Goal: Information Seeking & Learning: Learn about a topic

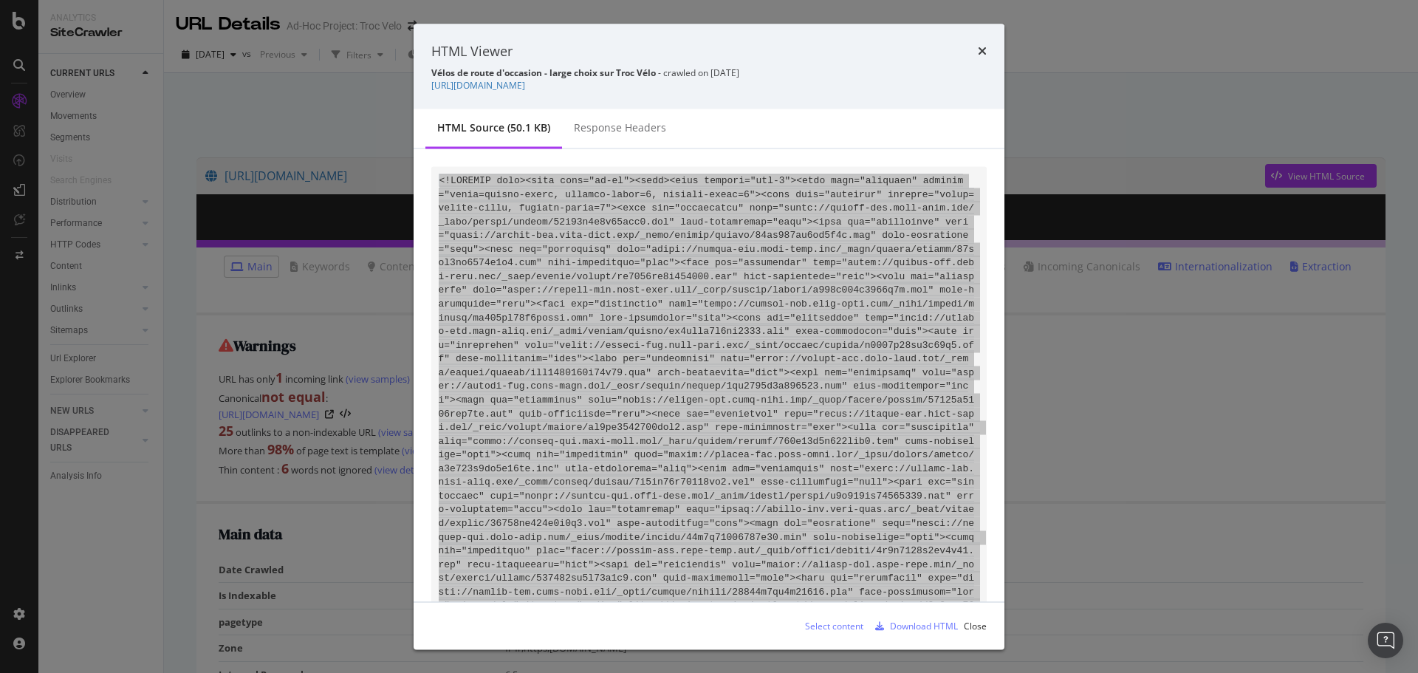
scroll to position [6779, 0]
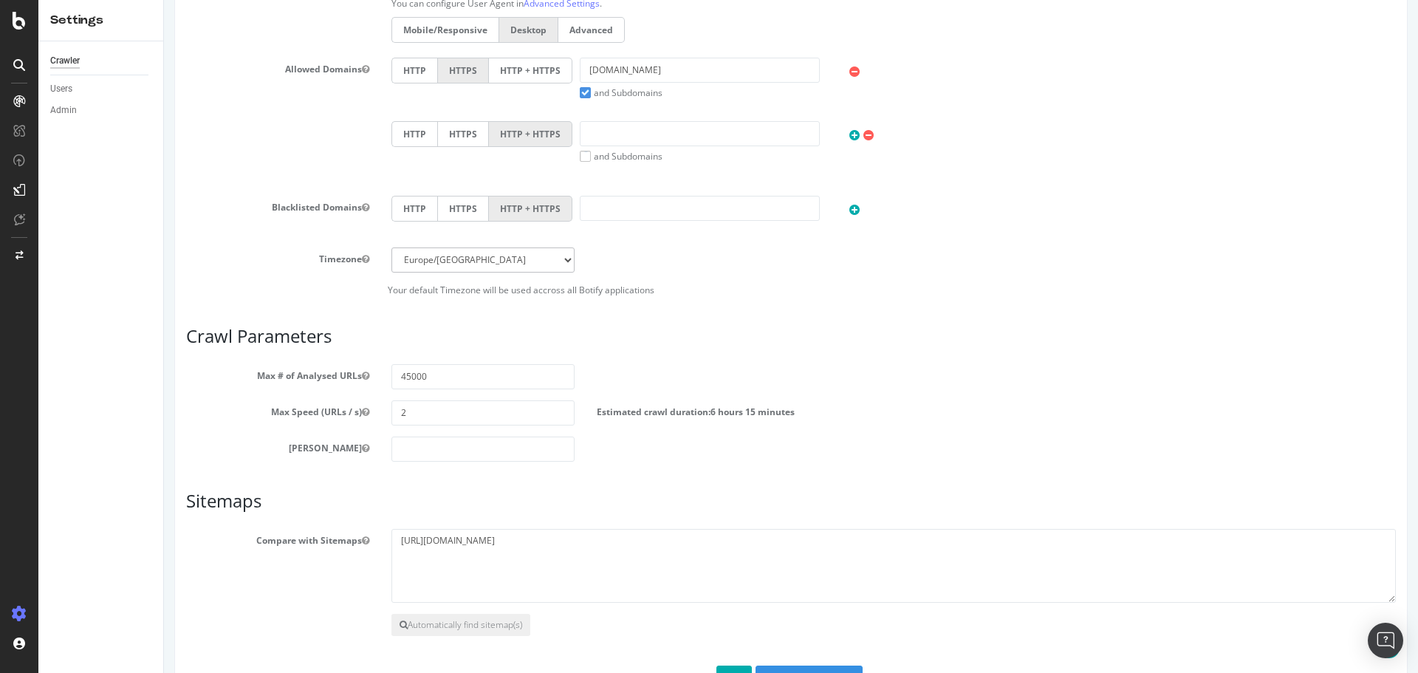
scroll to position [498, 0]
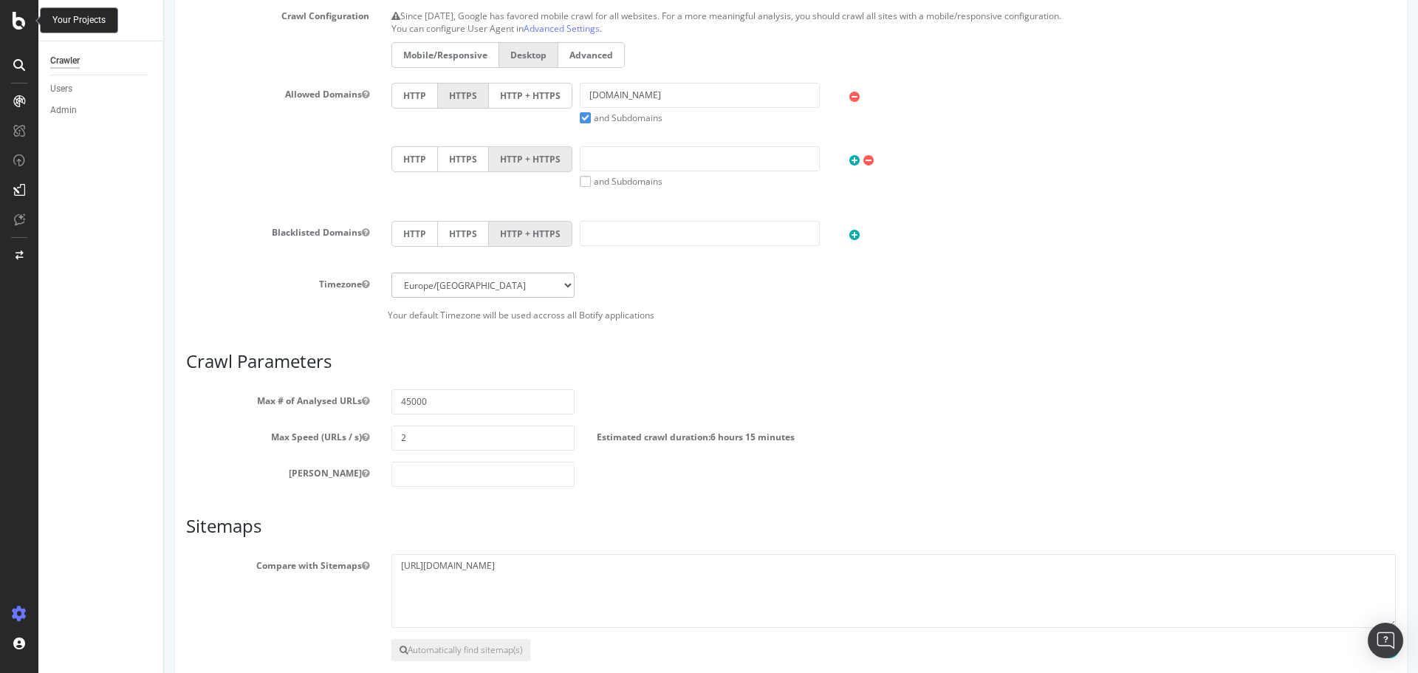
click at [12, 16] on div at bounding box center [18, 21] width 35 height 18
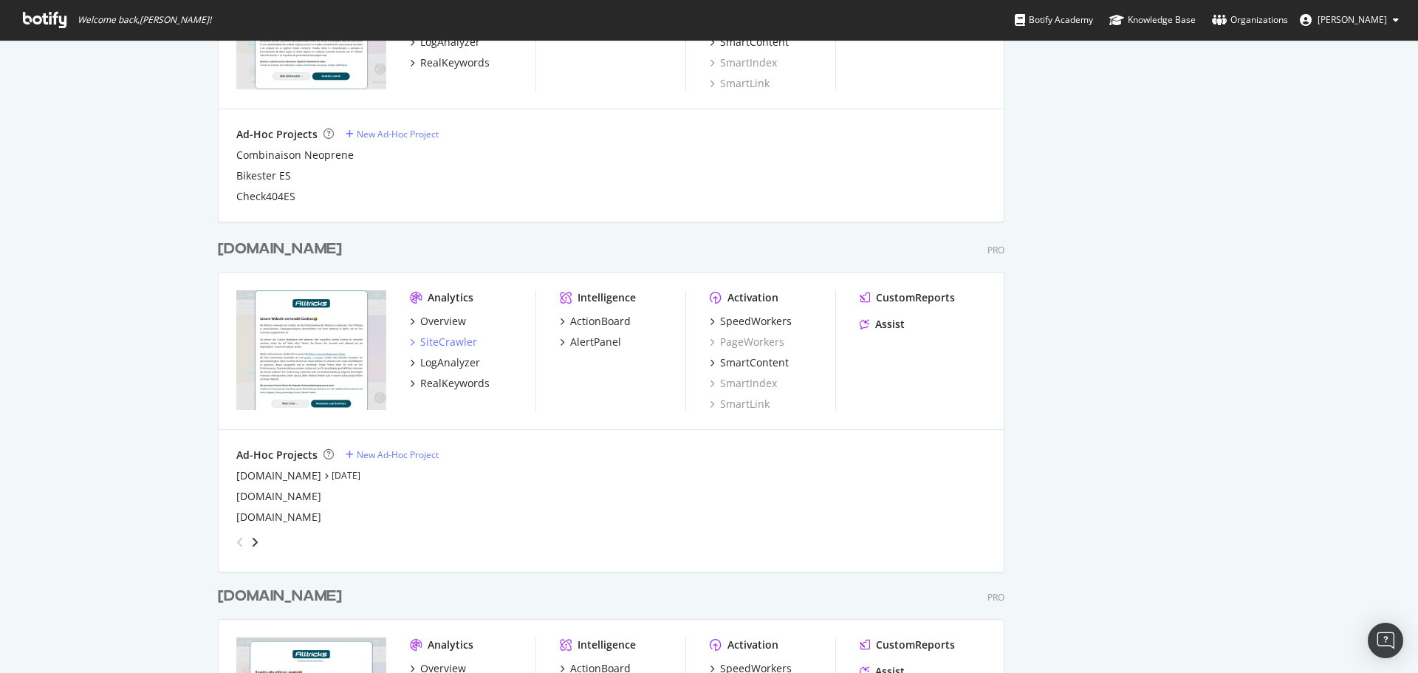
scroll to position [886, 0]
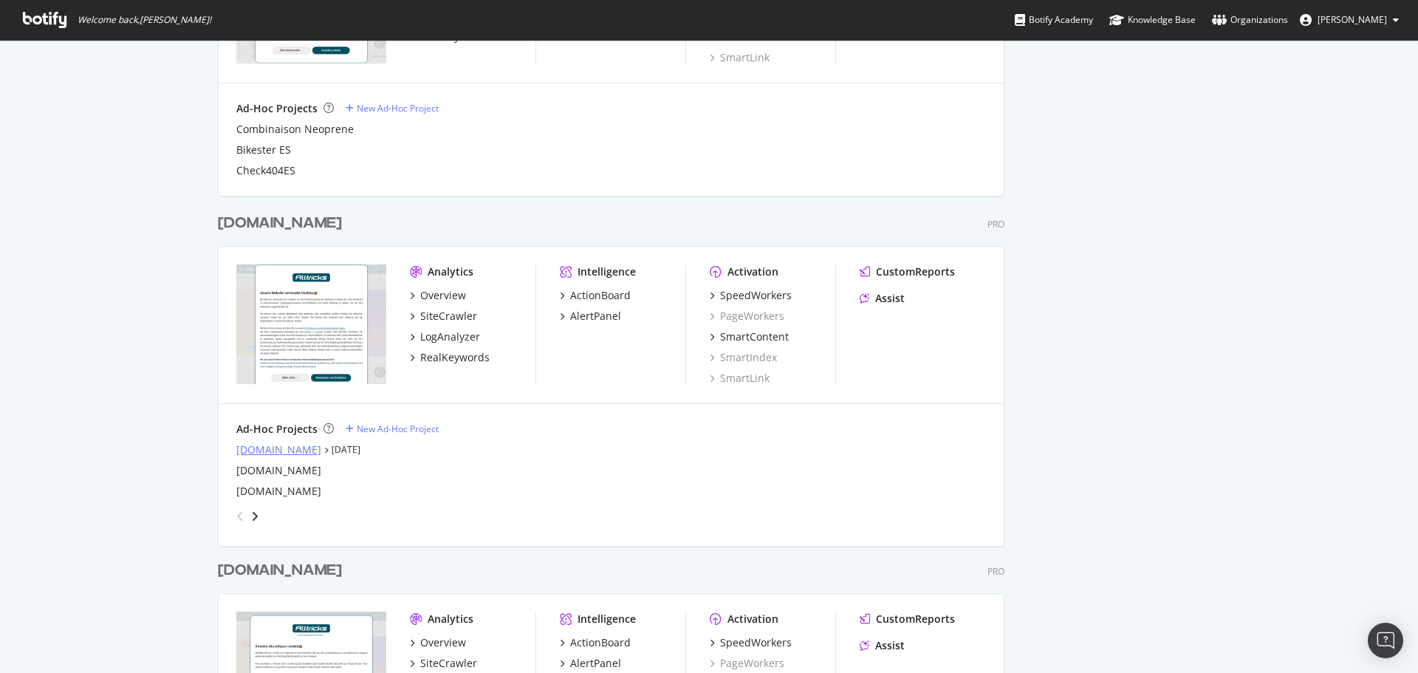
click at [278, 444] on div "alltricks.co.uk" at bounding box center [278, 449] width 85 height 15
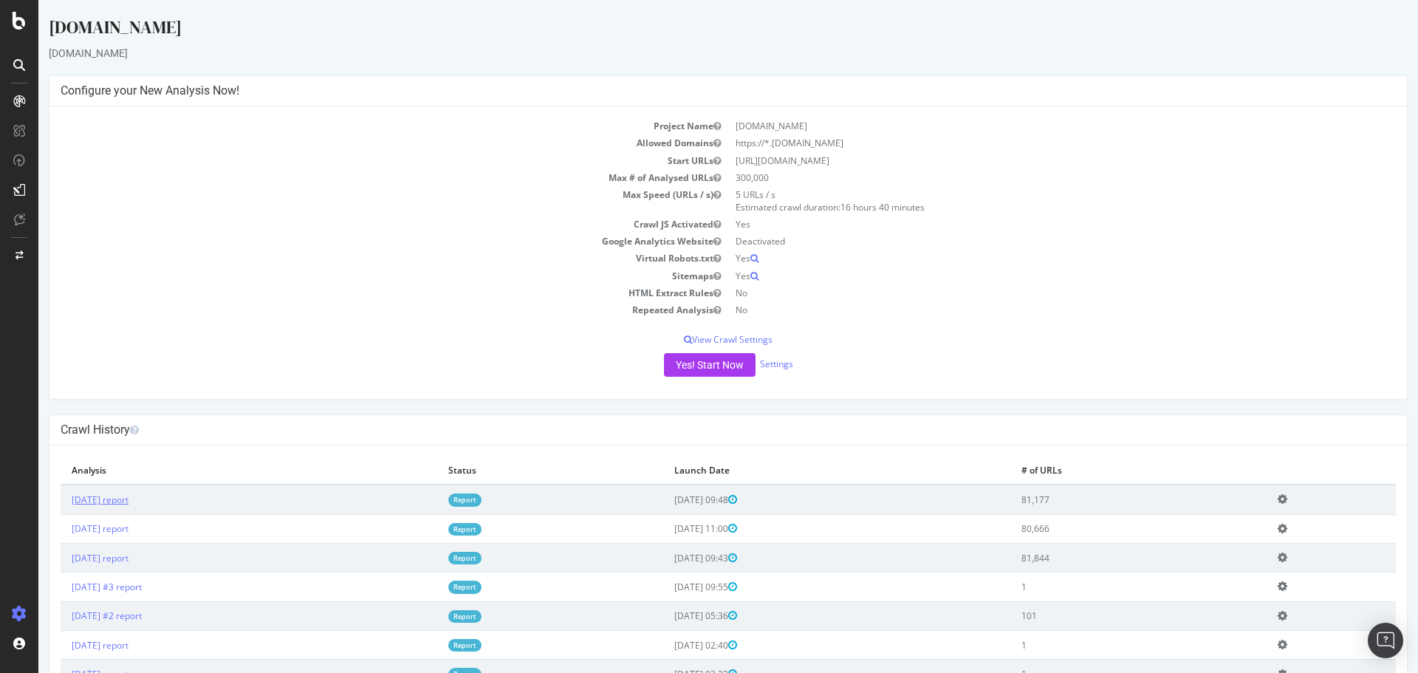
scroll to position [74, 0]
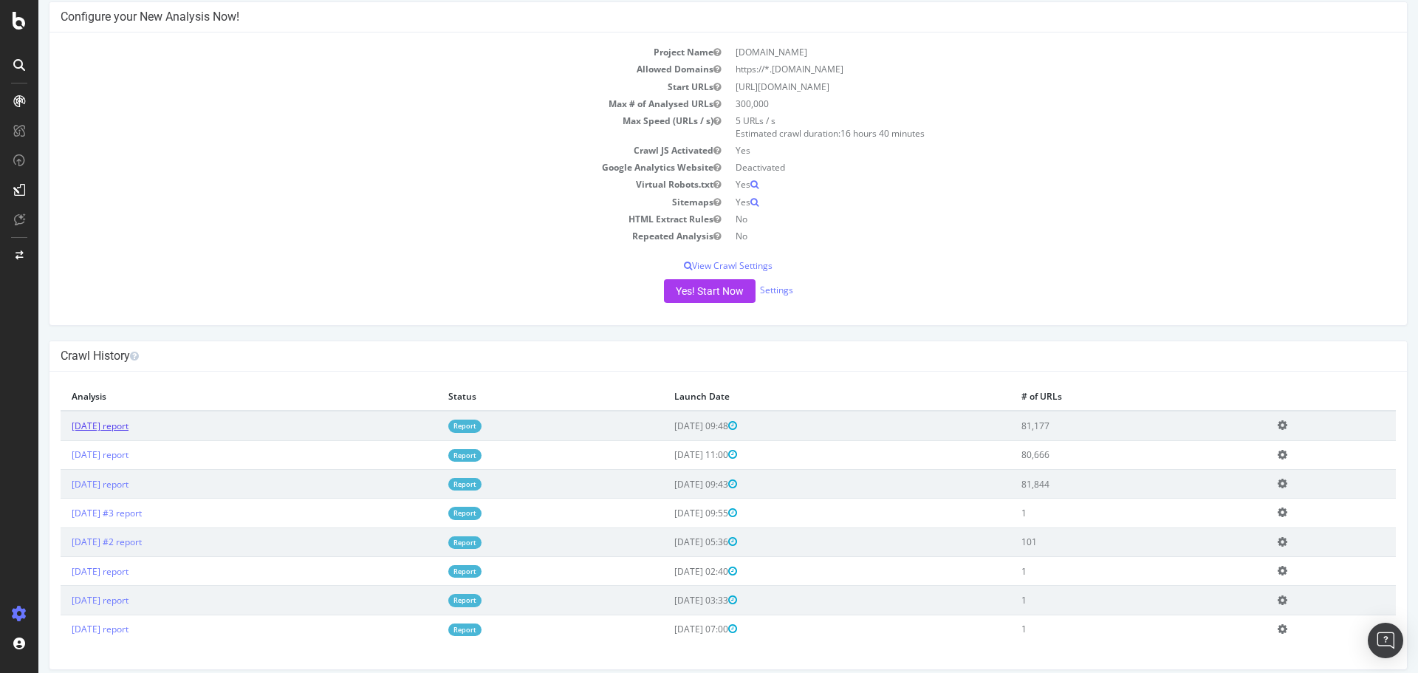
click at [128, 424] on link "2025 Sep. 23rd report" at bounding box center [100, 425] width 57 height 13
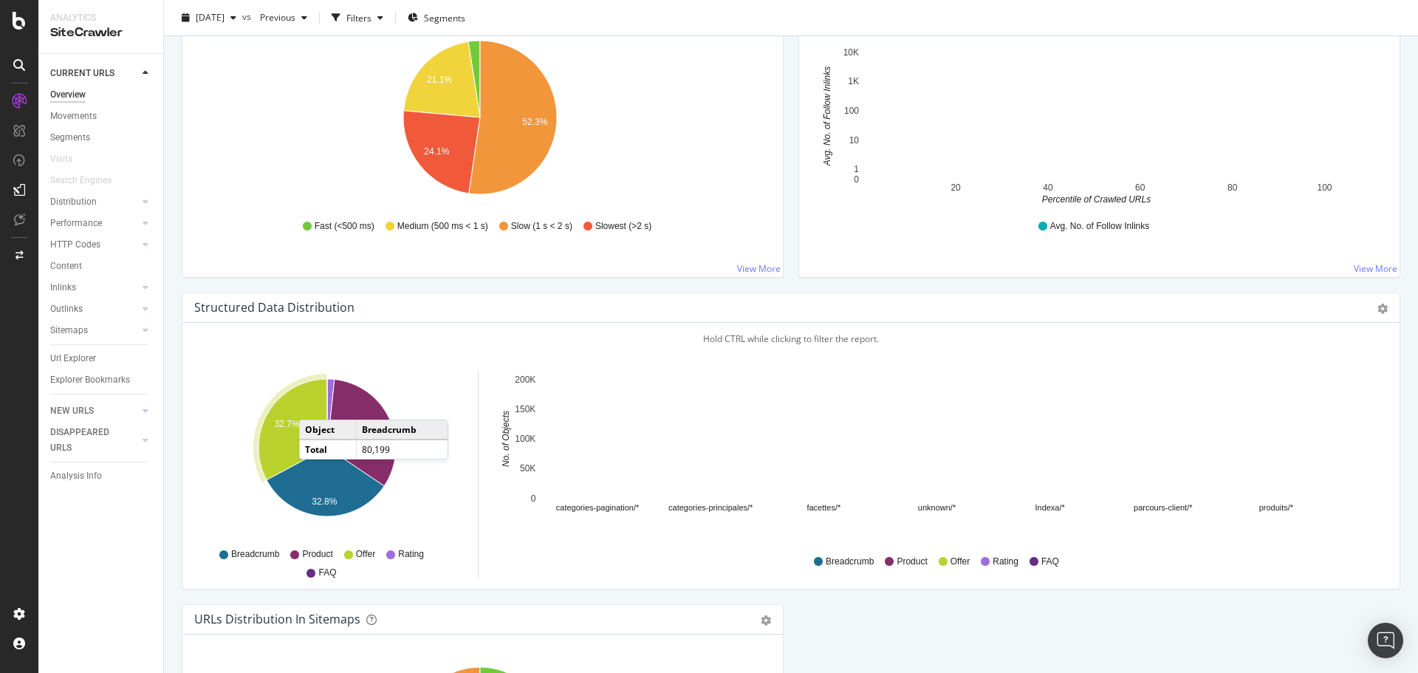
scroll to position [1174, 0]
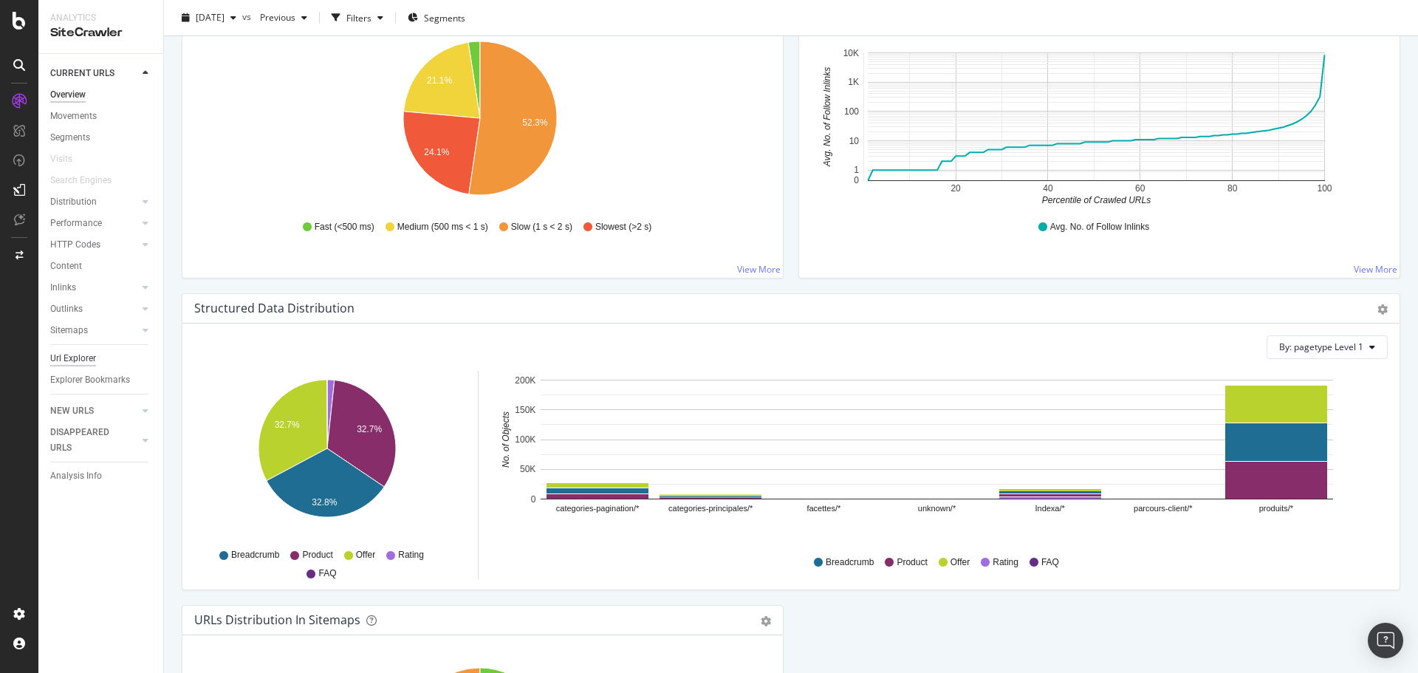
click at [86, 356] on div "Url Explorer" at bounding box center [73, 359] width 46 height 16
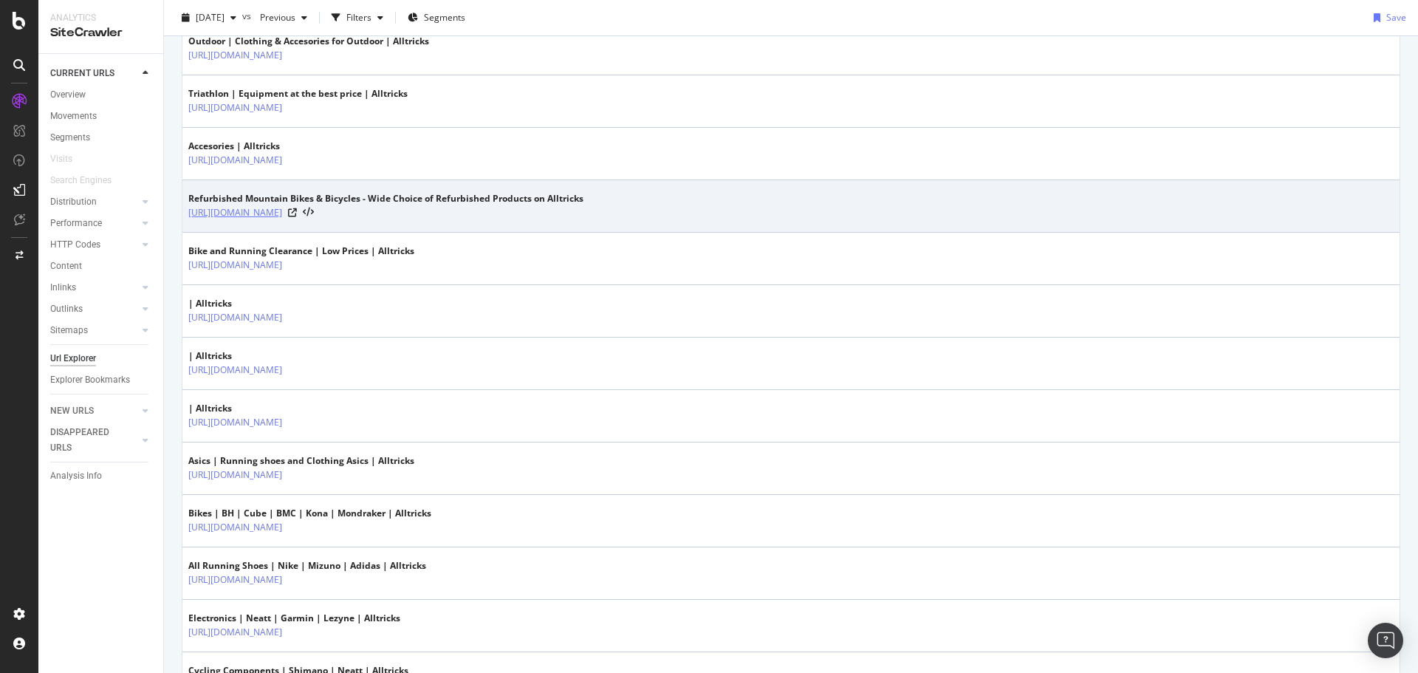
scroll to position [812, 0]
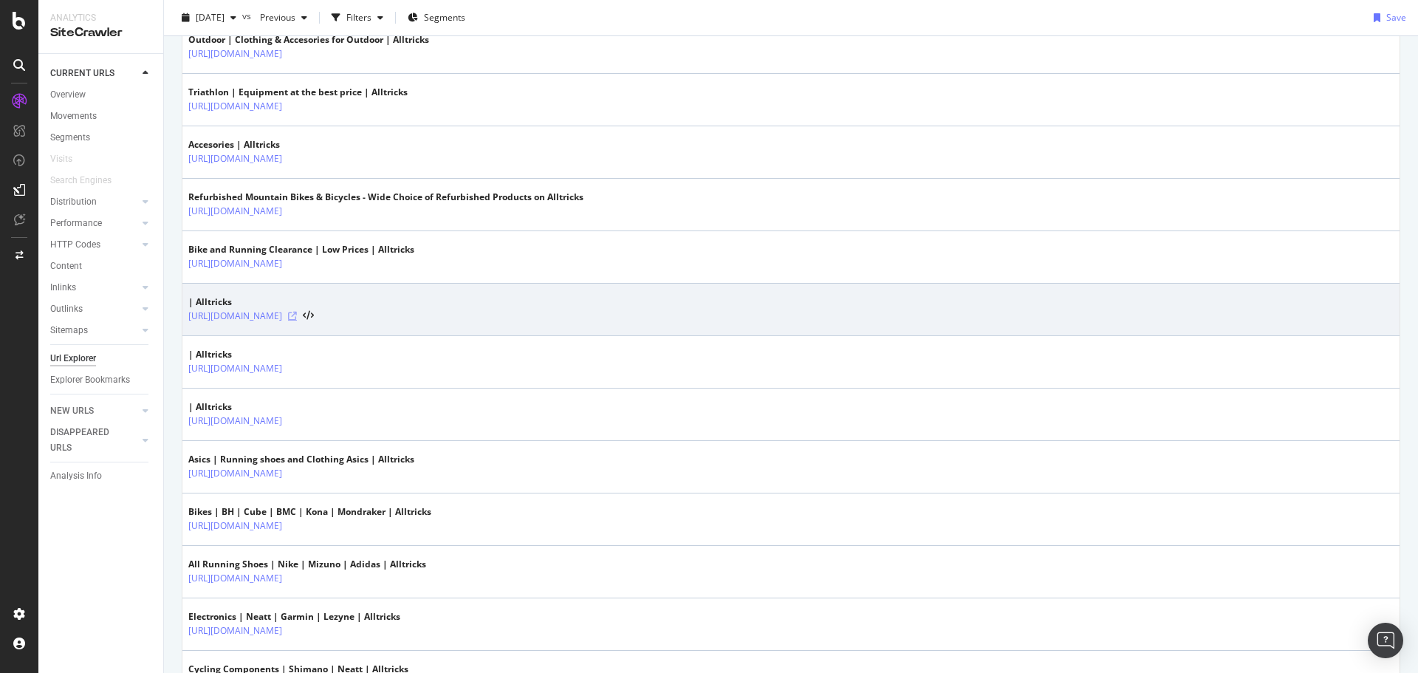
click at [297, 312] on icon at bounding box center [292, 316] width 9 height 9
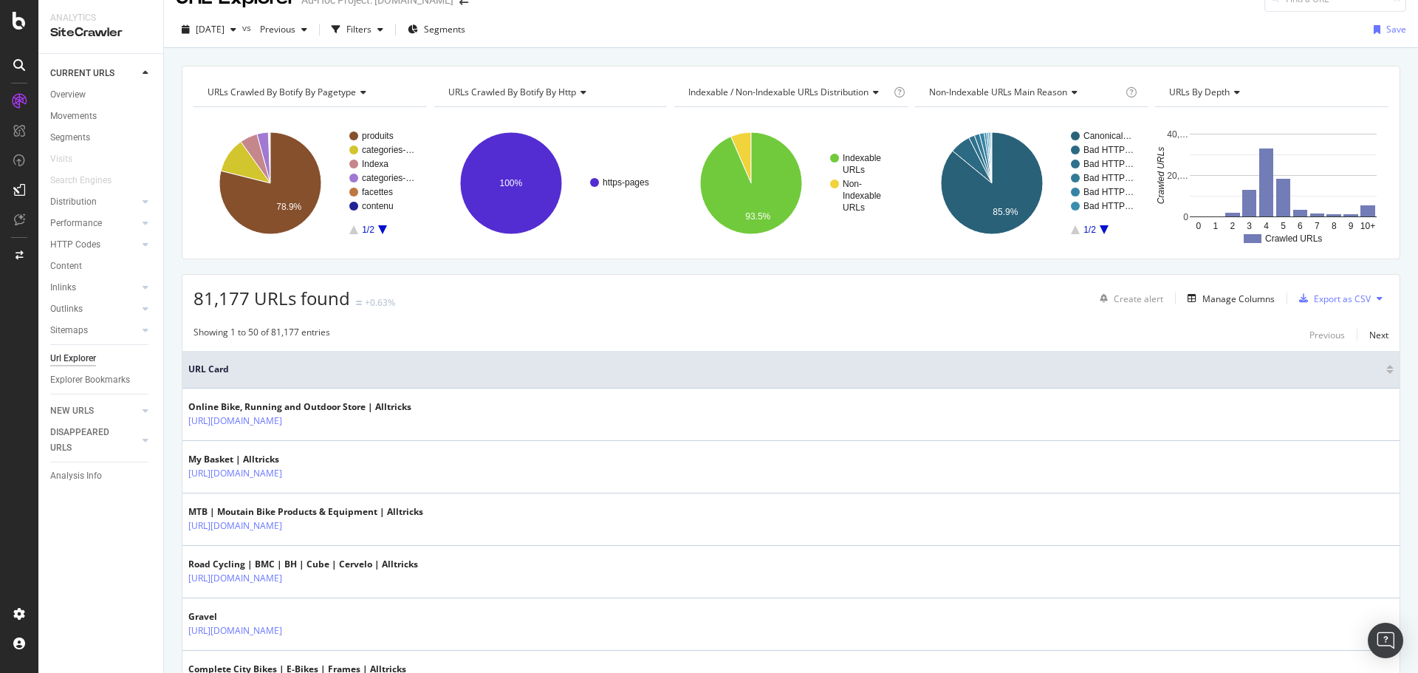
scroll to position [0, 0]
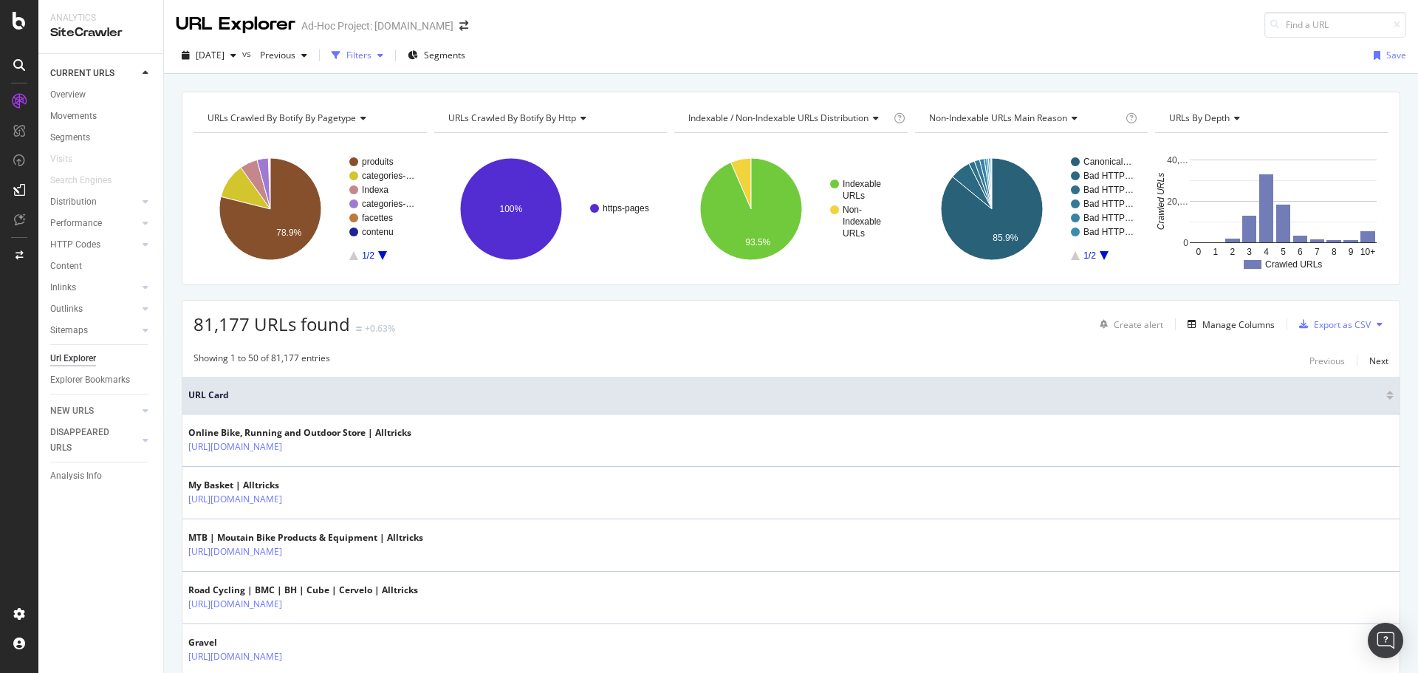
click at [389, 52] on div "button" at bounding box center [380, 55] width 18 height 9
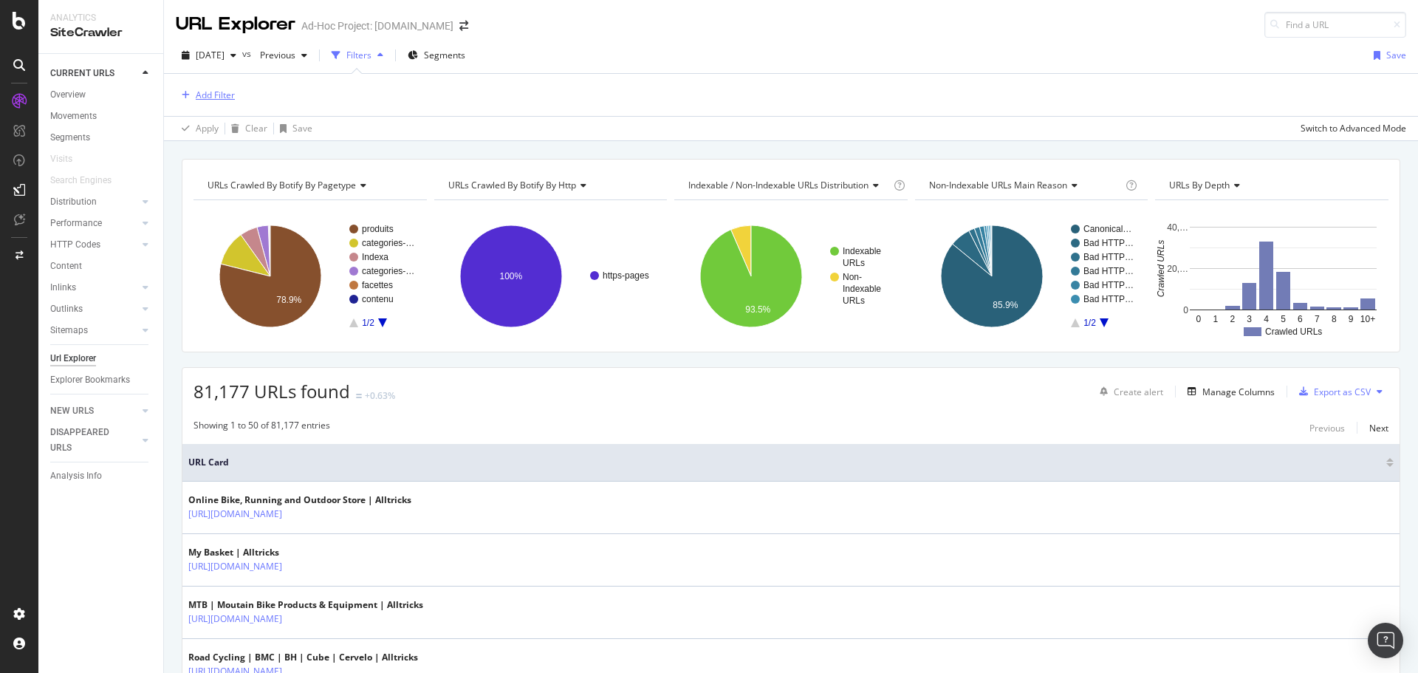
click at [216, 96] on div "Add Filter" at bounding box center [215, 95] width 39 height 13
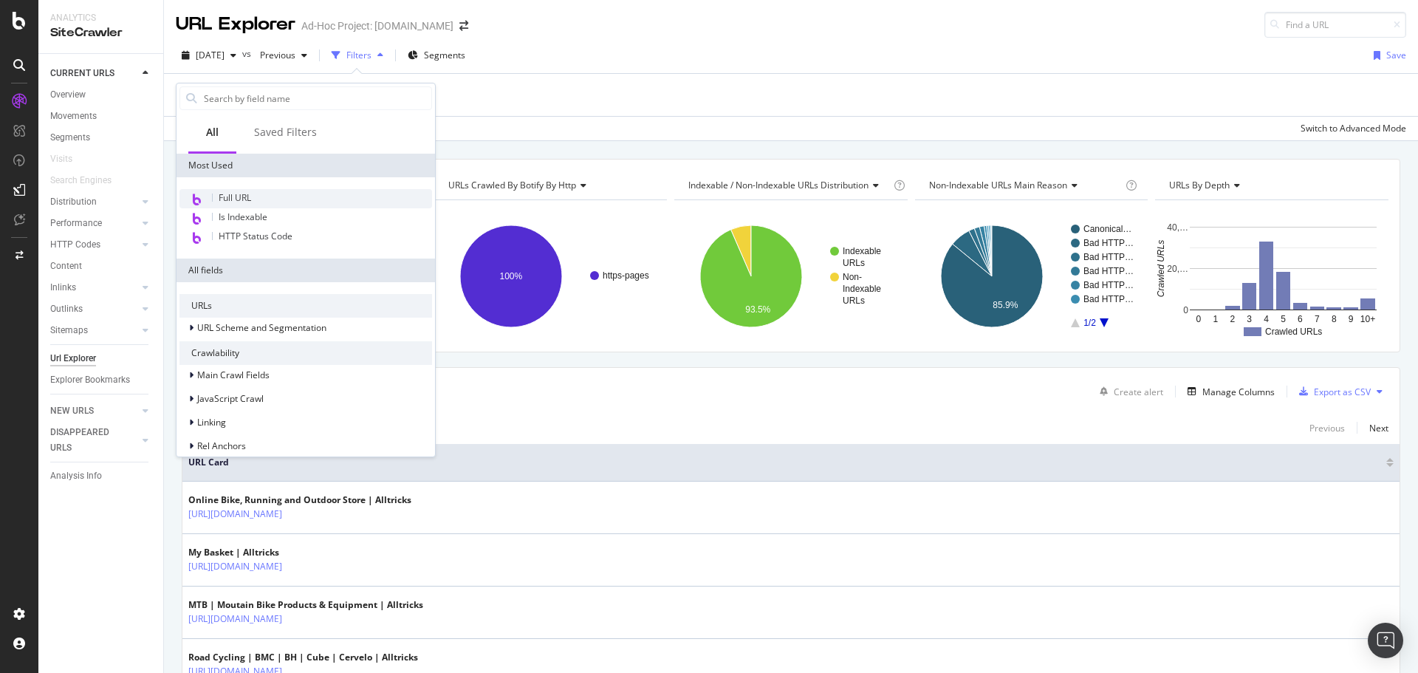
click at [249, 194] on span "Full URL" at bounding box center [235, 197] width 32 height 13
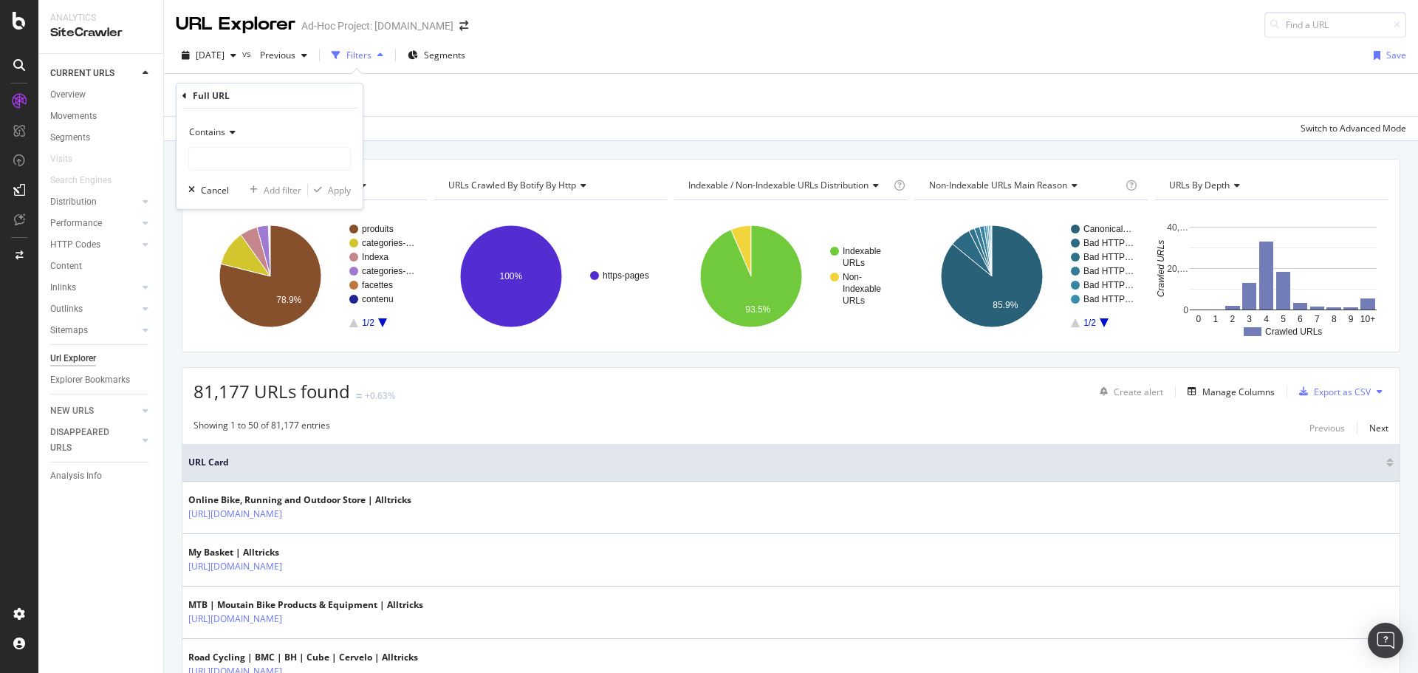
click at [493, 100] on div "Add Filter" at bounding box center [791, 95] width 1230 height 42
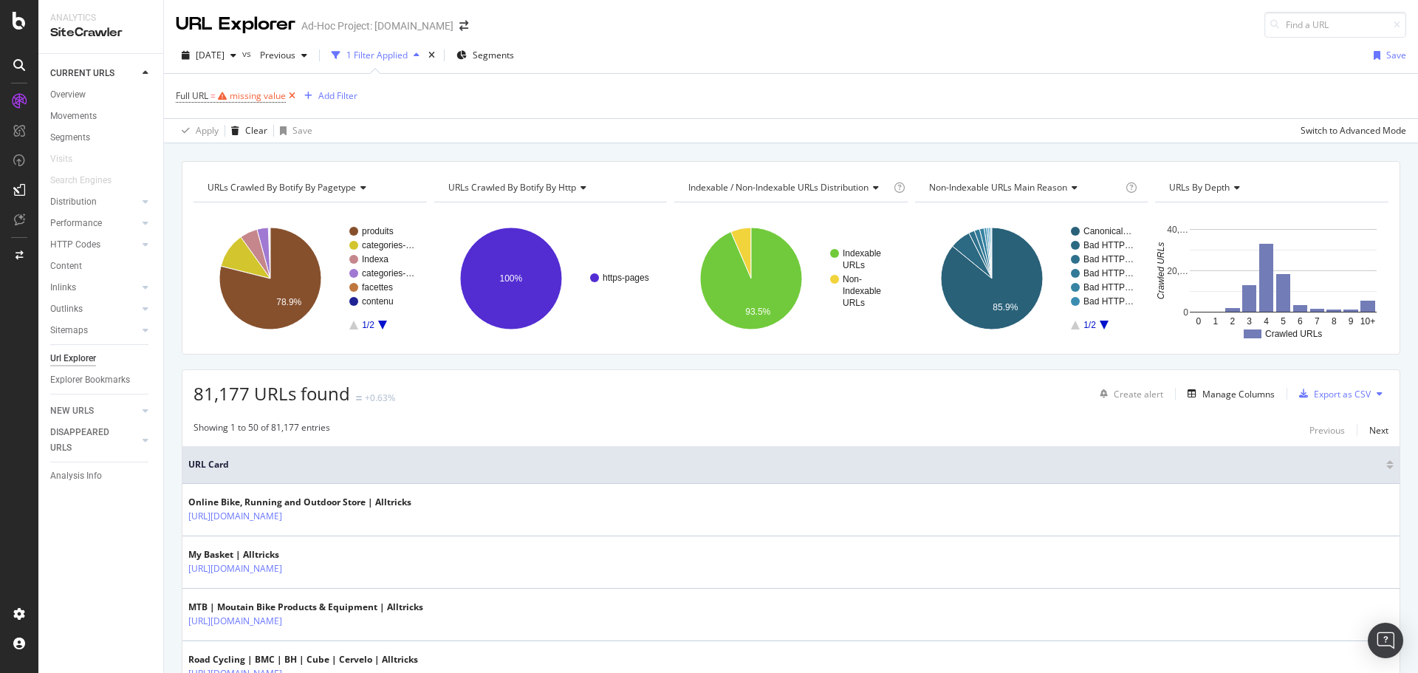
click at [296, 95] on icon at bounding box center [292, 96] width 13 height 15
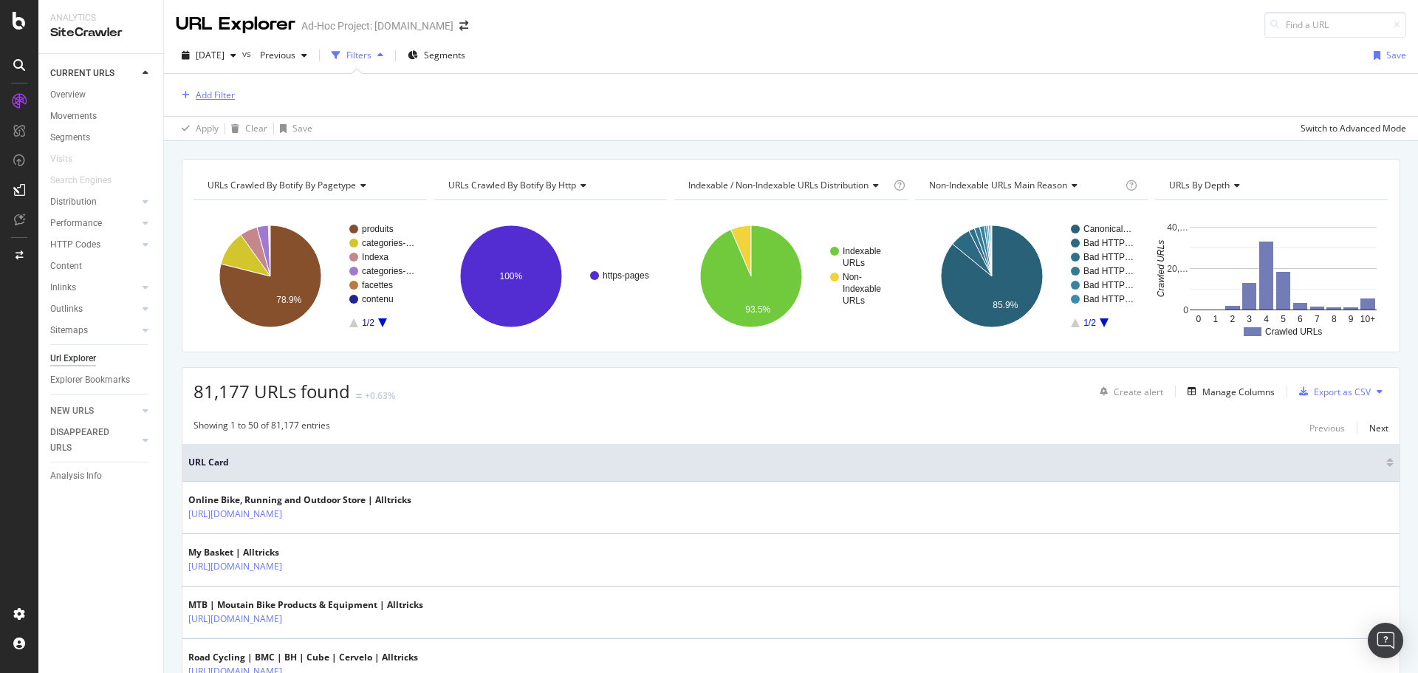
click at [230, 87] on div "Add Filter" at bounding box center [205, 95] width 59 height 16
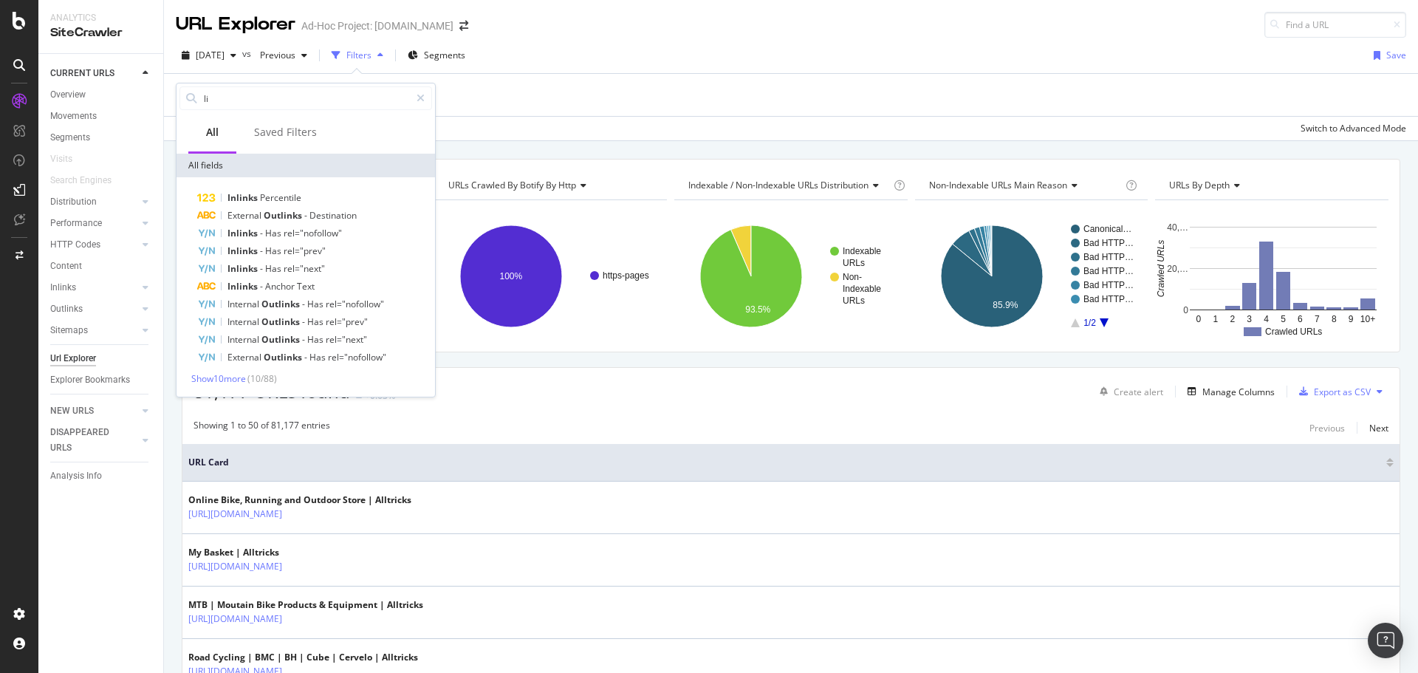
type input "l"
click at [238, 382] on span "Show 9 more" at bounding box center [215, 378] width 49 height 13
click at [233, 376] on span "Show 10 more" at bounding box center [218, 378] width 55 height 13
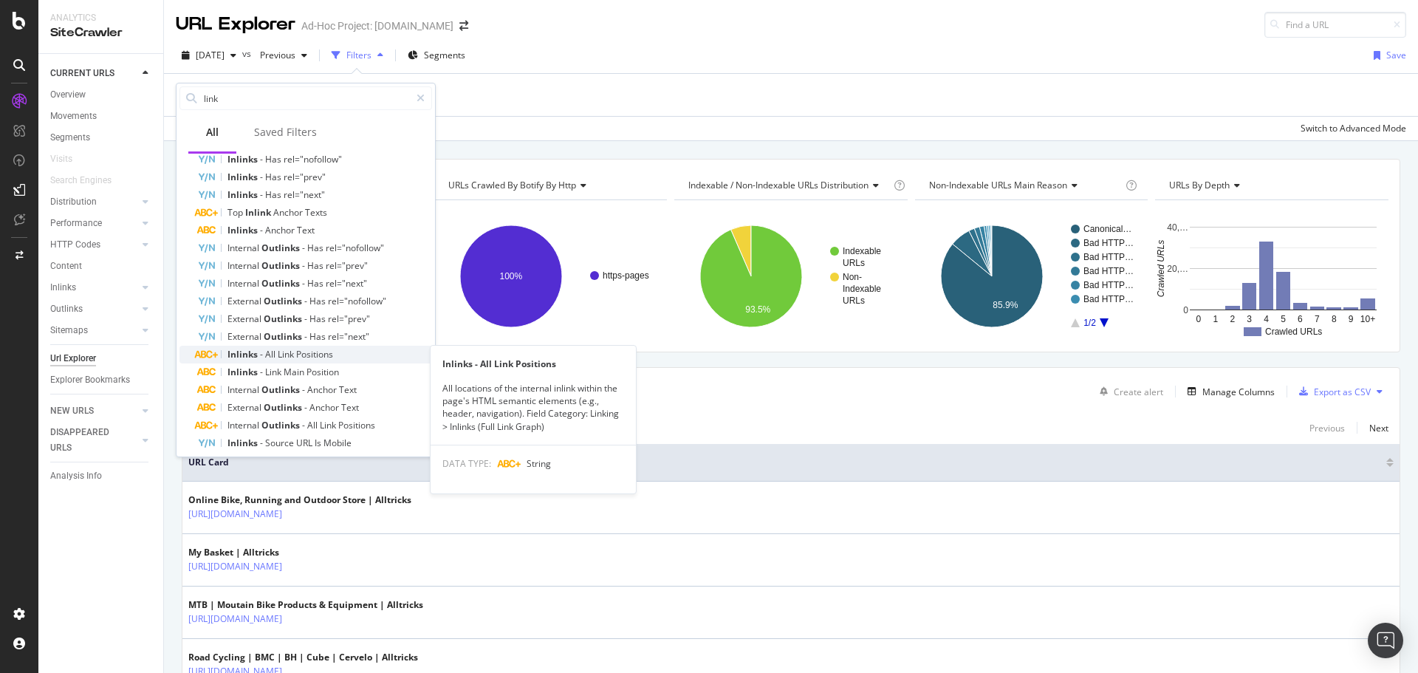
scroll to position [117, 0]
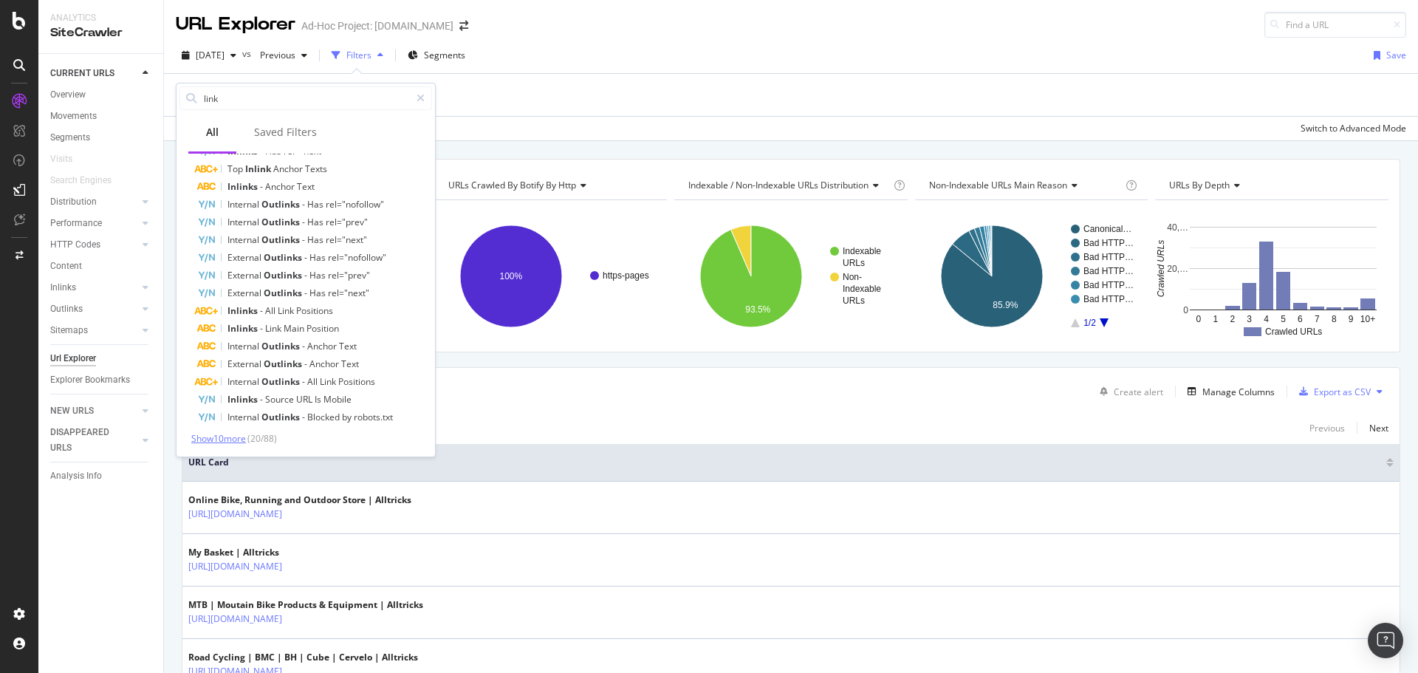
click at [231, 439] on span "Show 10 more" at bounding box center [218, 438] width 55 height 13
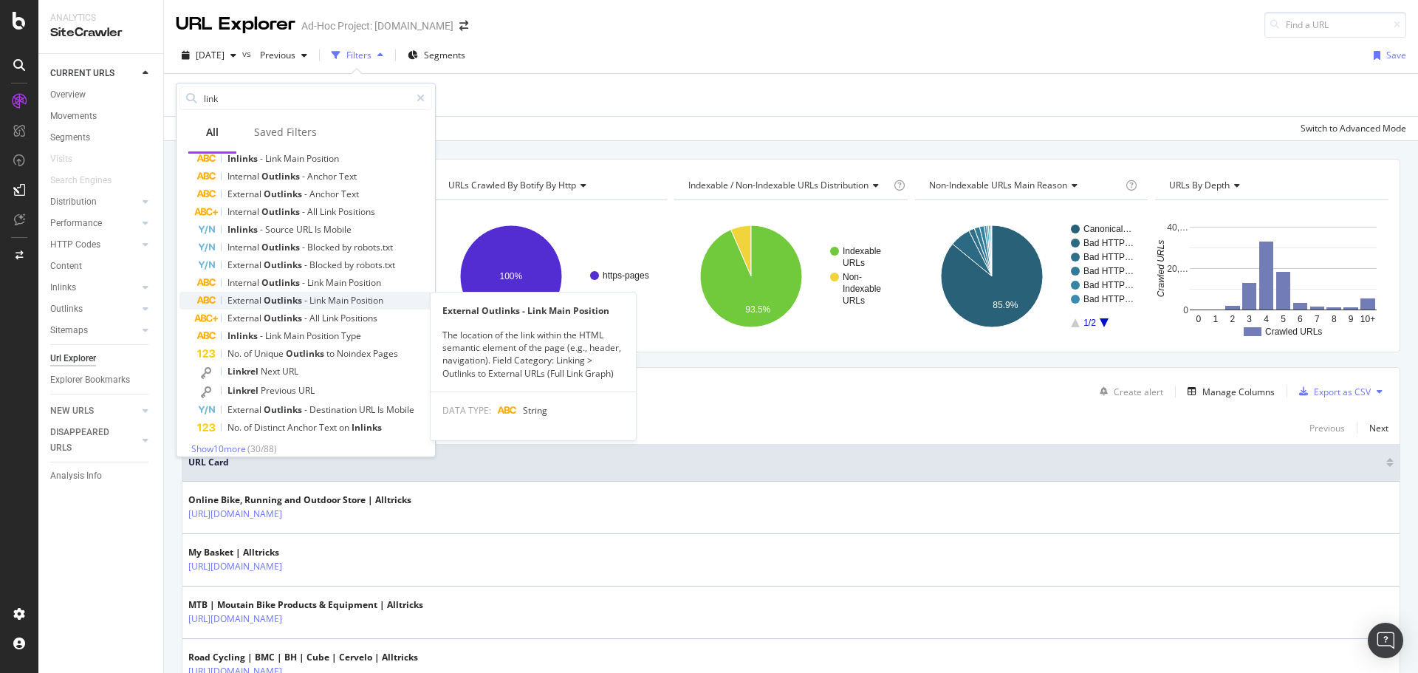
scroll to position [298, 0]
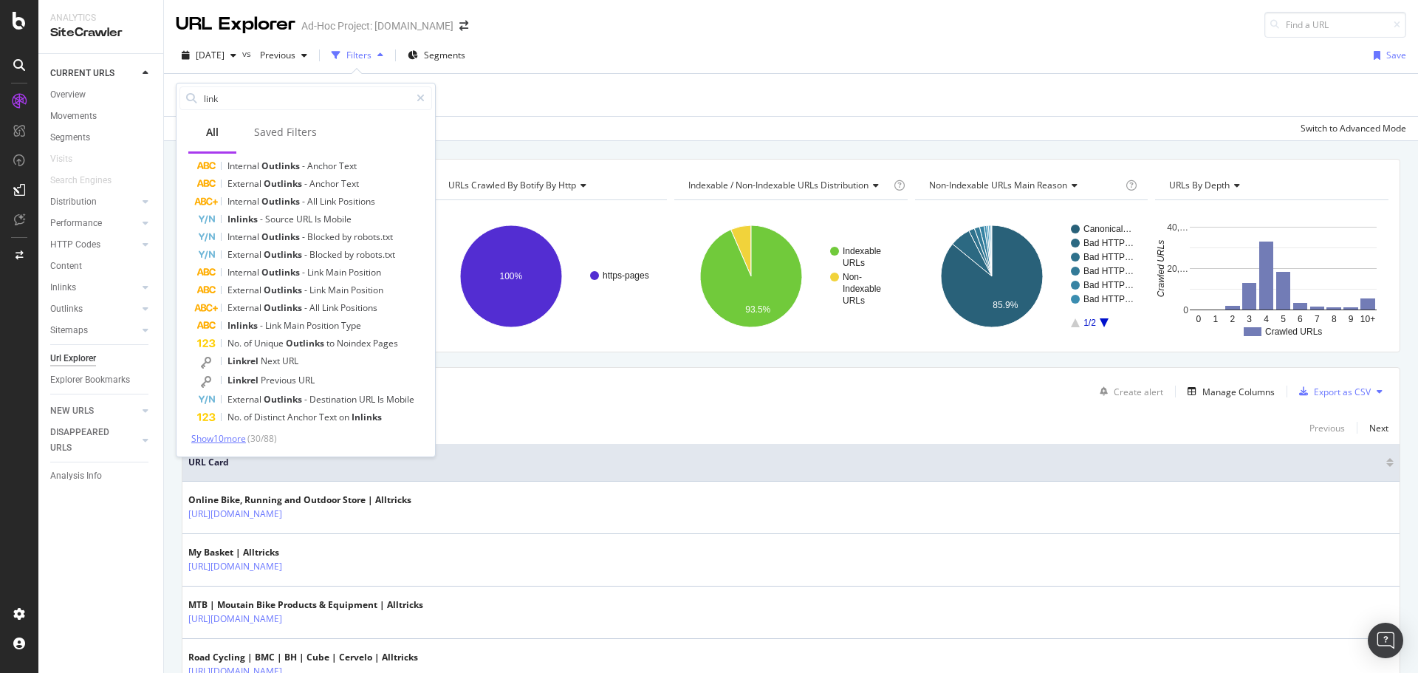
click at [214, 439] on span "Show 10 more" at bounding box center [218, 438] width 55 height 13
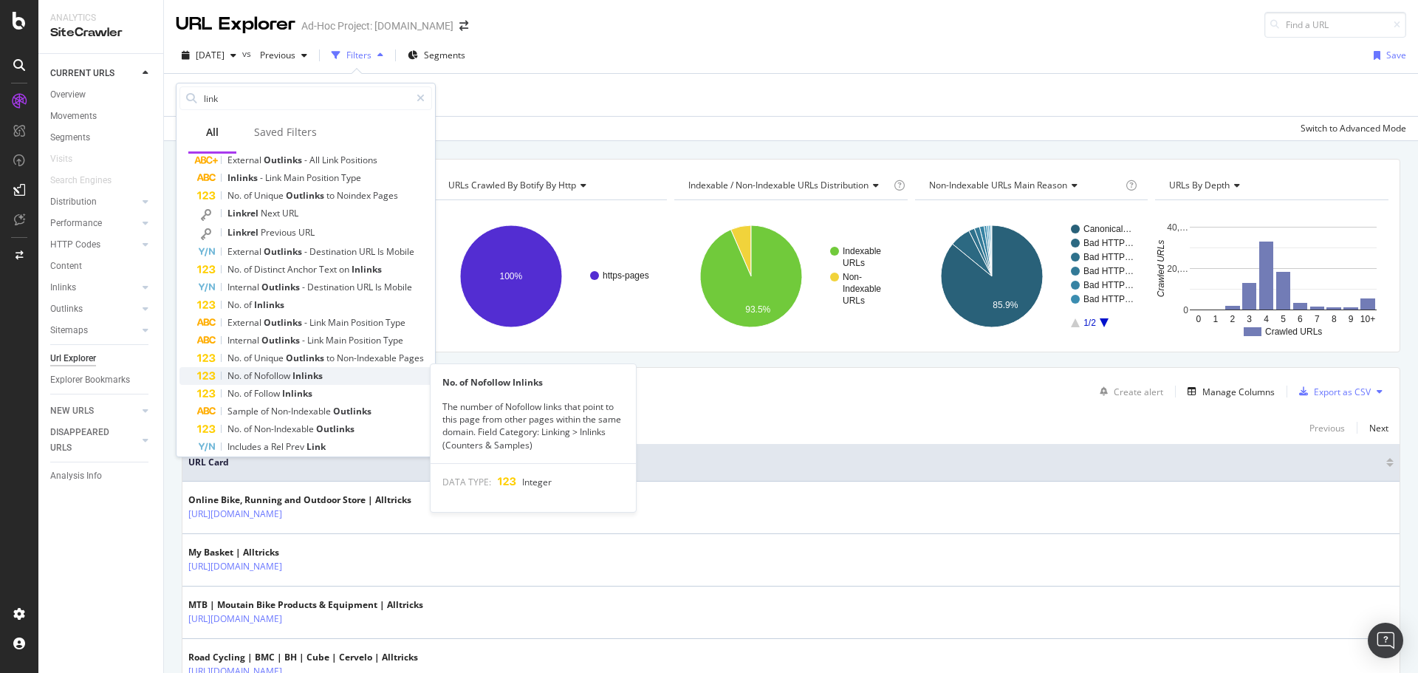
scroll to position [475, 0]
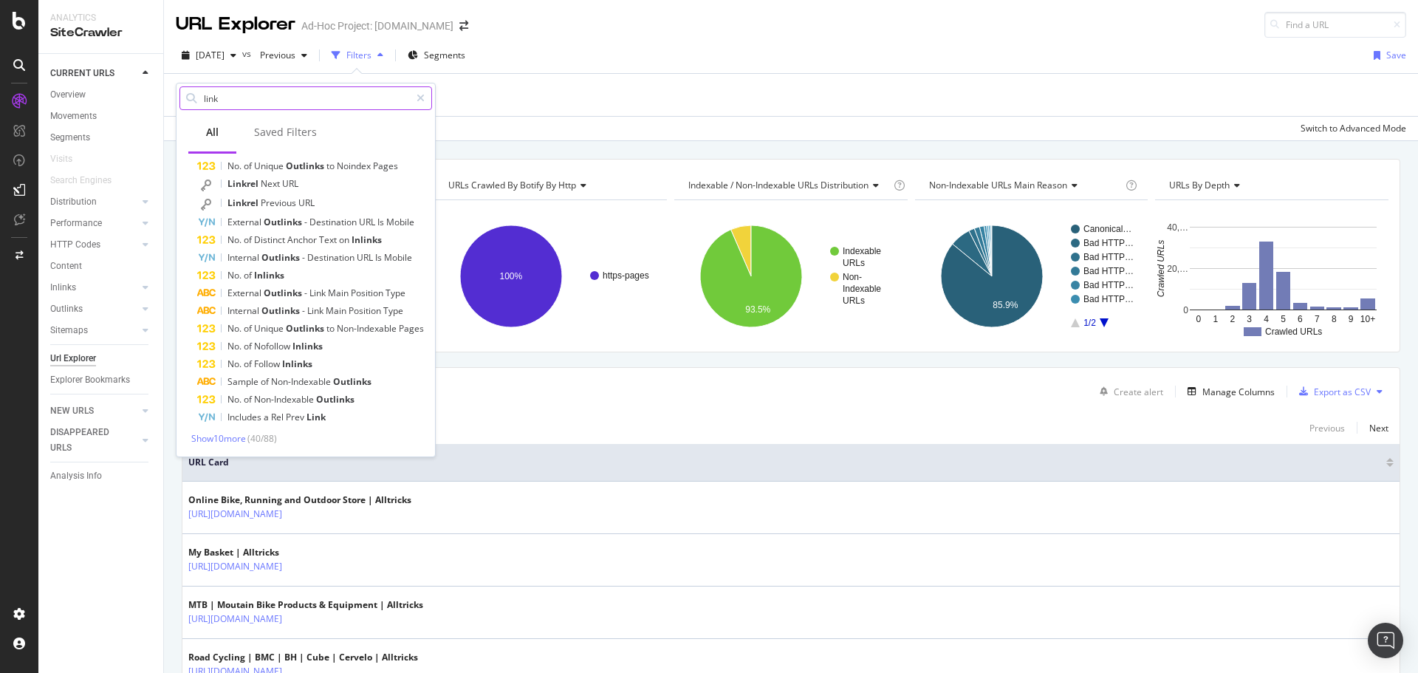
click at [203, 100] on input "link" at bounding box center [305, 98] width 207 height 22
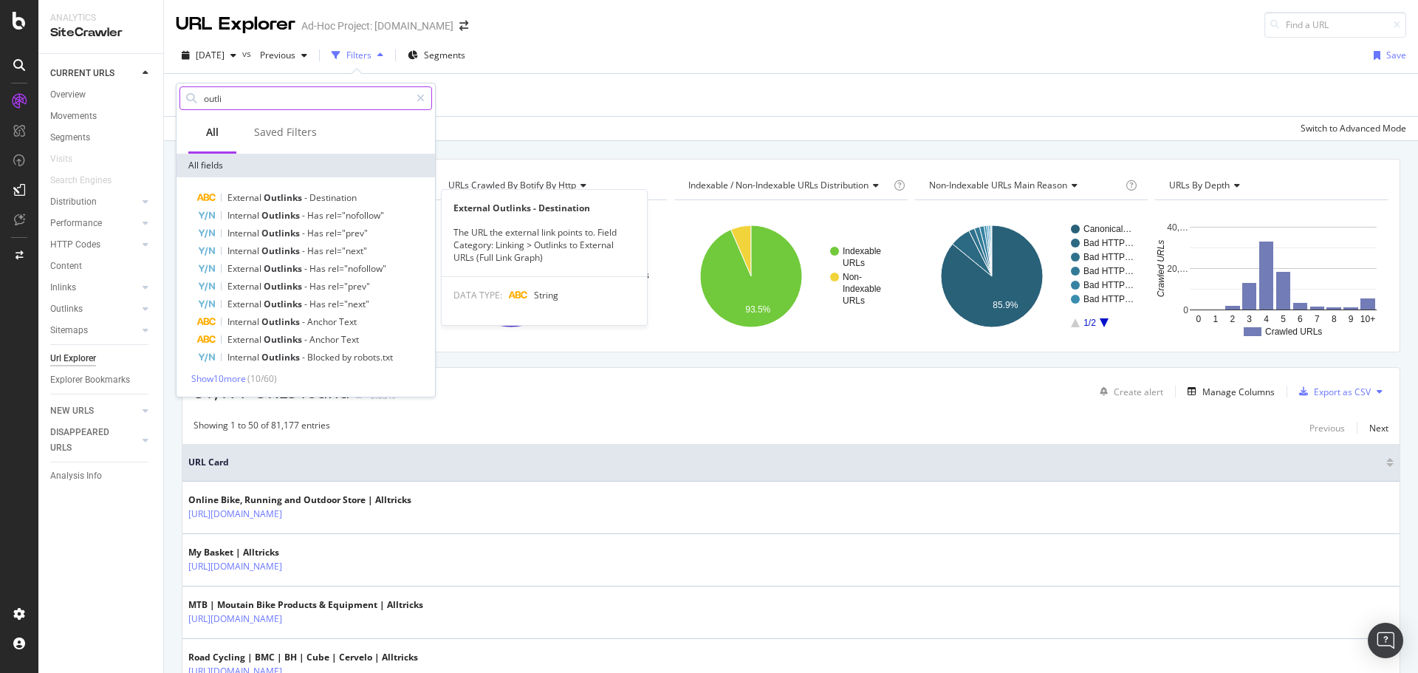
scroll to position [0, 0]
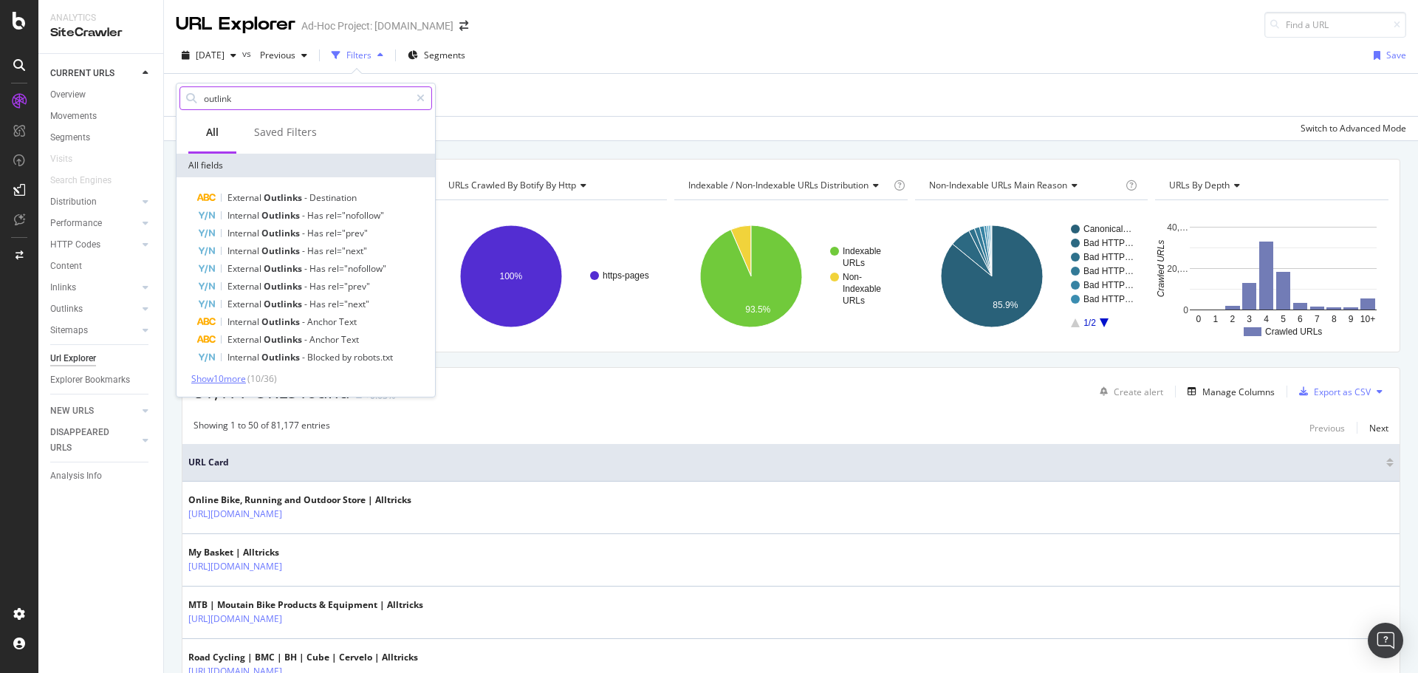
type input "outlink"
click at [240, 378] on span "Show 10 more" at bounding box center [218, 378] width 55 height 13
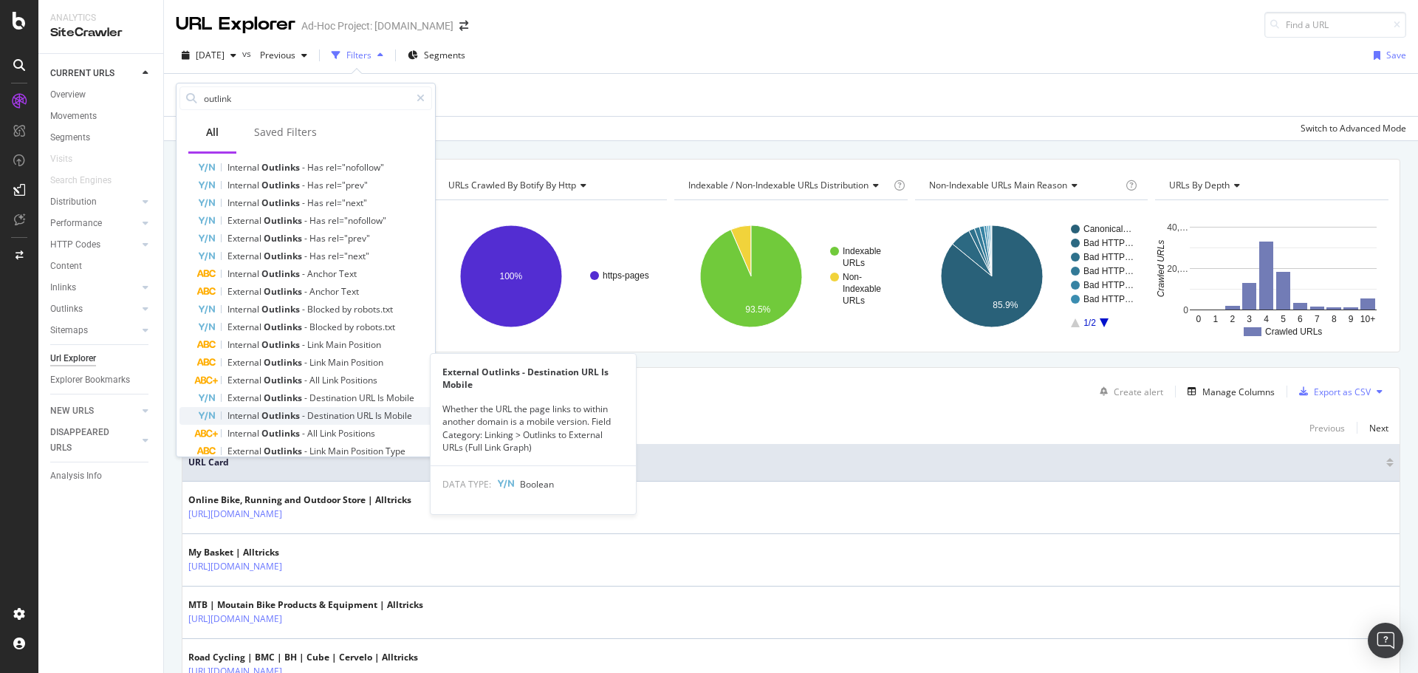
scroll to position [117, 0]
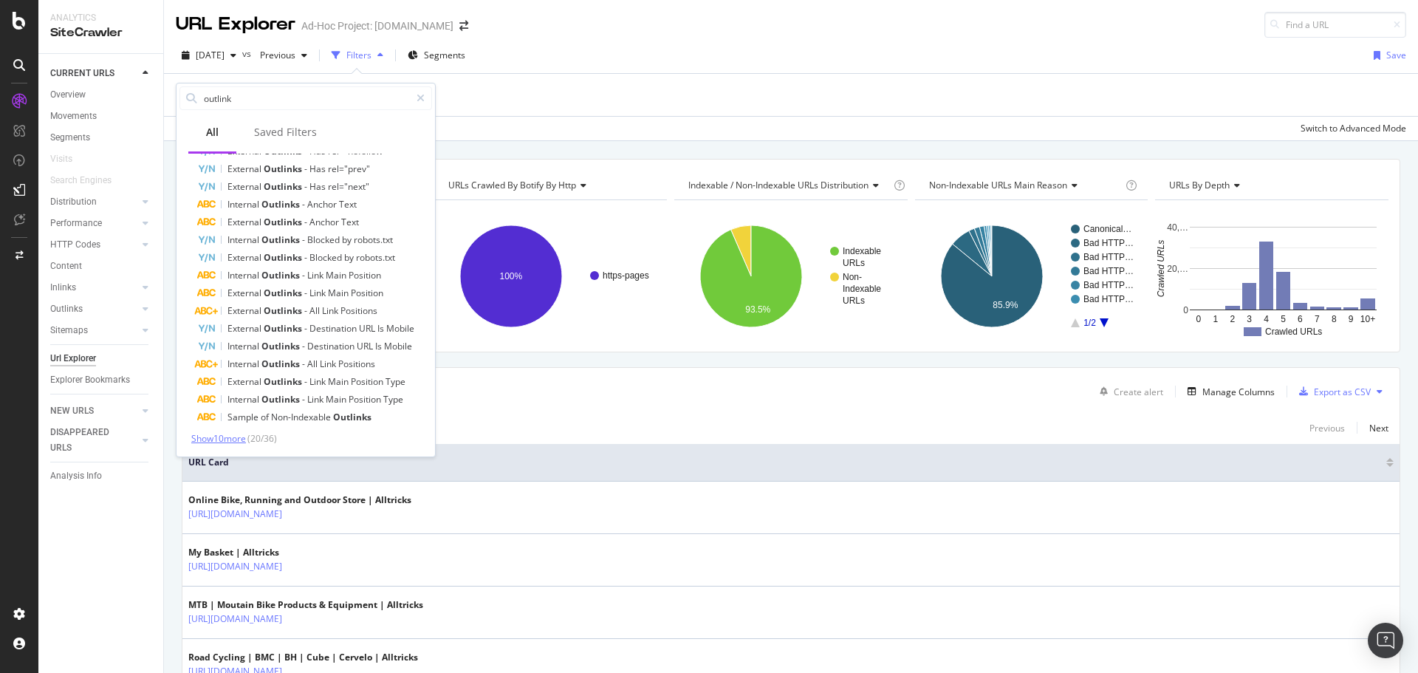
click at [246, 432] on span "Show 10 more" at bounding box center [218, 438] width 55 height 13
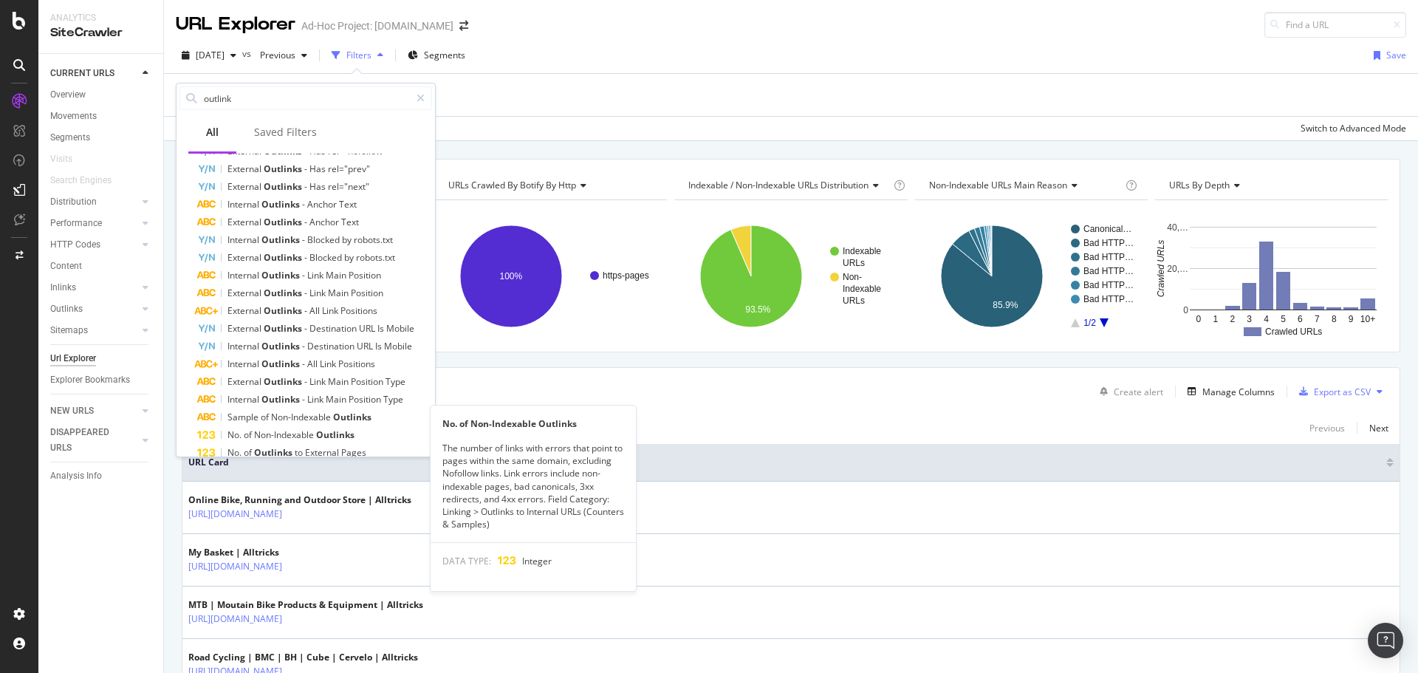
scroll to position [296, 0]
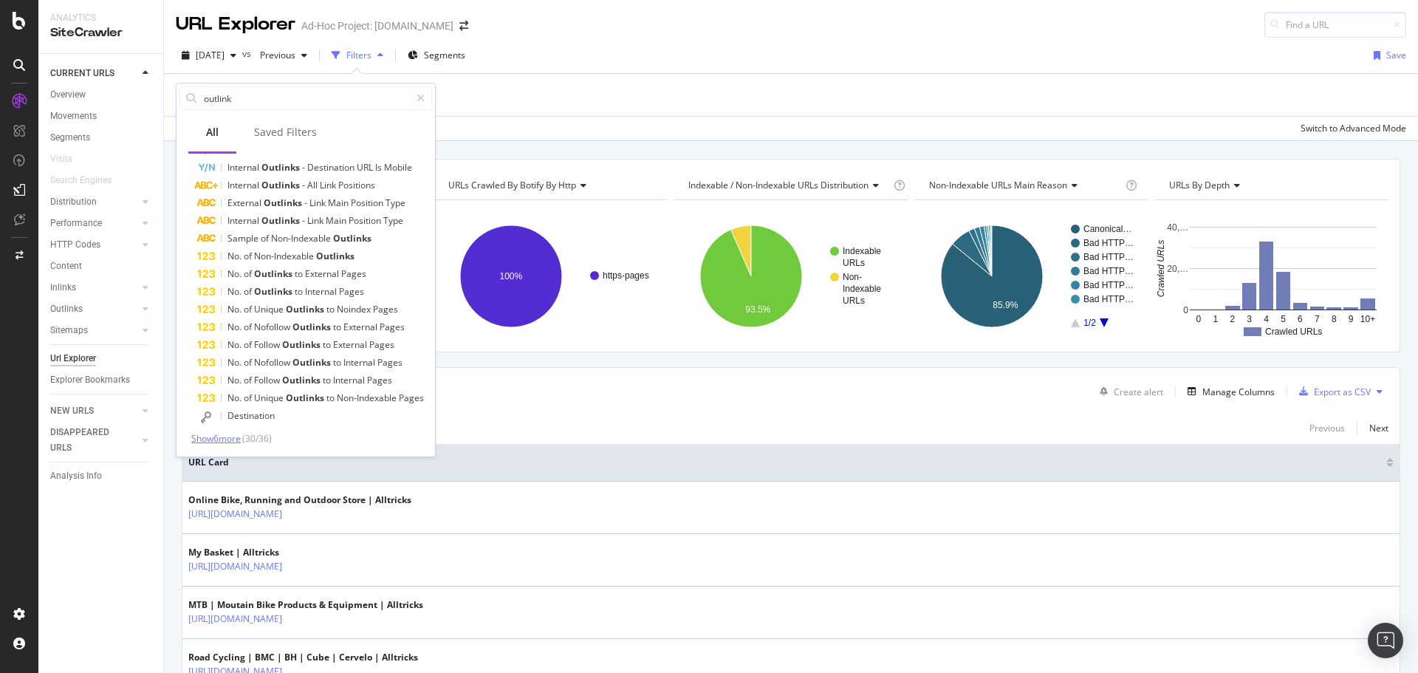
click at [225, 436] on span "Show 6 more" at bounding box center [215, 438] width 49 height 13
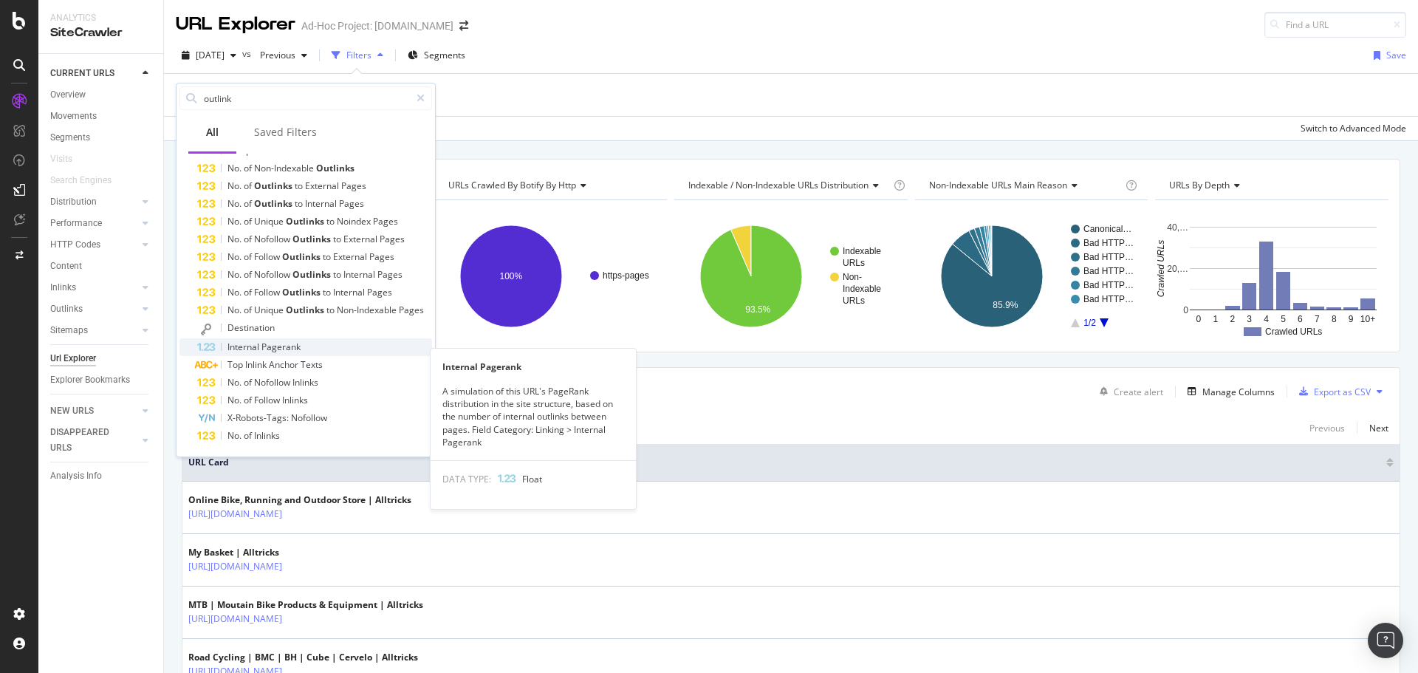
scroll to position [310, 0]
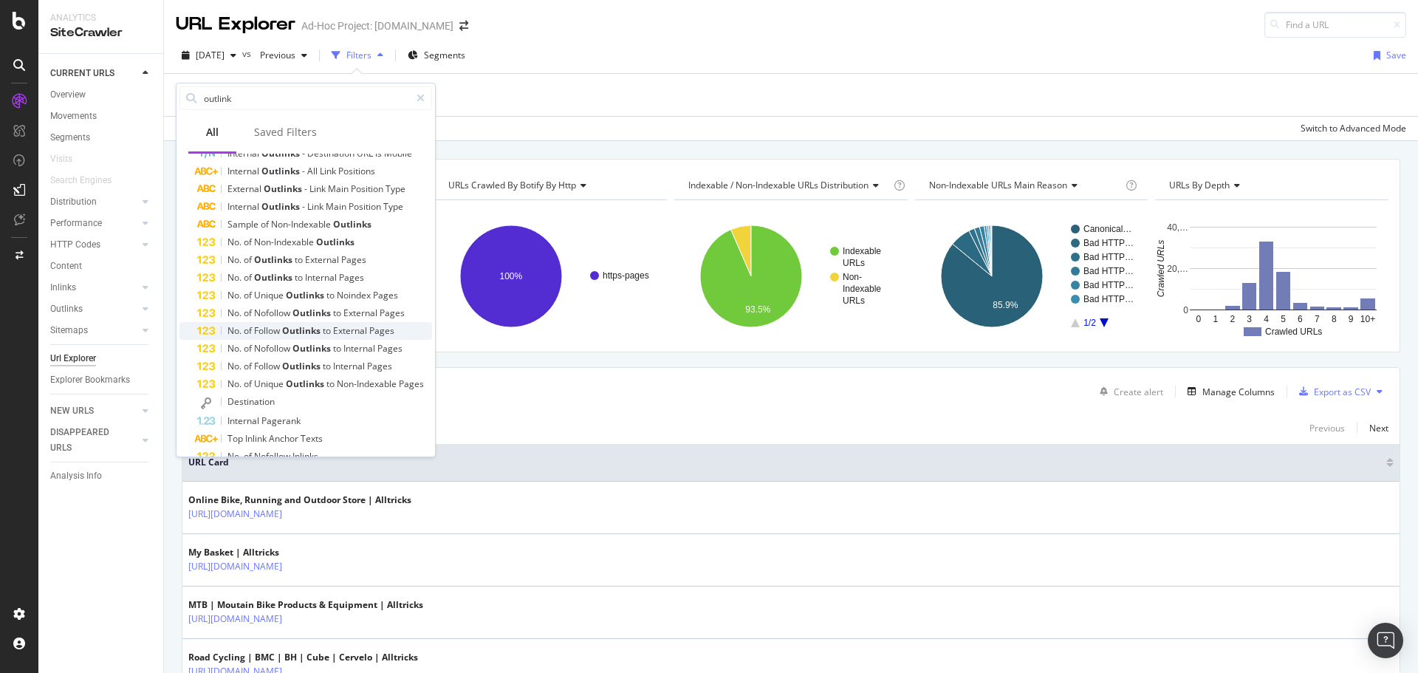
click at [297, 328] on span "Outlinks" at bounding box center [302, 330] width 41 height 13
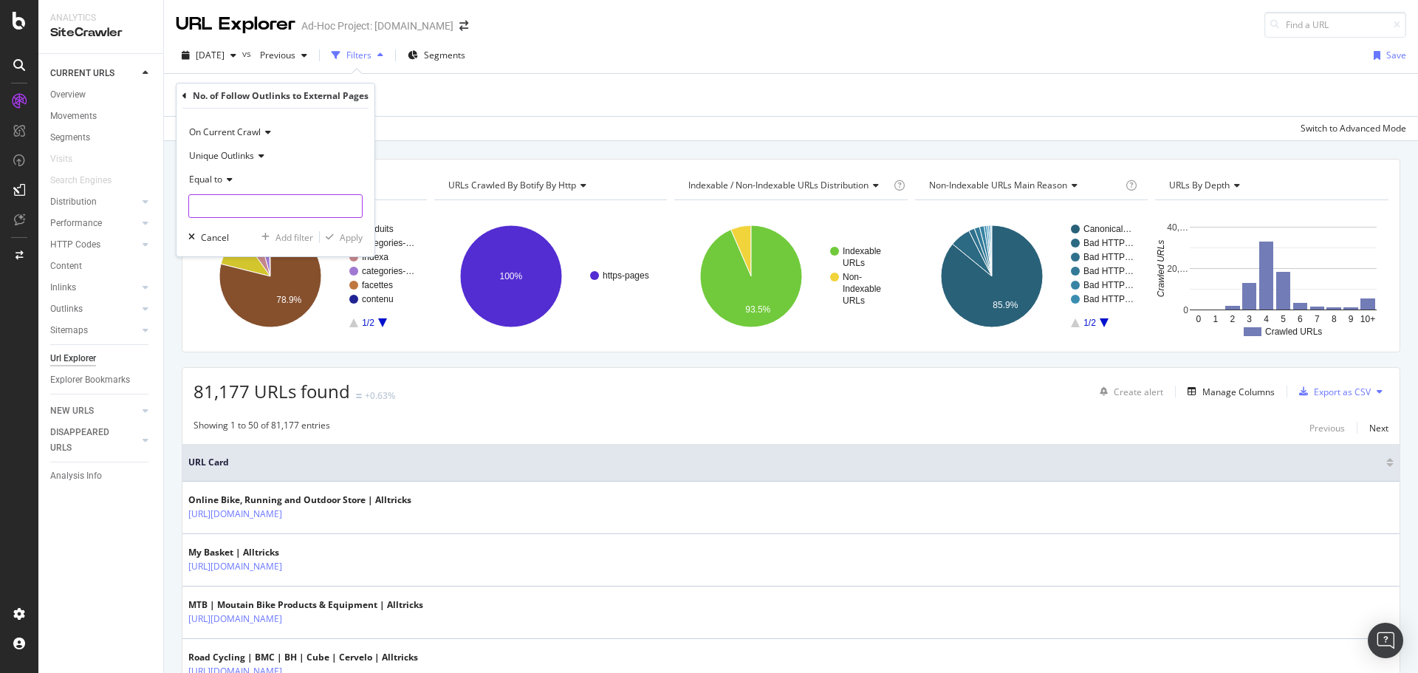
click at [272, 207] on input "number" at bounding box center [275, 206] width 174 height 24
click at [216, 184] on span "Equal to" at bounding box center [205, 179] width 33 height 13
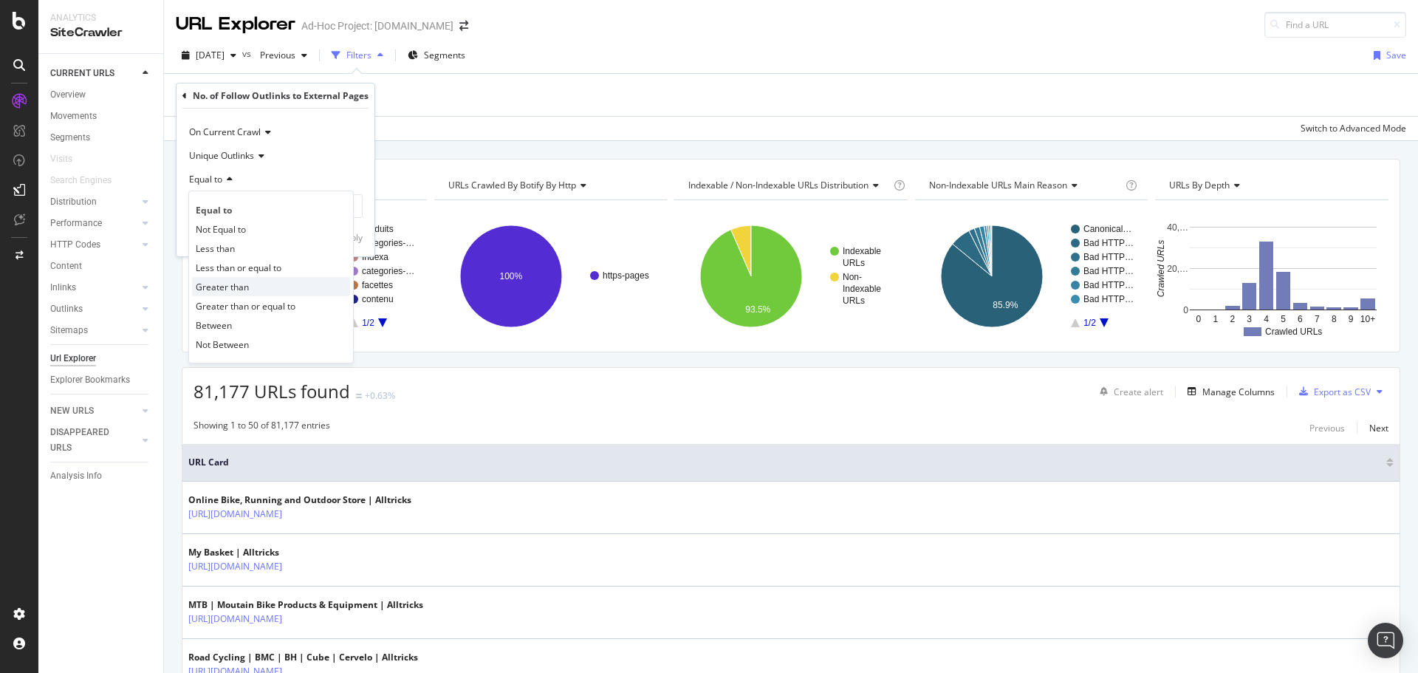
click at [226, 290] on span "Greater than" at bounding box center [222, 287] width 53 height 13
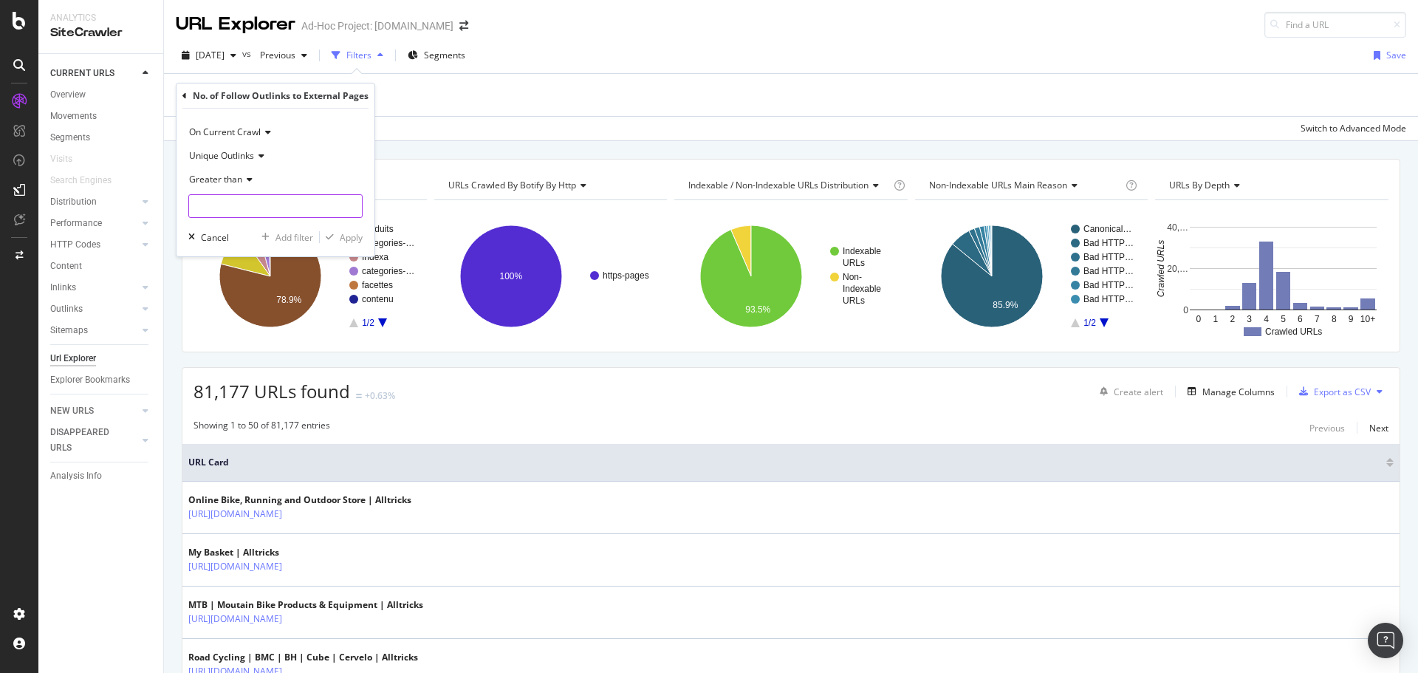
click at [236, 207] on input "number" at bounding box center [275, 206] width 174 height 24
type input "1"
click at [332, 235] on icon "button" at bounding box center [330, 237] width 8 height 9
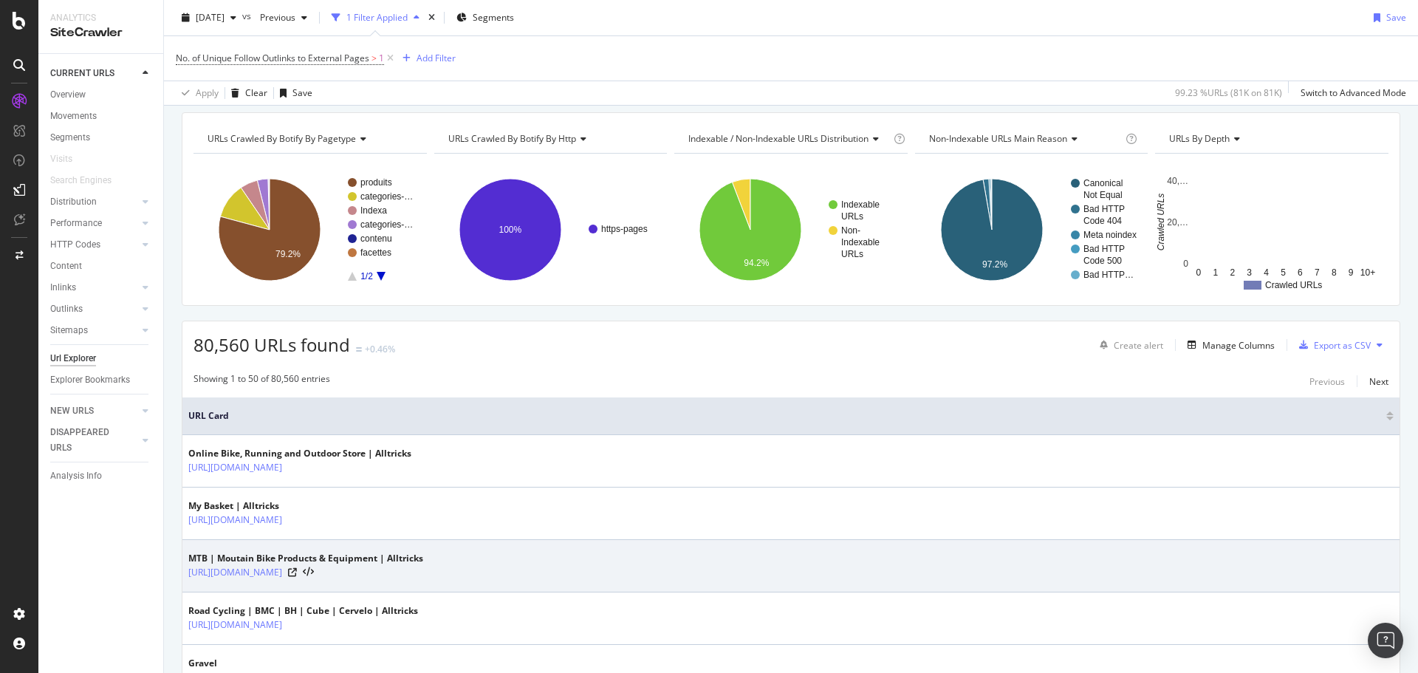
scroll to position [74, 0]
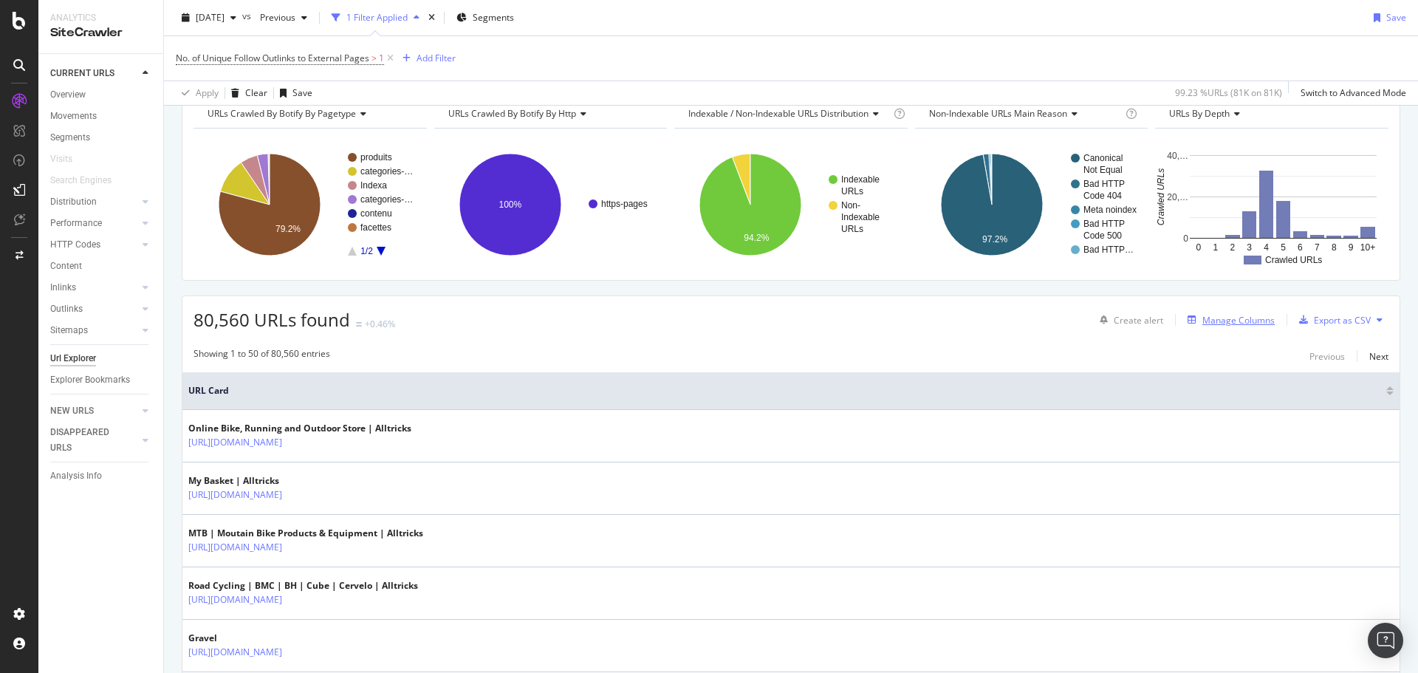
click at [1211, 324] on div "Manage Columns" at bounding box center [1238, 320] width 72 height 13
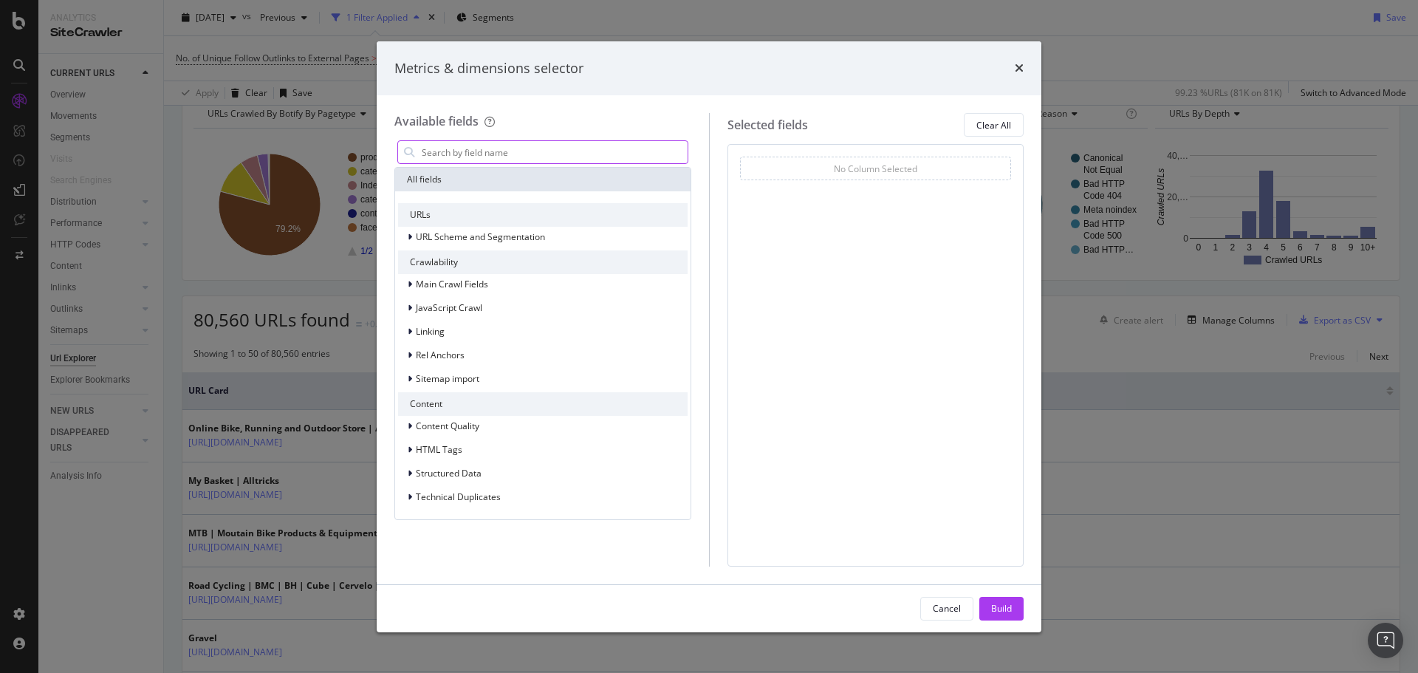
click at [513, 151] on input "modal" at bounding box center [553, 152] width 267 height 22
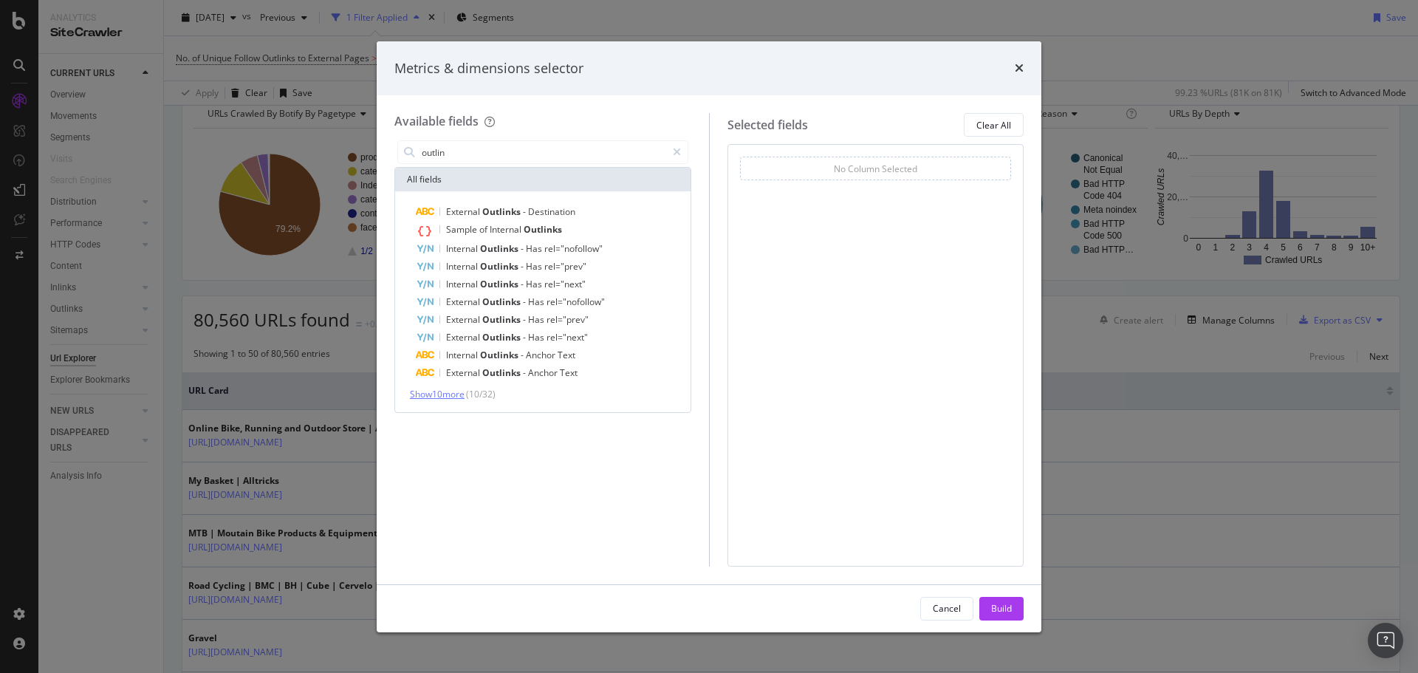
type input "outlin"
click at [464, 393] on span "Show 10 more" at bounding box center [437, 394] width 55 height 13
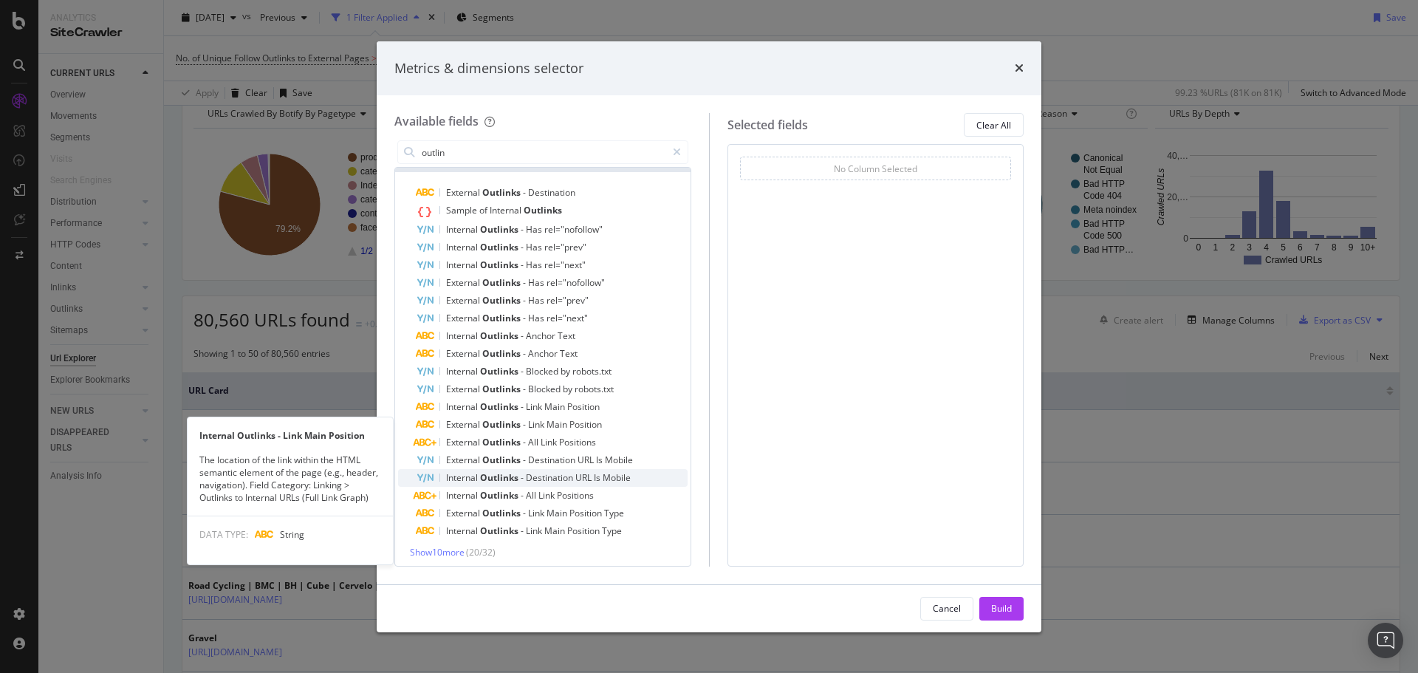
scroll to position [24, 0]
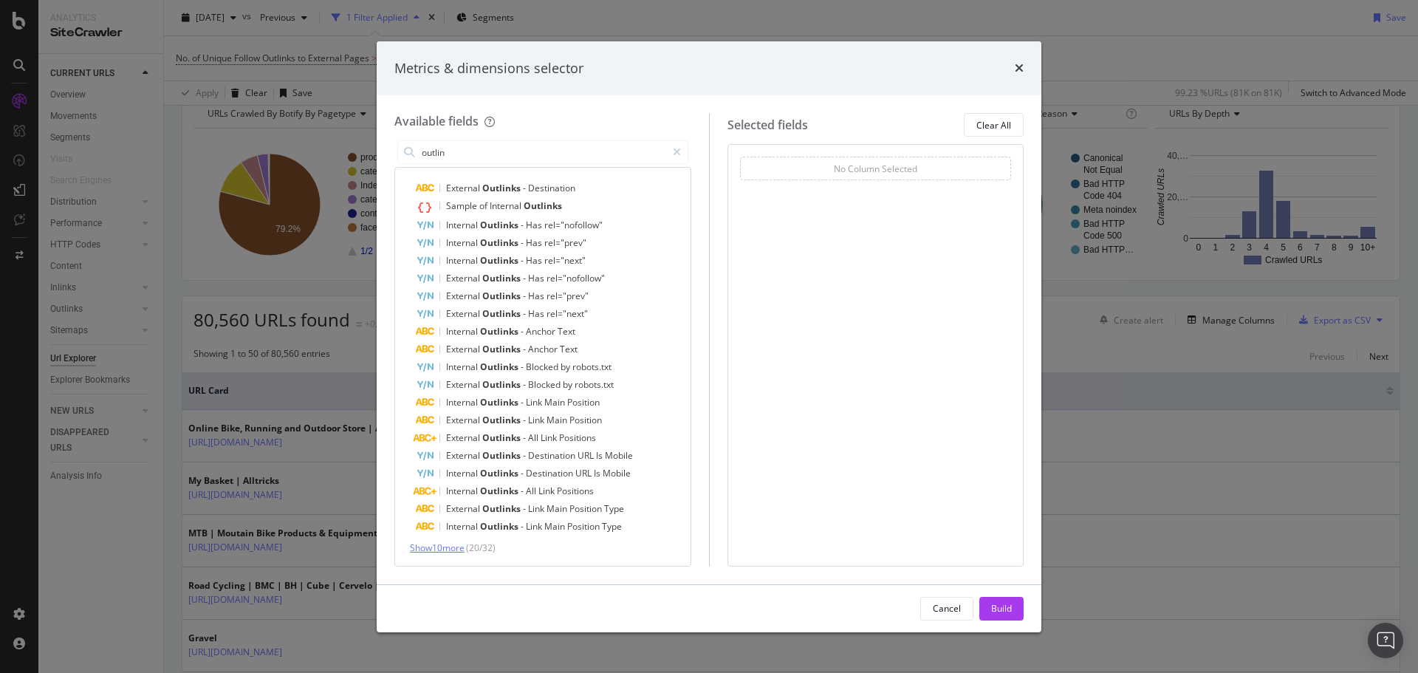
click at [454, 546] on span "Show 10 more" at bounding box center [437, 547] width 55 height 13
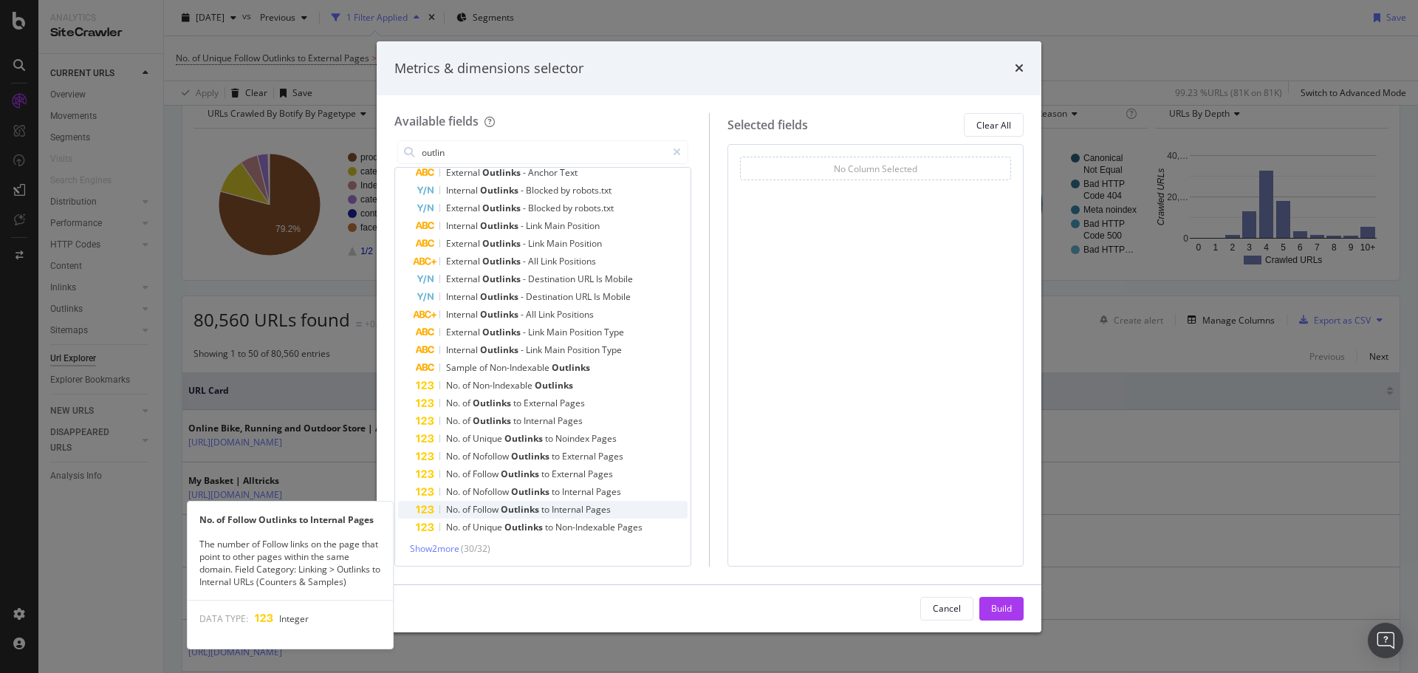
scroll to position [201, 0]
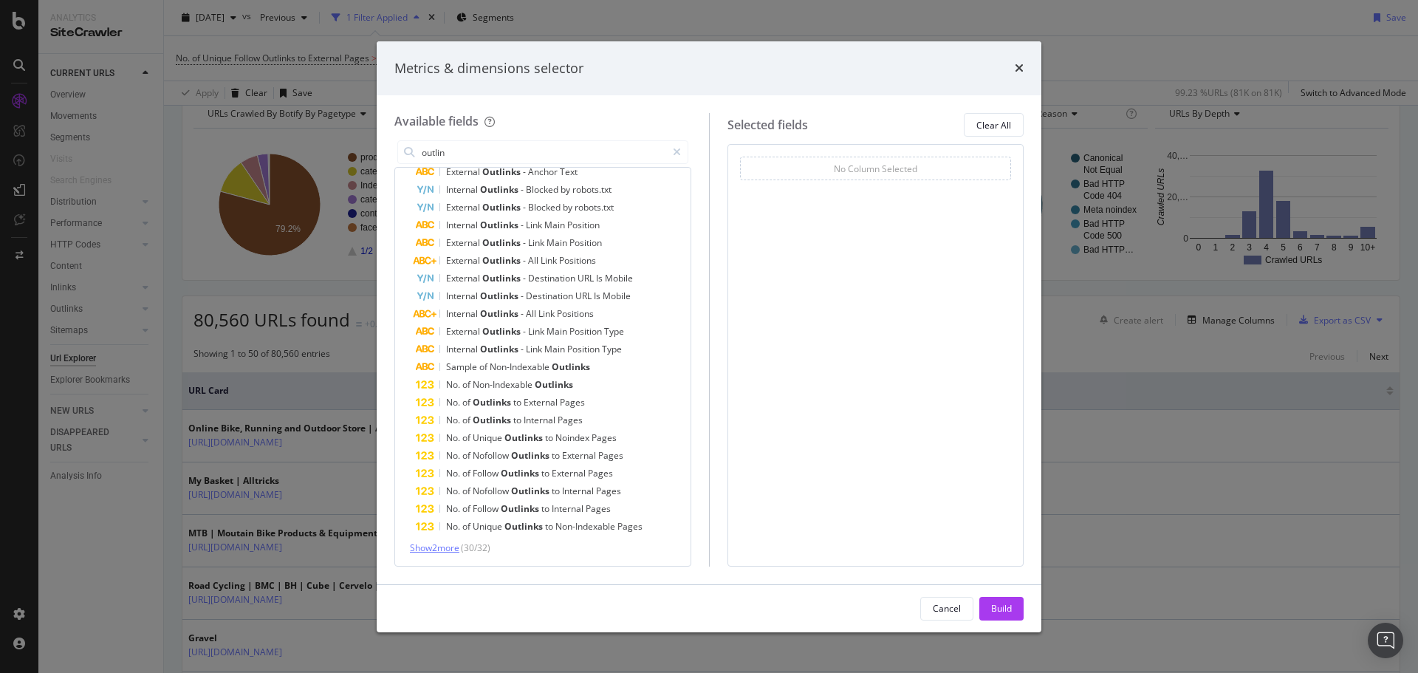
click at [434, 542] on span "Show 2 more" at bounding box center [434, 547] width 49 height 13
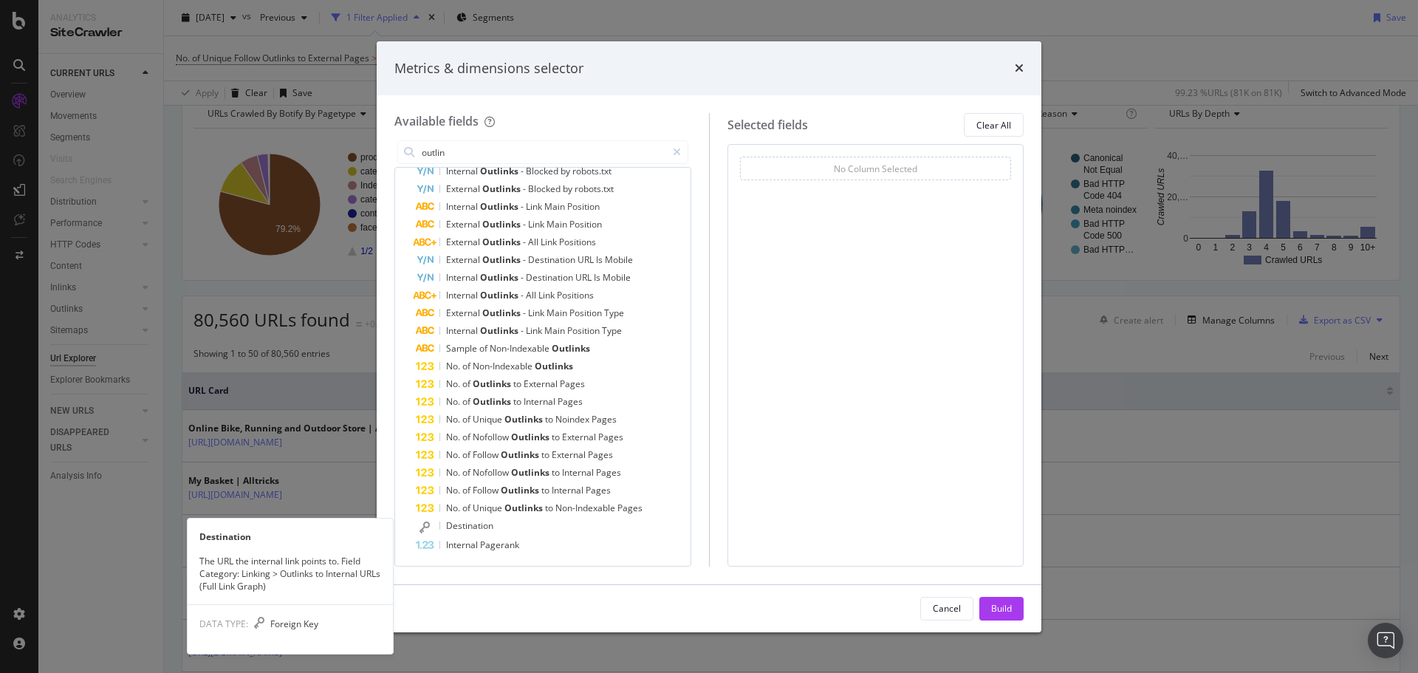
scroll to position [0, 0]
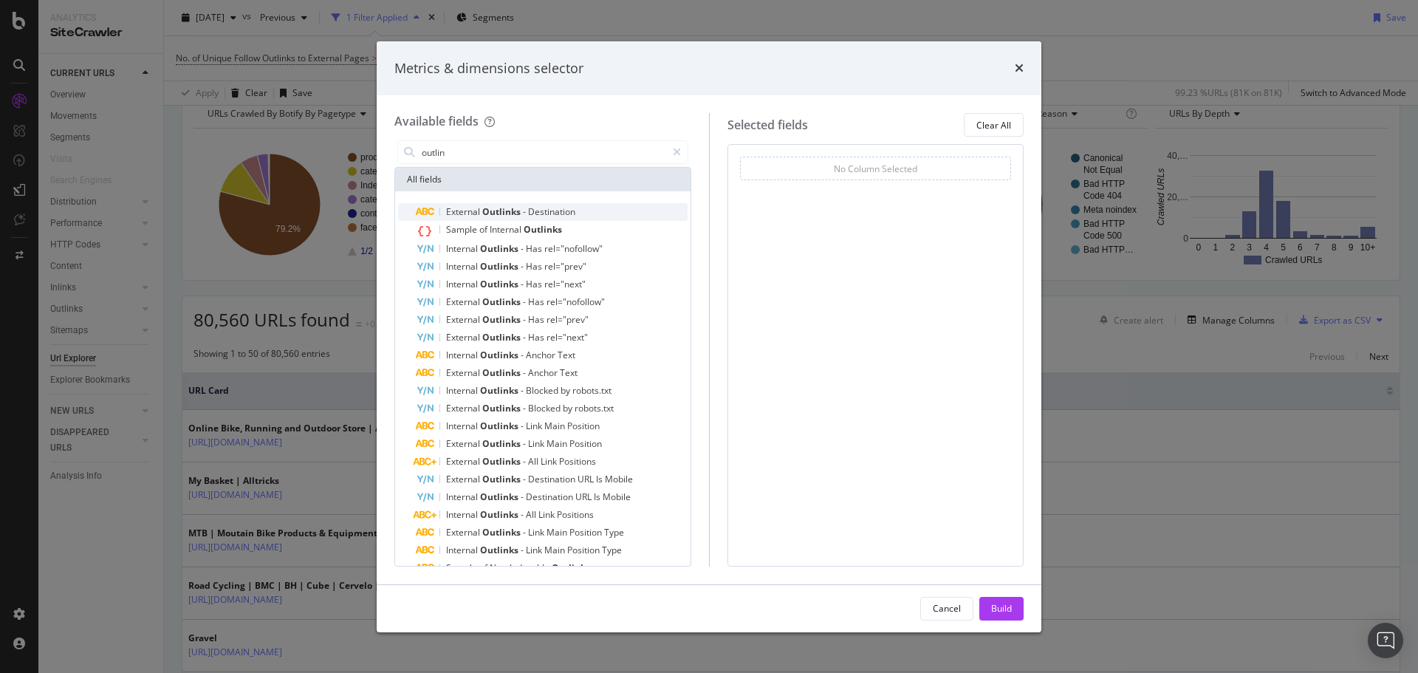
click at [543, 213] on span "Destination" at bounding box center [551, 211] width 47 height 13
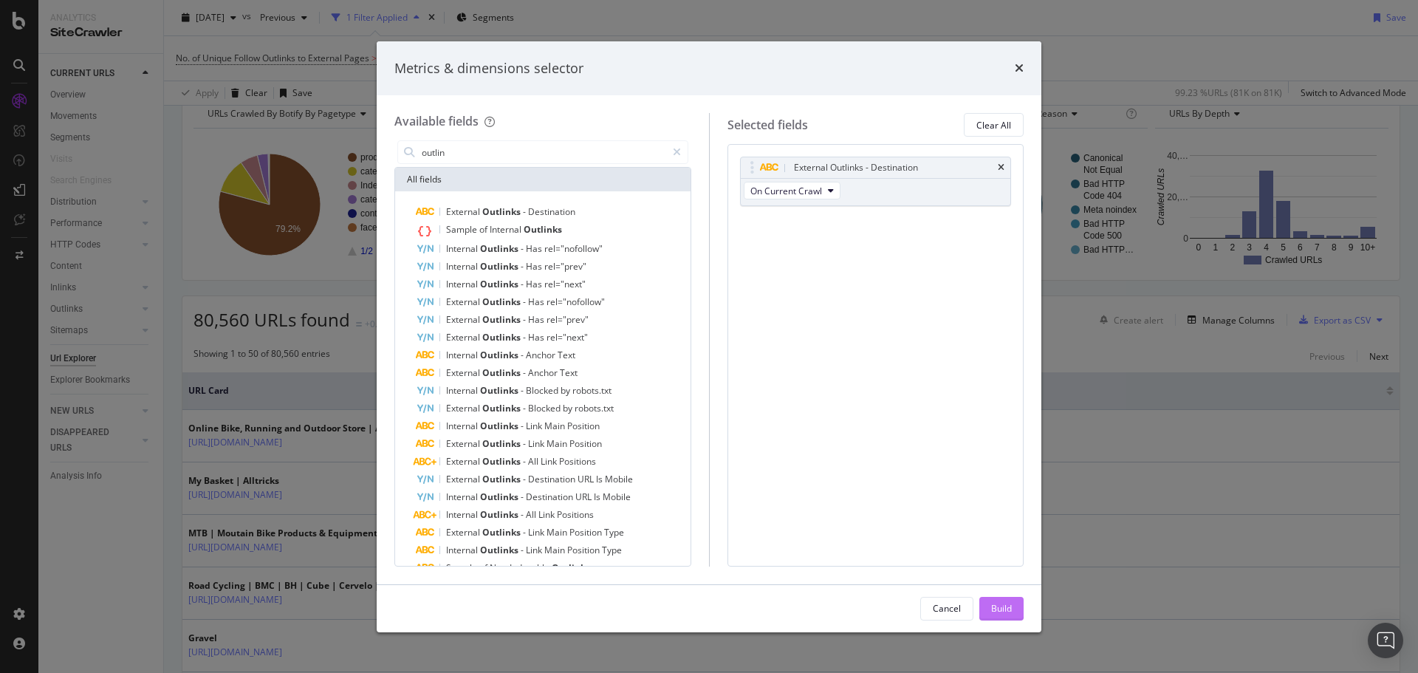
click at [1007, 616] on div "Build" at bounding box center [1001, 608] width 21 height 22
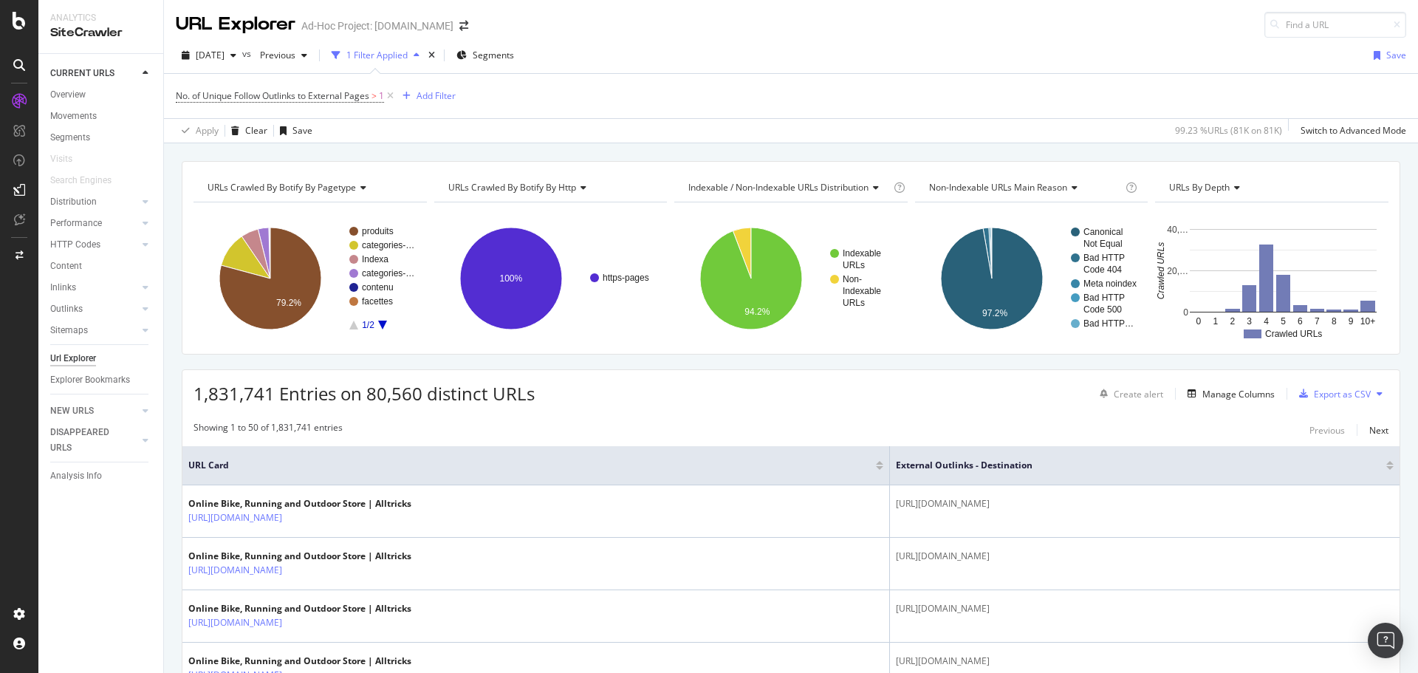
click at [306, 103] on span "No. of Unique Follow Outlinks to External Pages > 1" at bounding box center [286, 96] width 221 height 21
click at [303, 100] on span "No. of Unique Follow Outlinks to External Pages" at bounding box center [272, 95] width 193 height 13
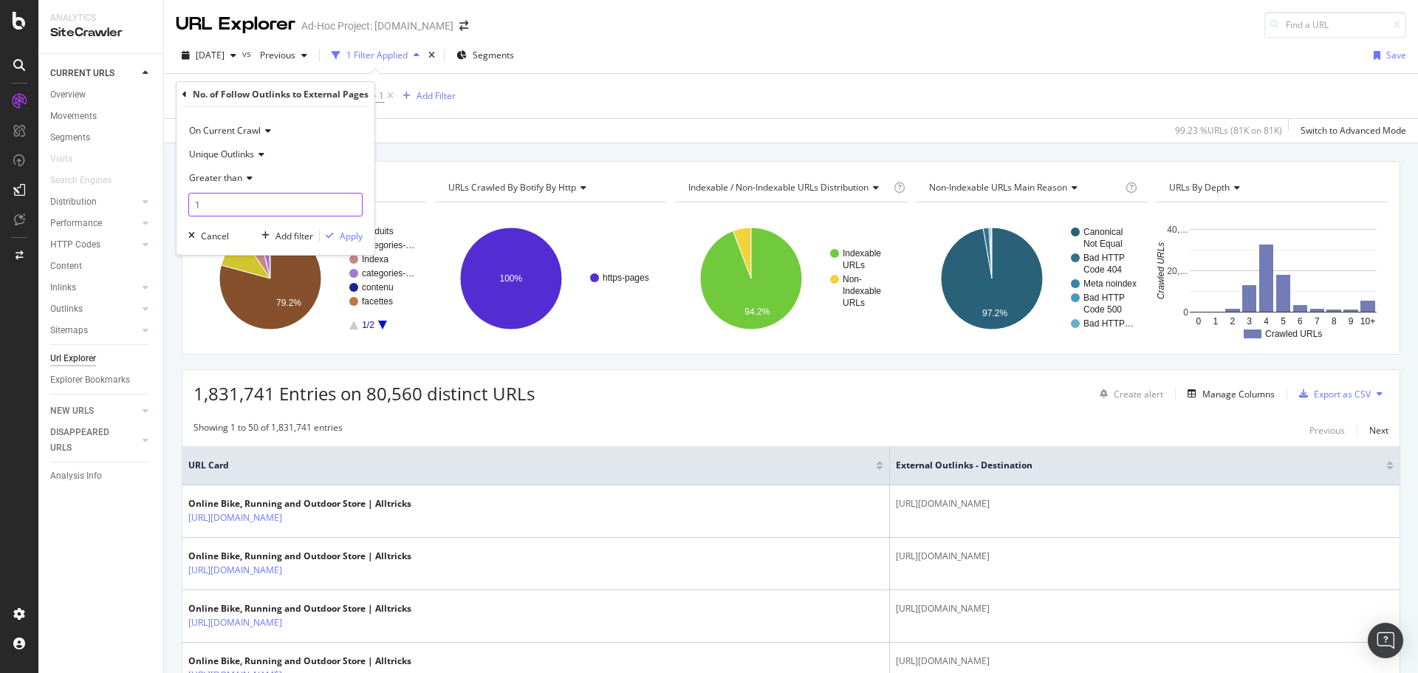
click at [261, 198] on input "1" at bounding box center [275, 205] width 174 height 24
type input "10"
click at [338, 234] on div "button" at bounding box center [330, 235] width 20 height 9
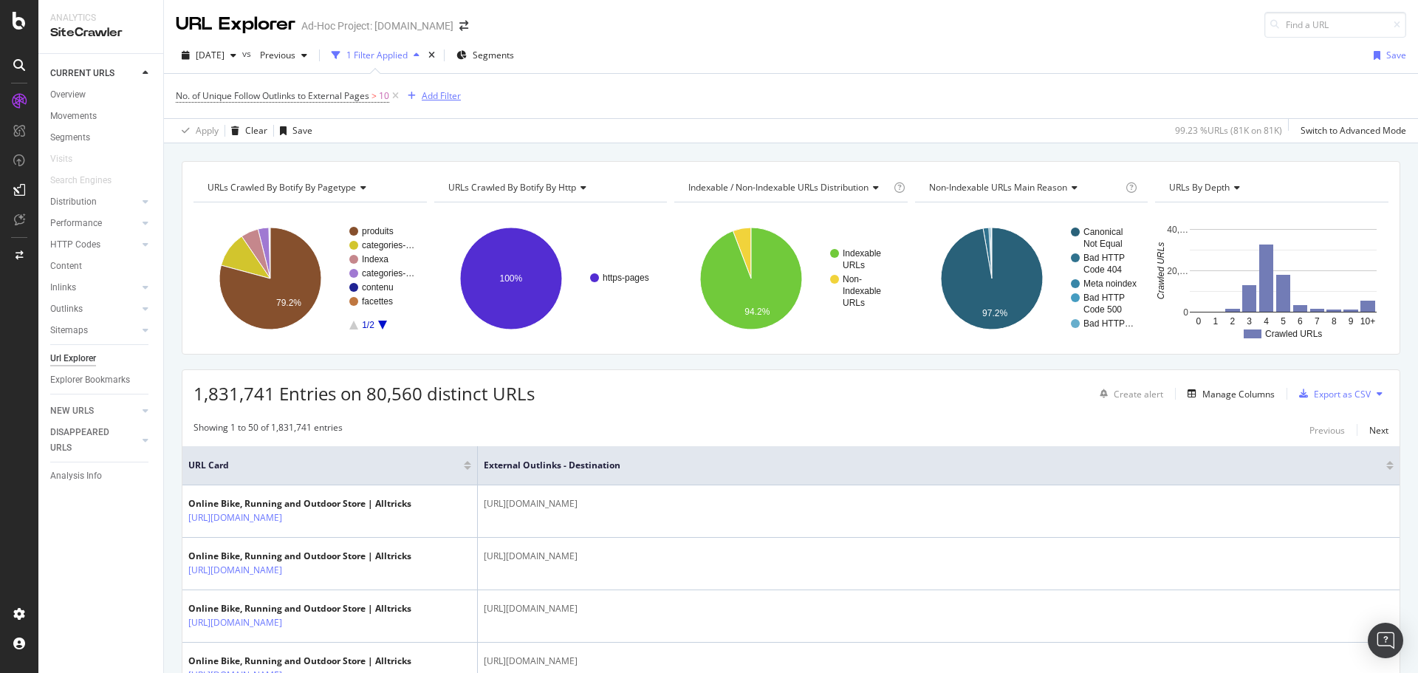
click at [421, 94] on div "button" at bounding box center [412, 96] width 20 height 9
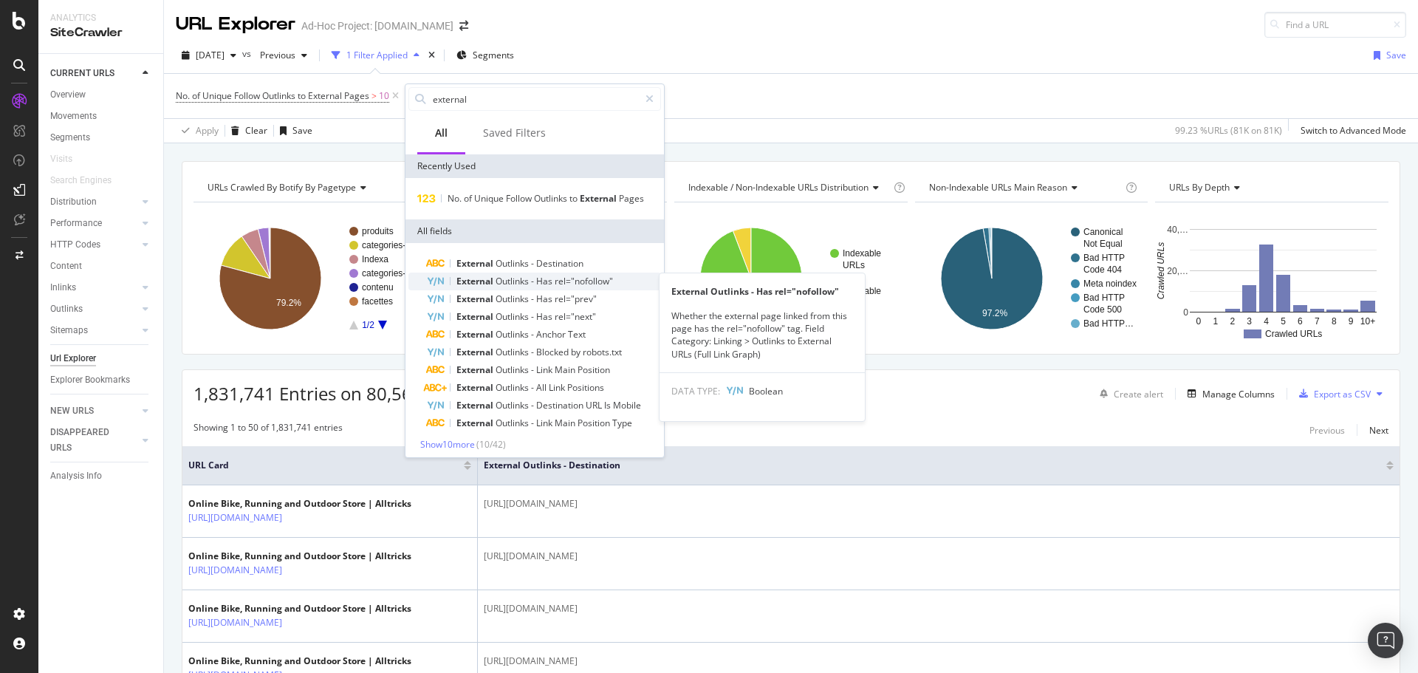
scroll to position [5, 0]
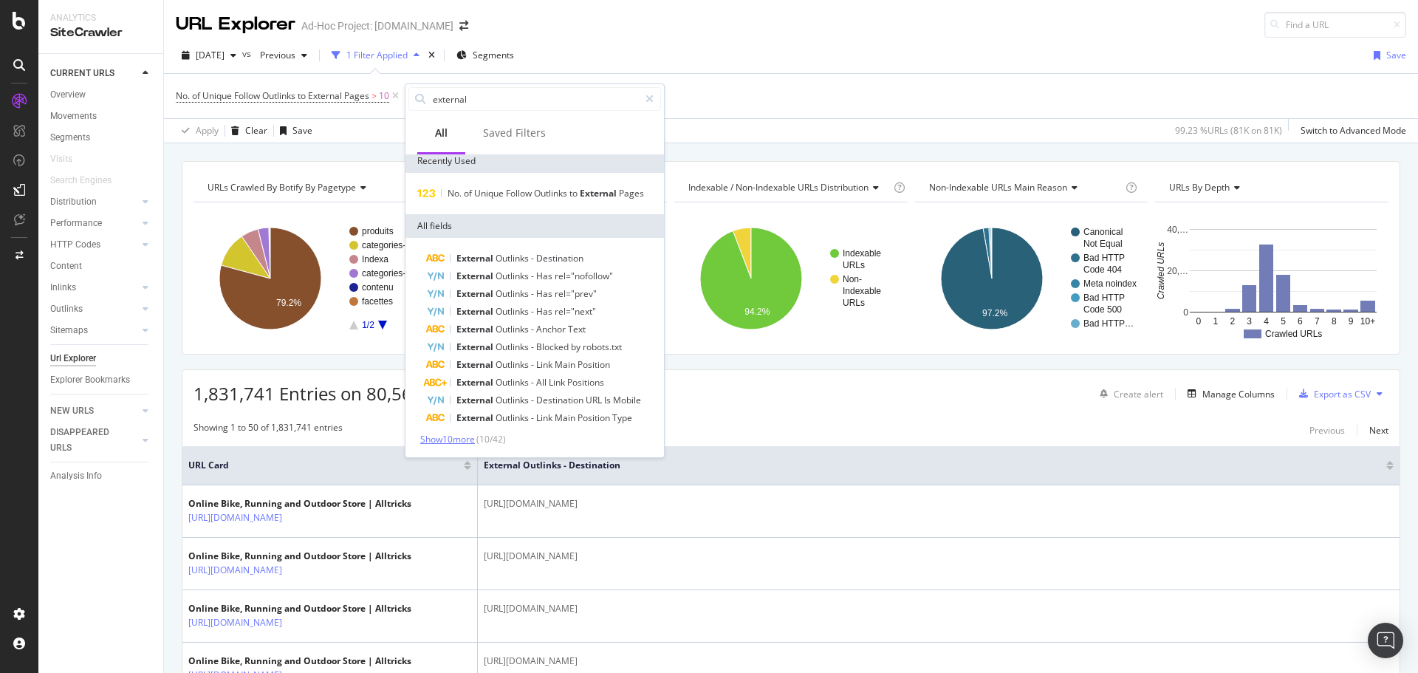
type input "external"
click at [469, 436] on span "Show 10 more" at bounding box center [447, 439] width 55 height 13
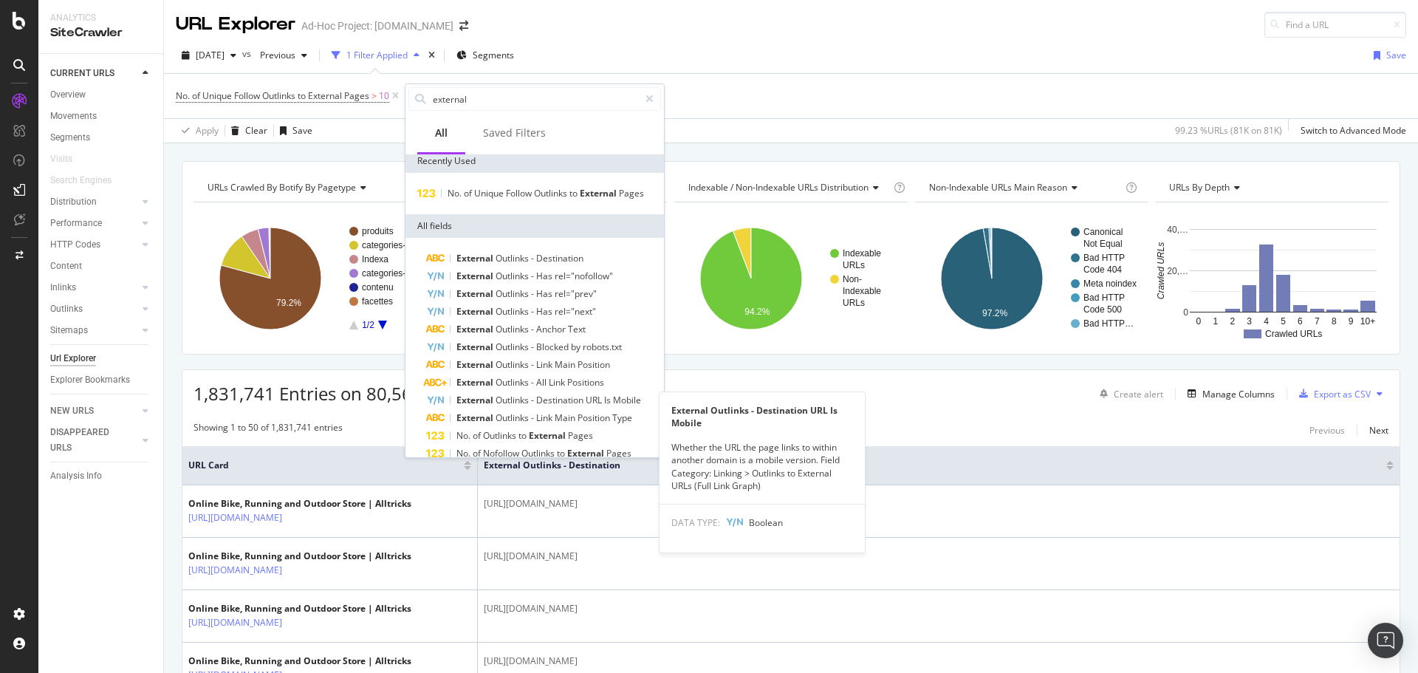
scroll to position [182, 0]
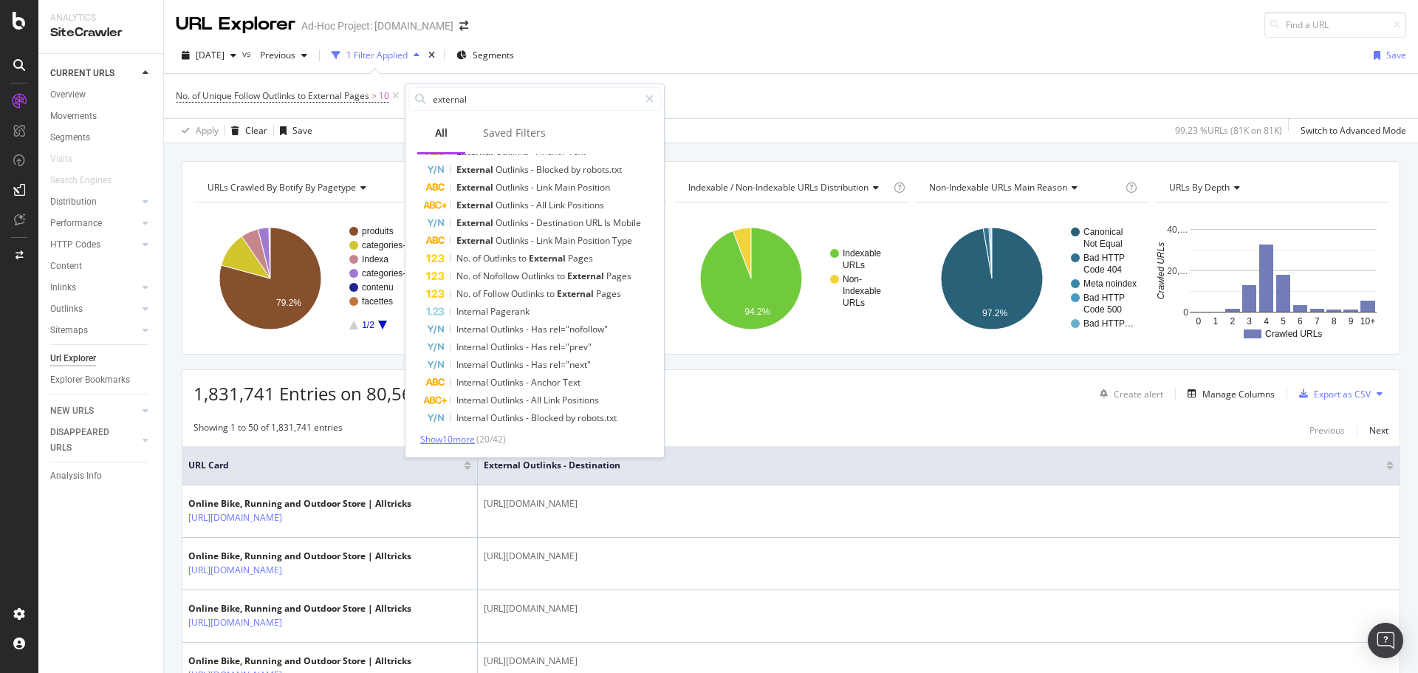
click at [464, 439] on span "Show 10 more" at bounding box center [447, 439] width 55 height 13
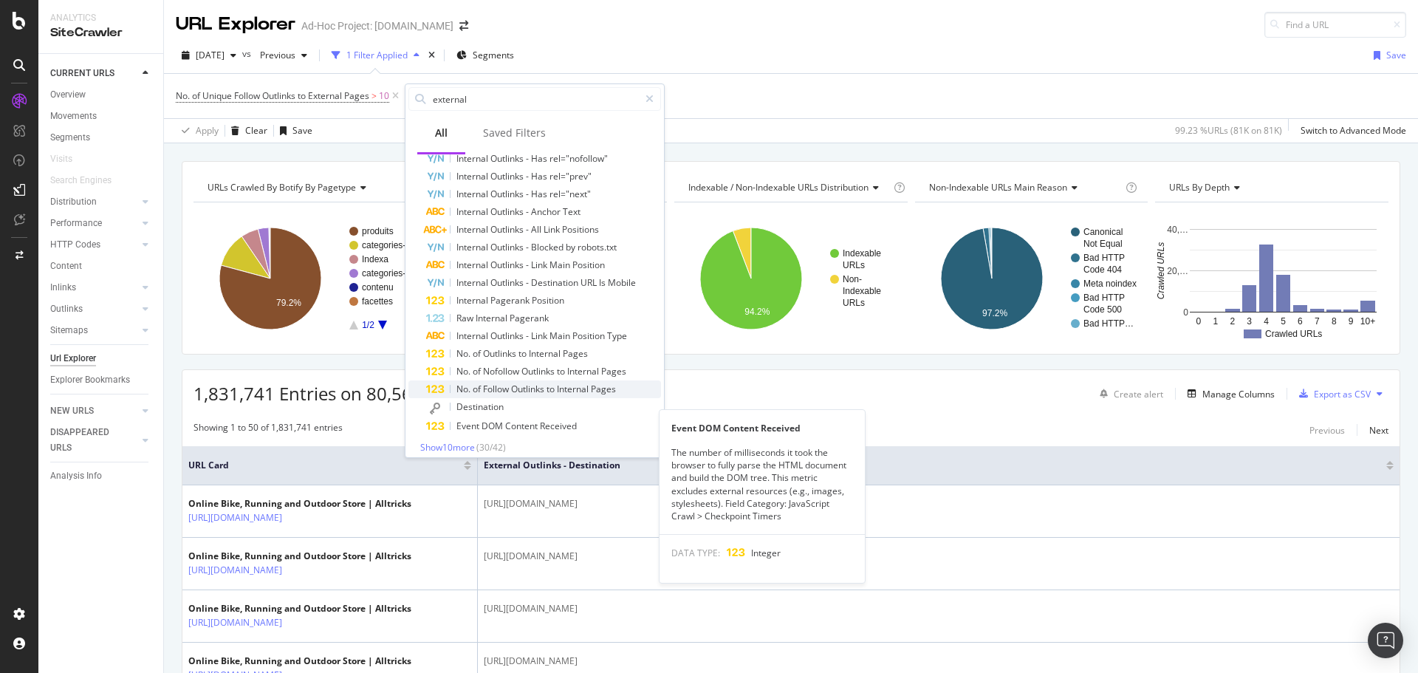
scroll to position [361, 0]
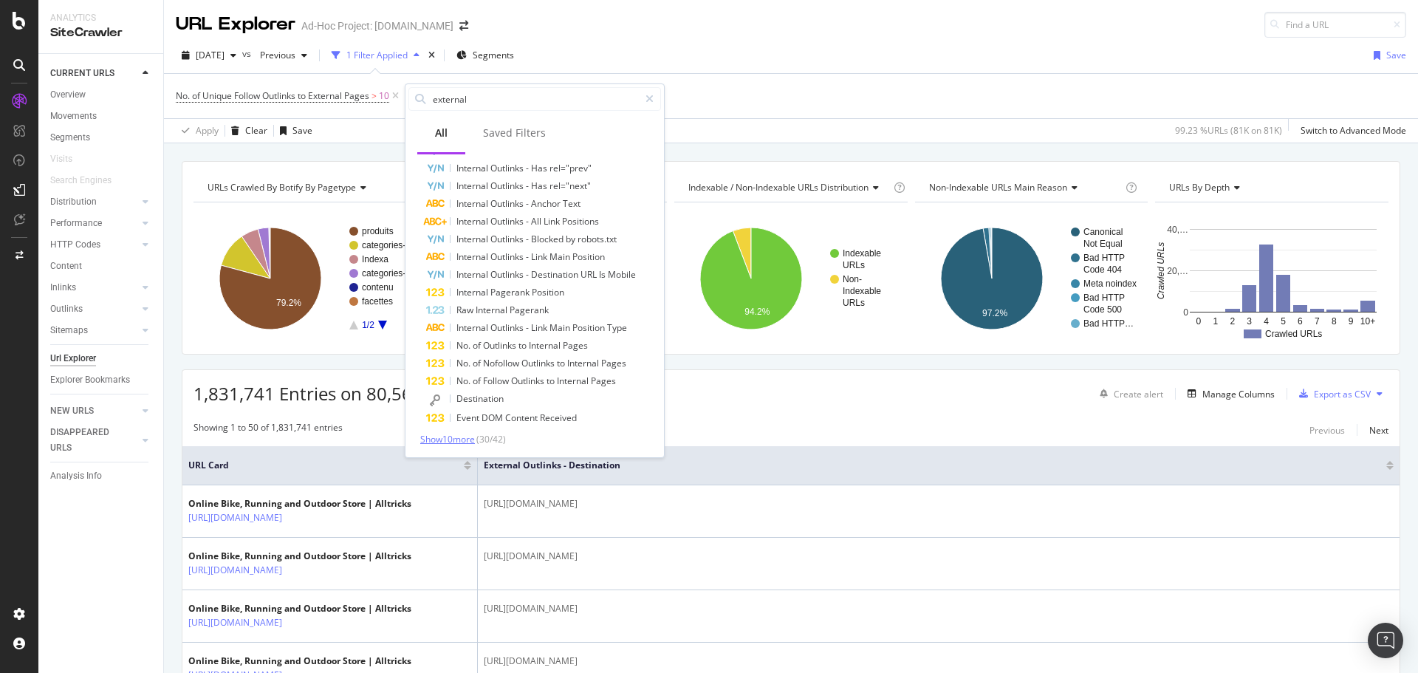
click at [448, 442] on span "Show 10 more" at bounding box center [447, 439] width 55 height 13
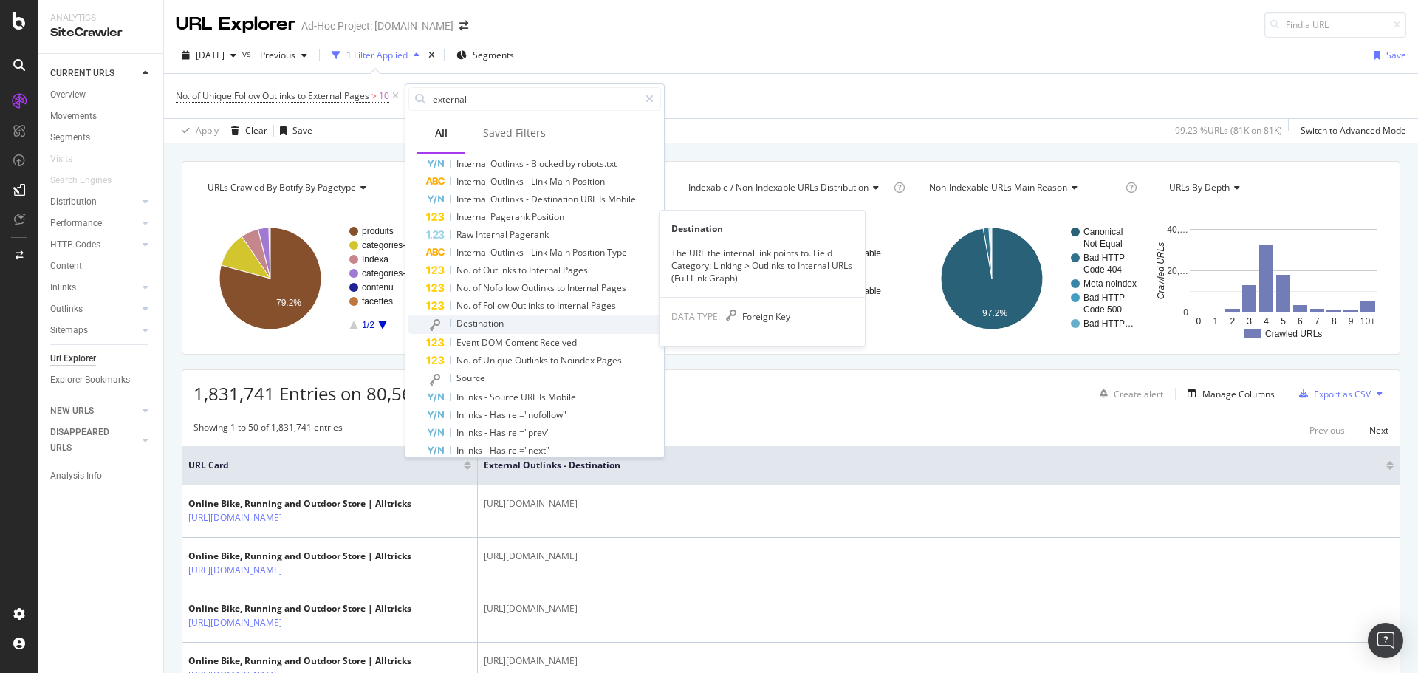
scroll to position [541, 0]
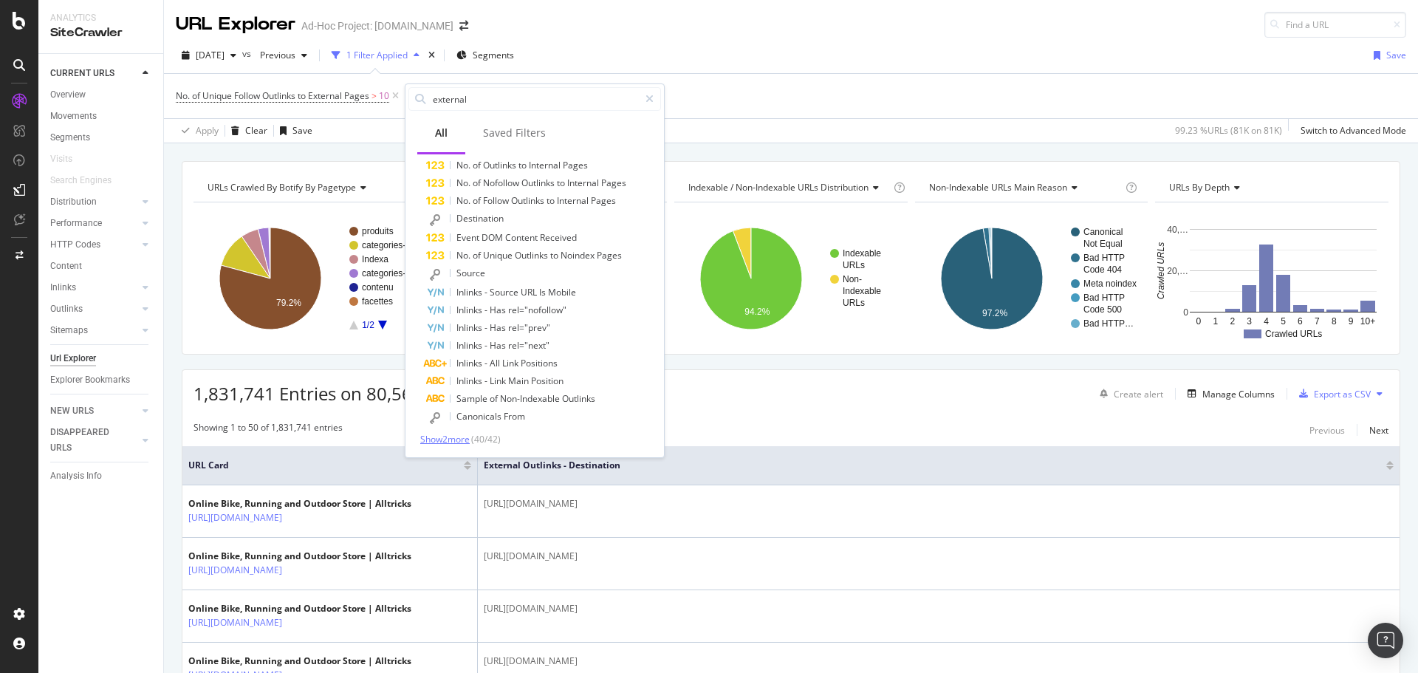
click at [450, 442] on span "Show 2 more" at bounding box center [444, 439] width 49 height 13
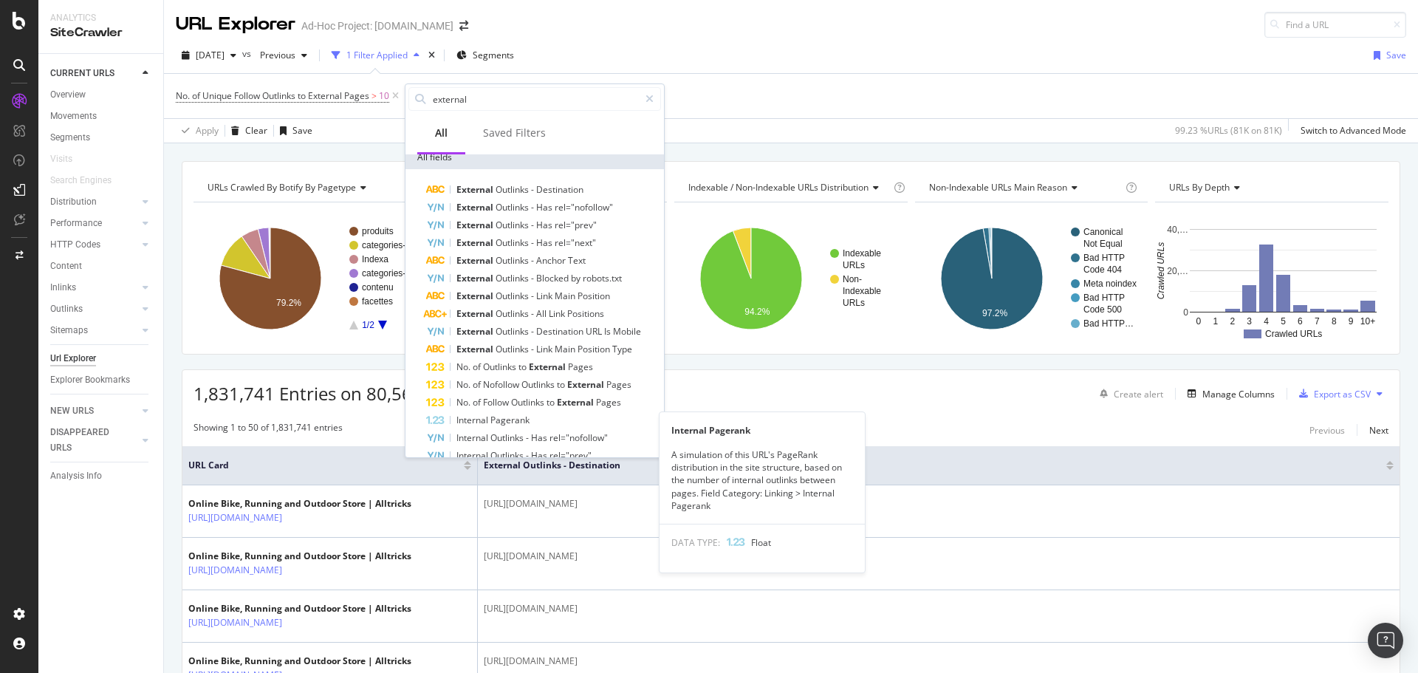
scroll to position [0, 0]
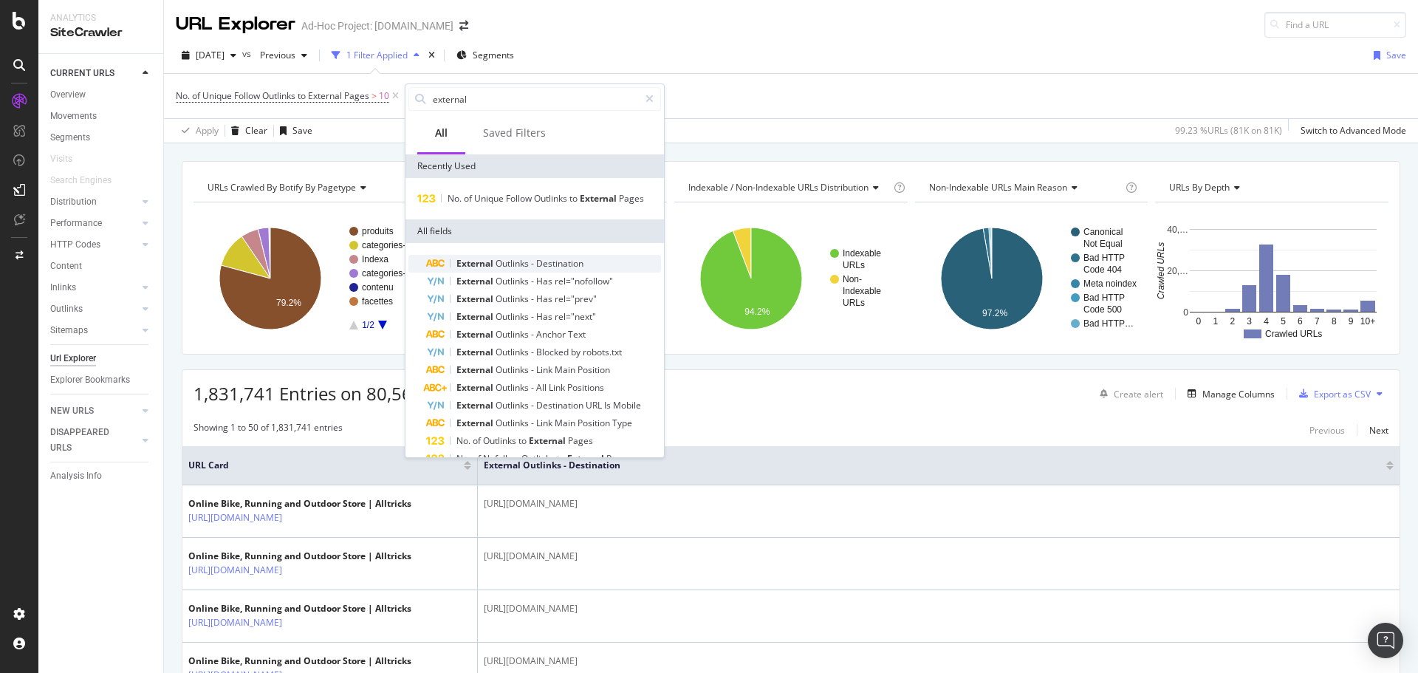
click at [522, 262] on span "Outlinks" at bounding box center [512, 263] width 35 height 13
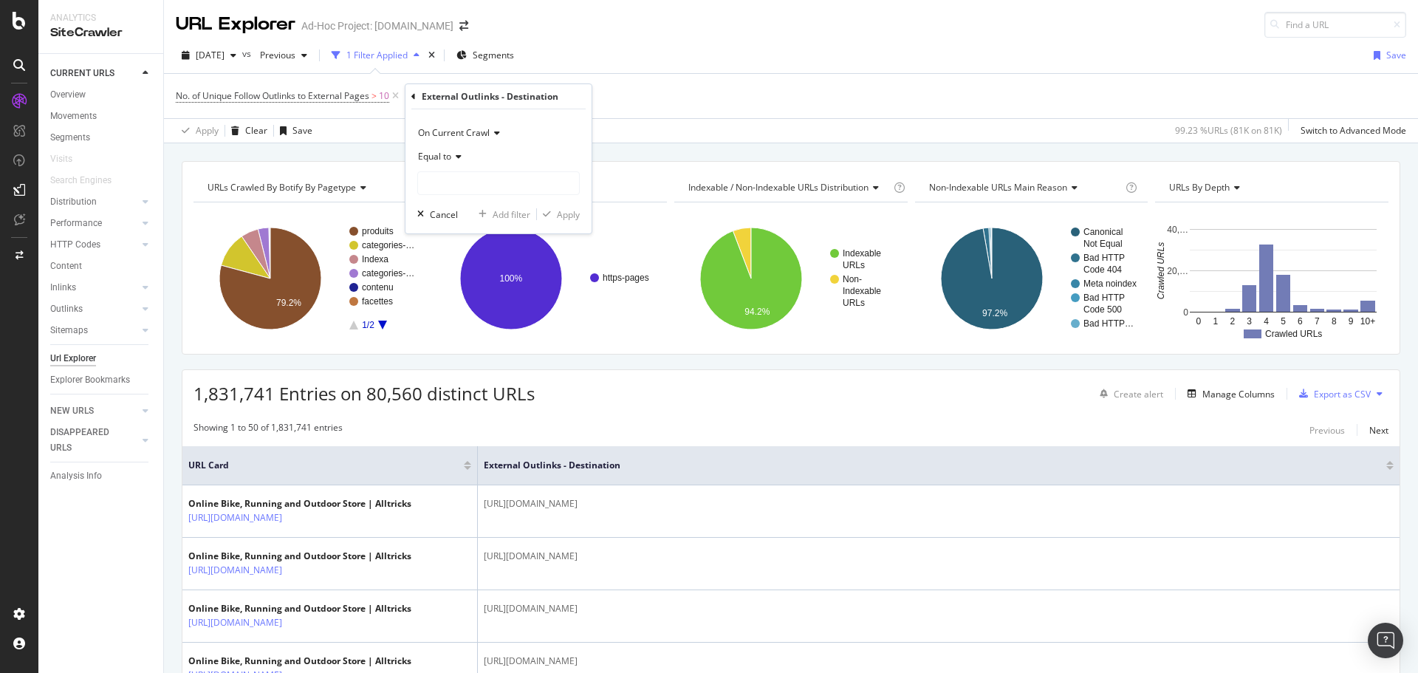
click at [454, 159] on icon at bounding box center [456, 156] width 10 height 9
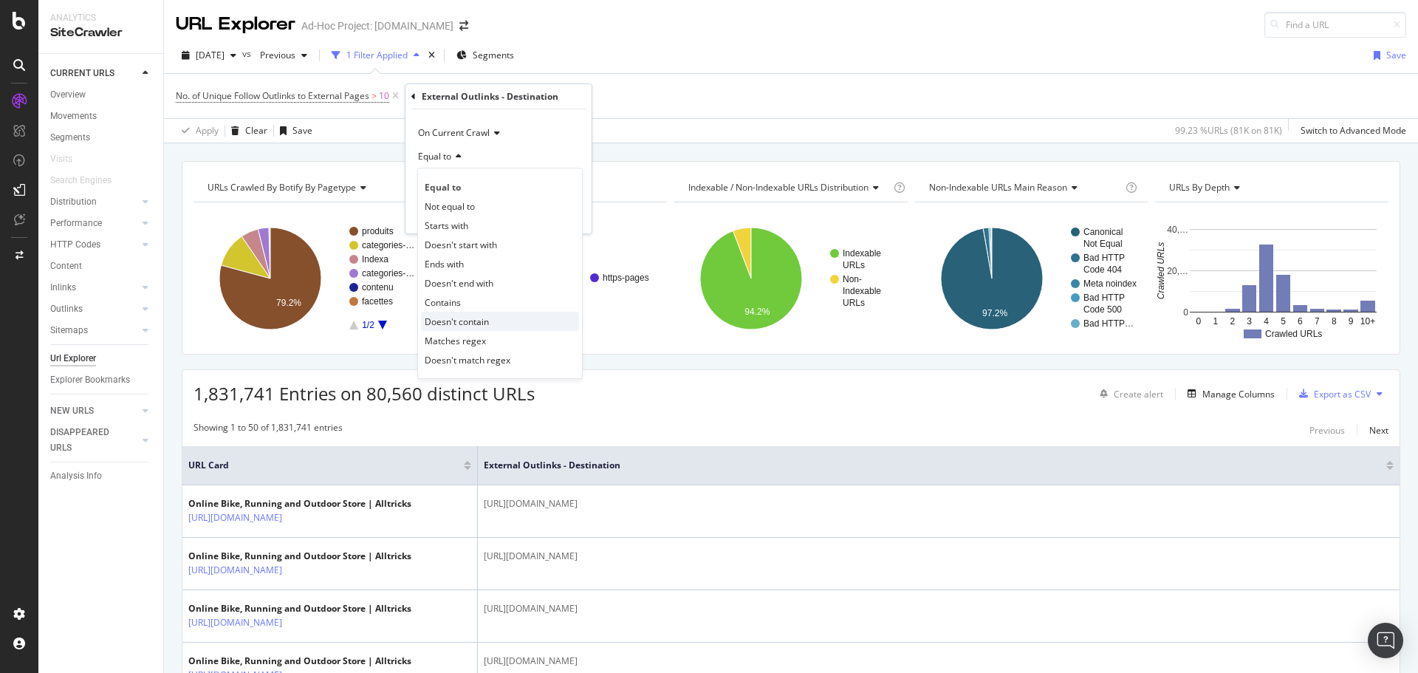
click at [495, 321] on div "Doesn't contain" at bounding box center [500, 321] width 158 height 19
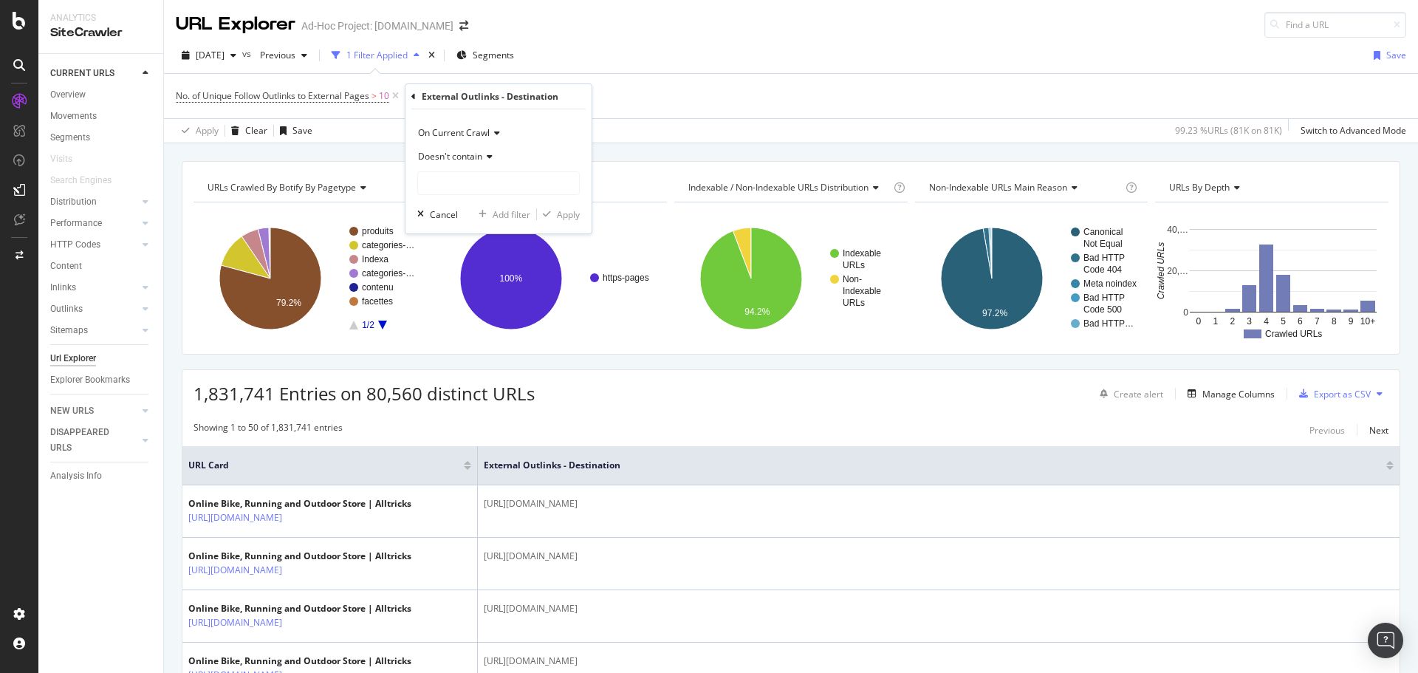
click at [473, 202] on div "On Current Crawl Doesn't contain Cancel Add filter Apply" at bounding box center [498, 171] width 186 height 124
click at [478, 188] on input "text" at bounding box center [498, 183] width 161 height 24
type input "alltricks.es"
click at [453, 151] on span "Doesn't contain" at bounding box center [450, 156] width 64 height 13
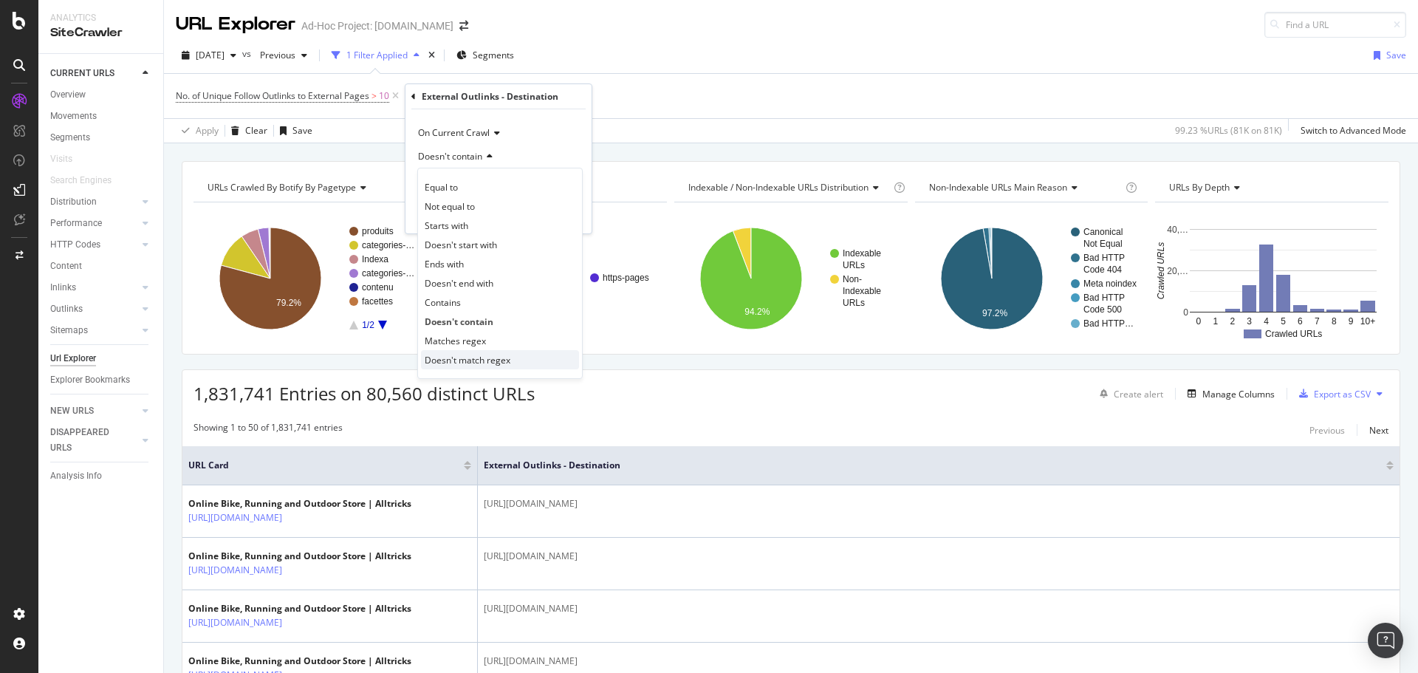
click at [470, 365] on span "Doesn't match regex" at bounding box center [468, 360] width 86 height 13
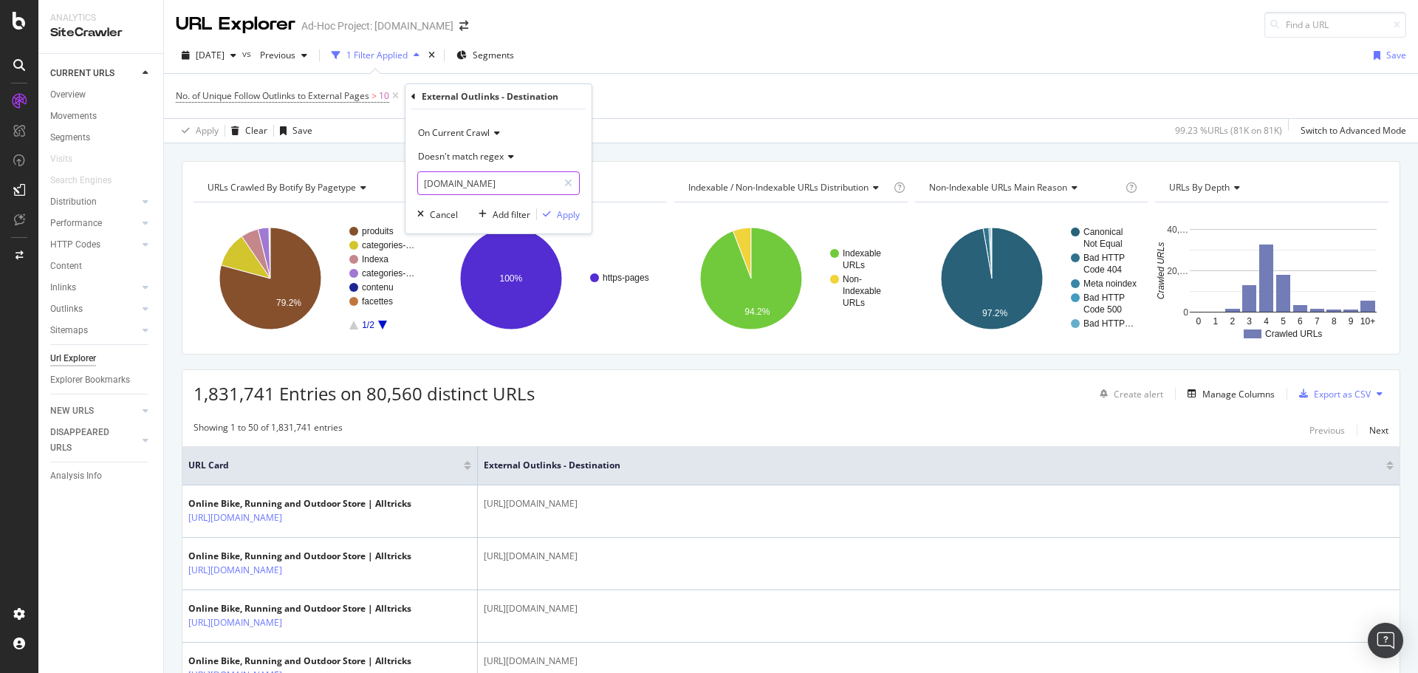
click at [490, 186] on input "alltricks.es" at bounding box center [488, 183] width 140 height 24
click at [493, 189] on input "alltricks.es" at bounding box center [488, 183] width 140 height 24
type input "alltricks.com"
click at [502, 158] on span "Doesn't match regex" at bounding box center [461, 156] width 86 height 13
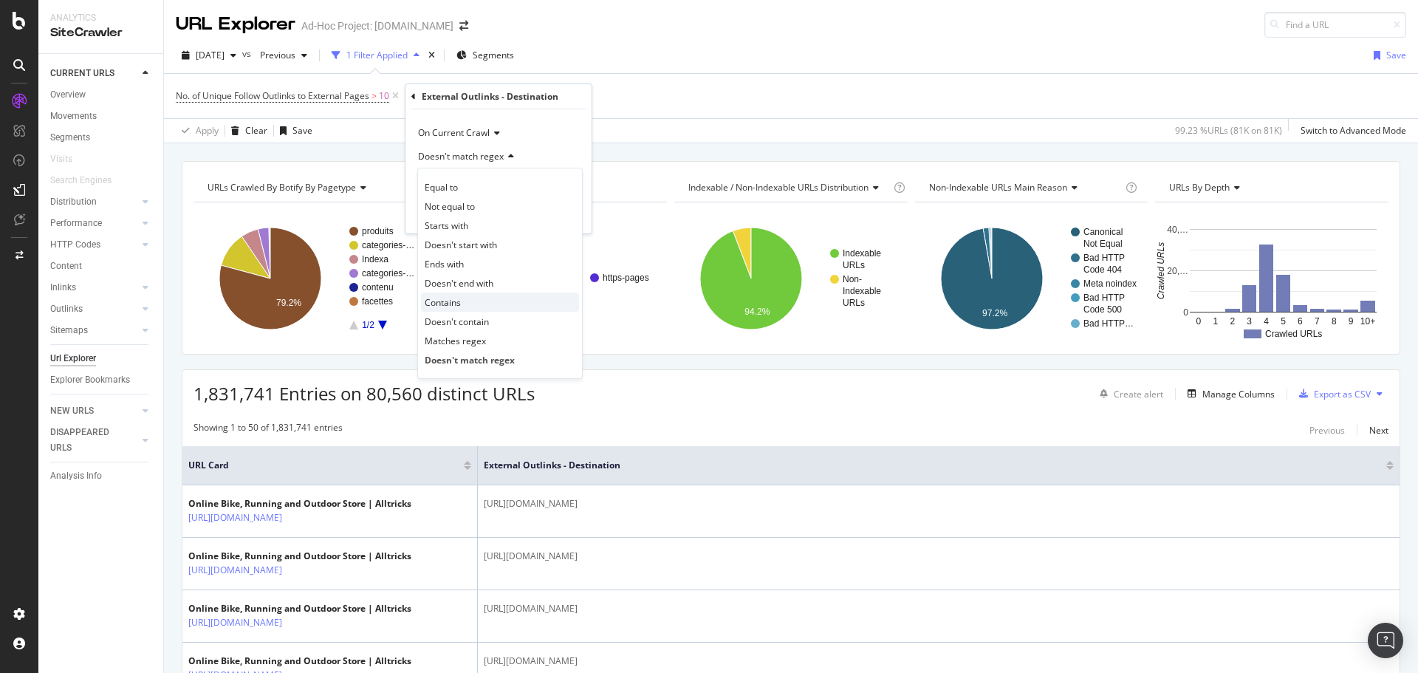
click at [472, 303] on div "Contains" at bounding box center [500, 301] width 158 height 19
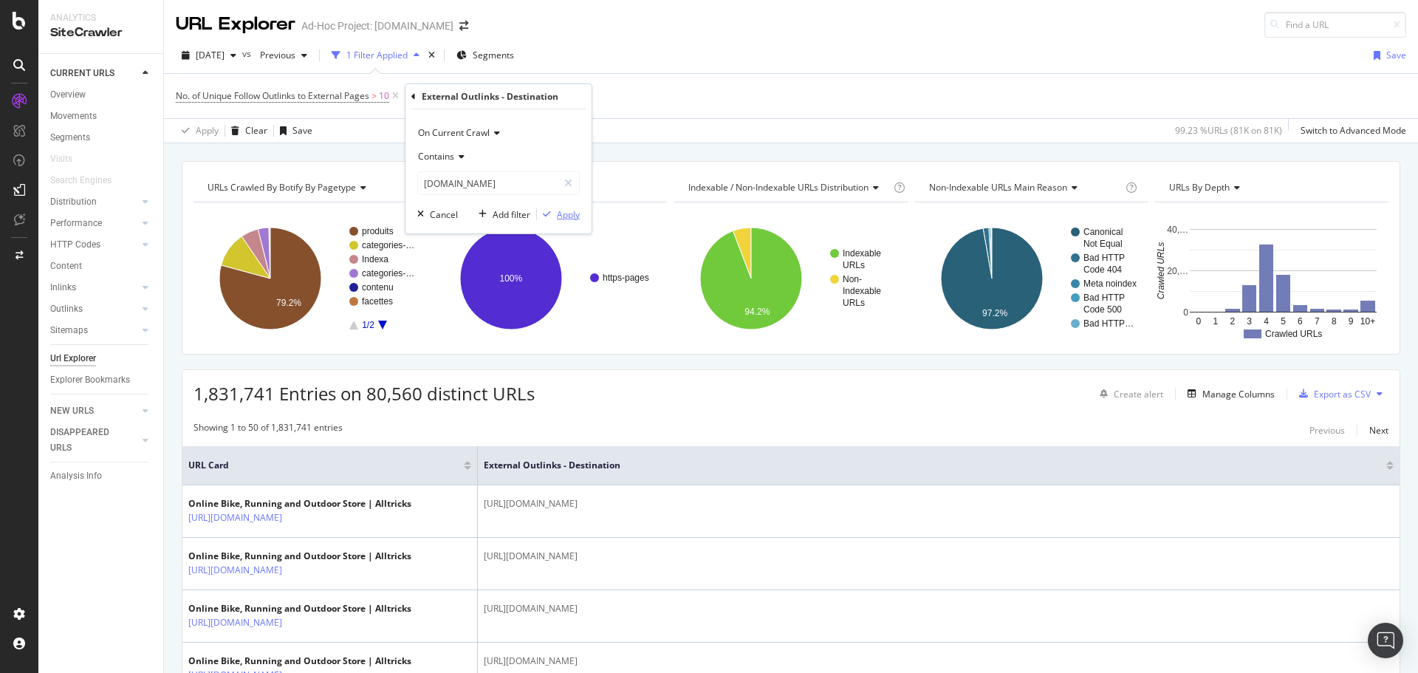
click at [552, 208] on div "Apply" at bounding box center [558, 213] width 43 height 13
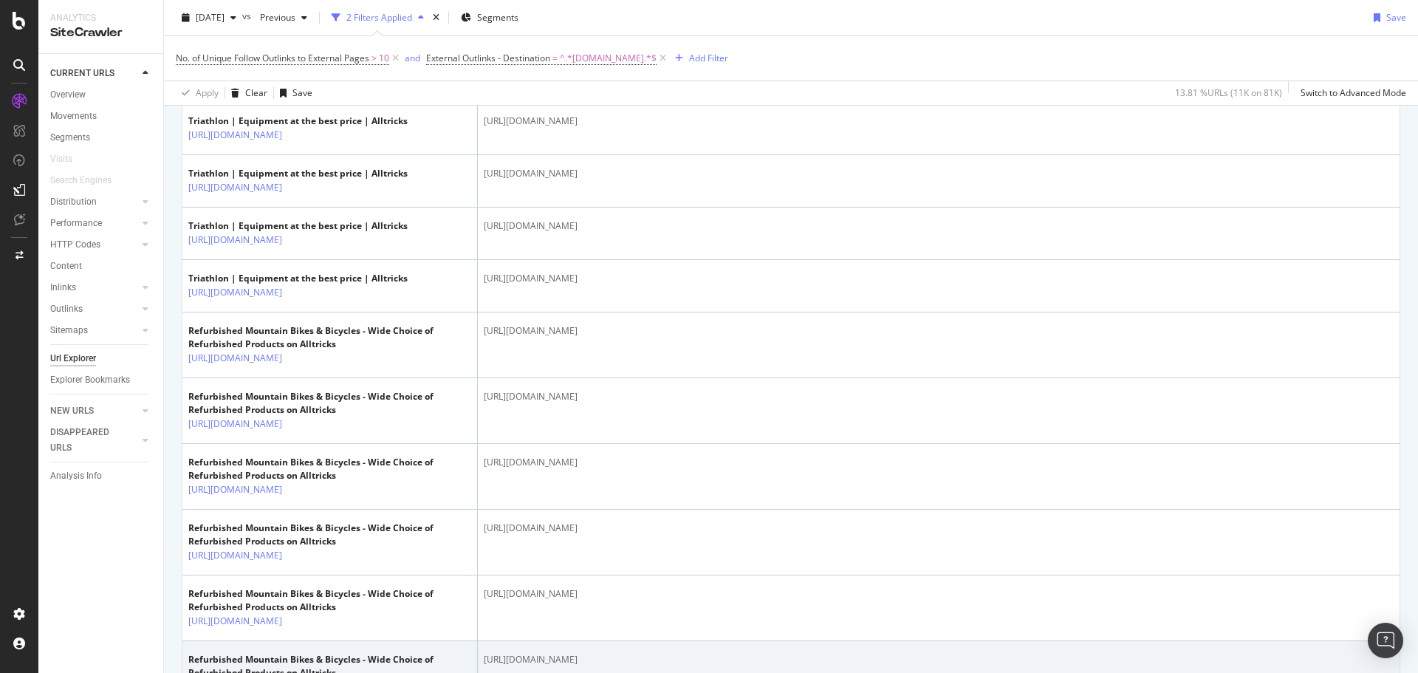
scroll to position [560, 0]
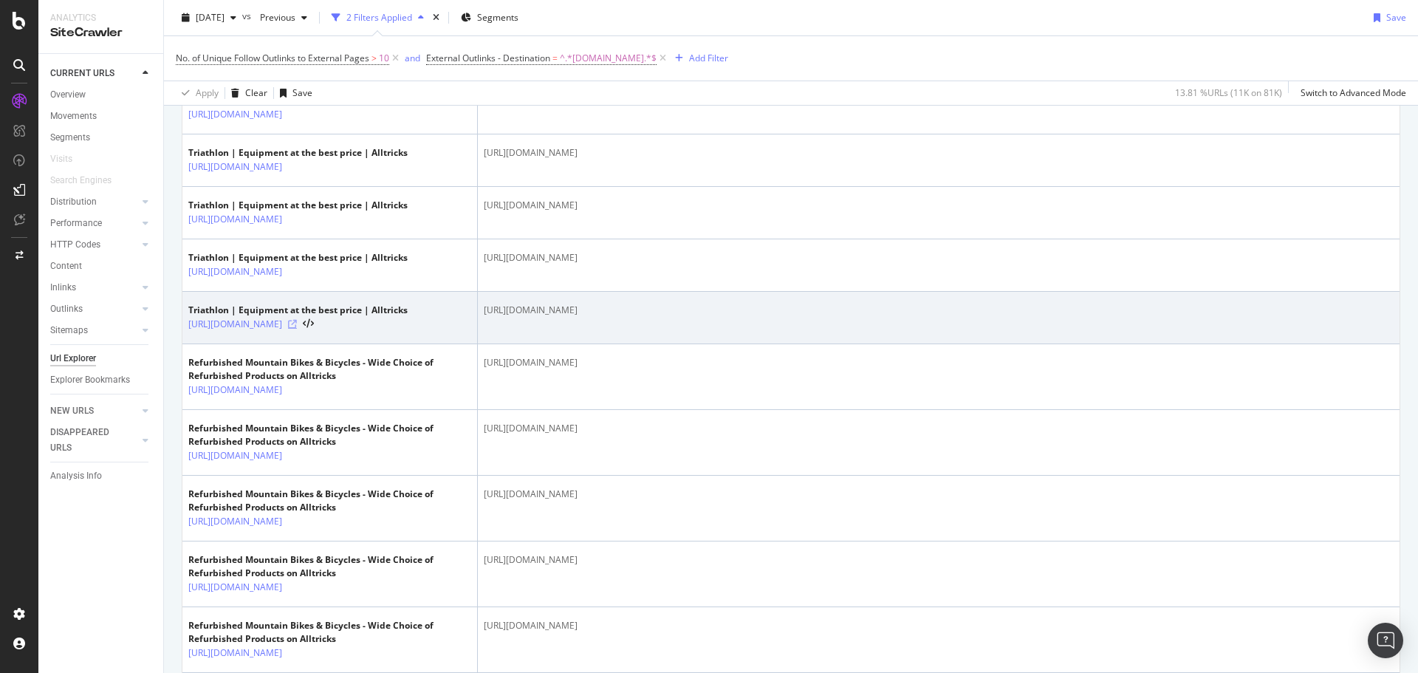
click at [297, 326] on icon at bounding box center [292, 324] width 9 height 9
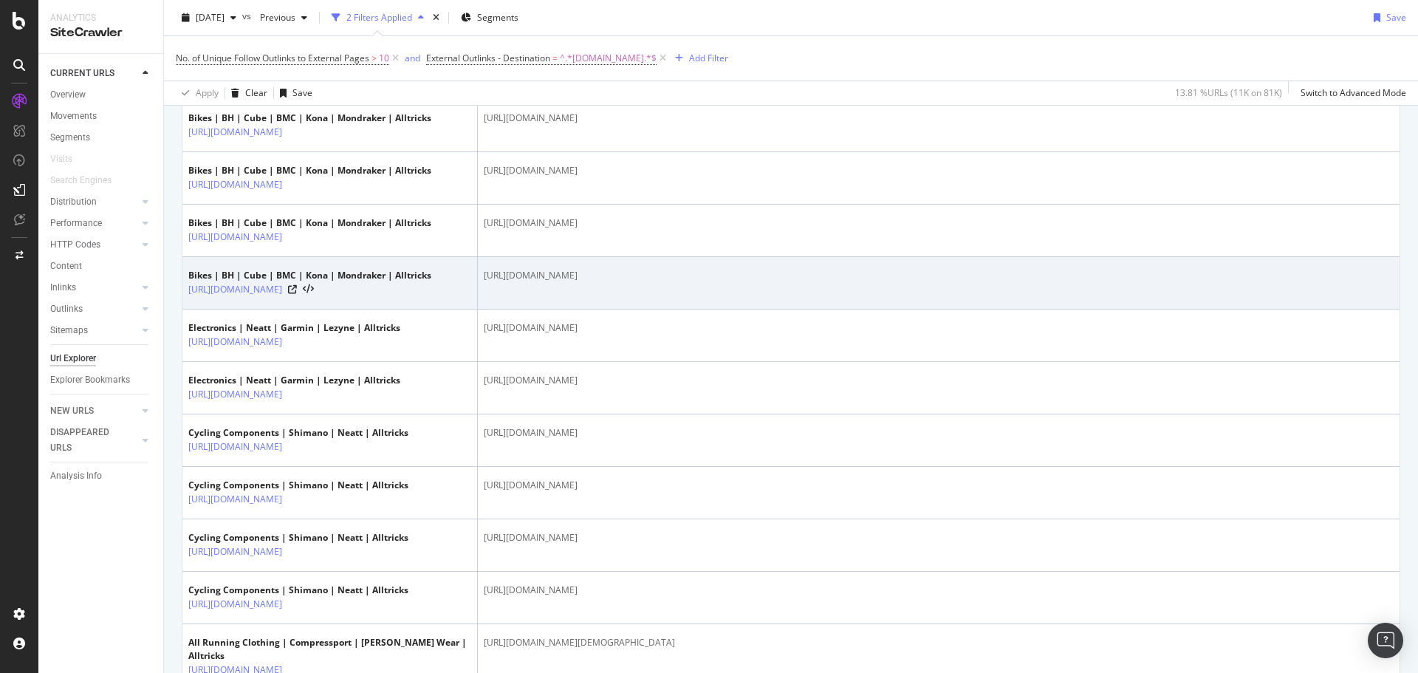
scroll to position [1668, 0]
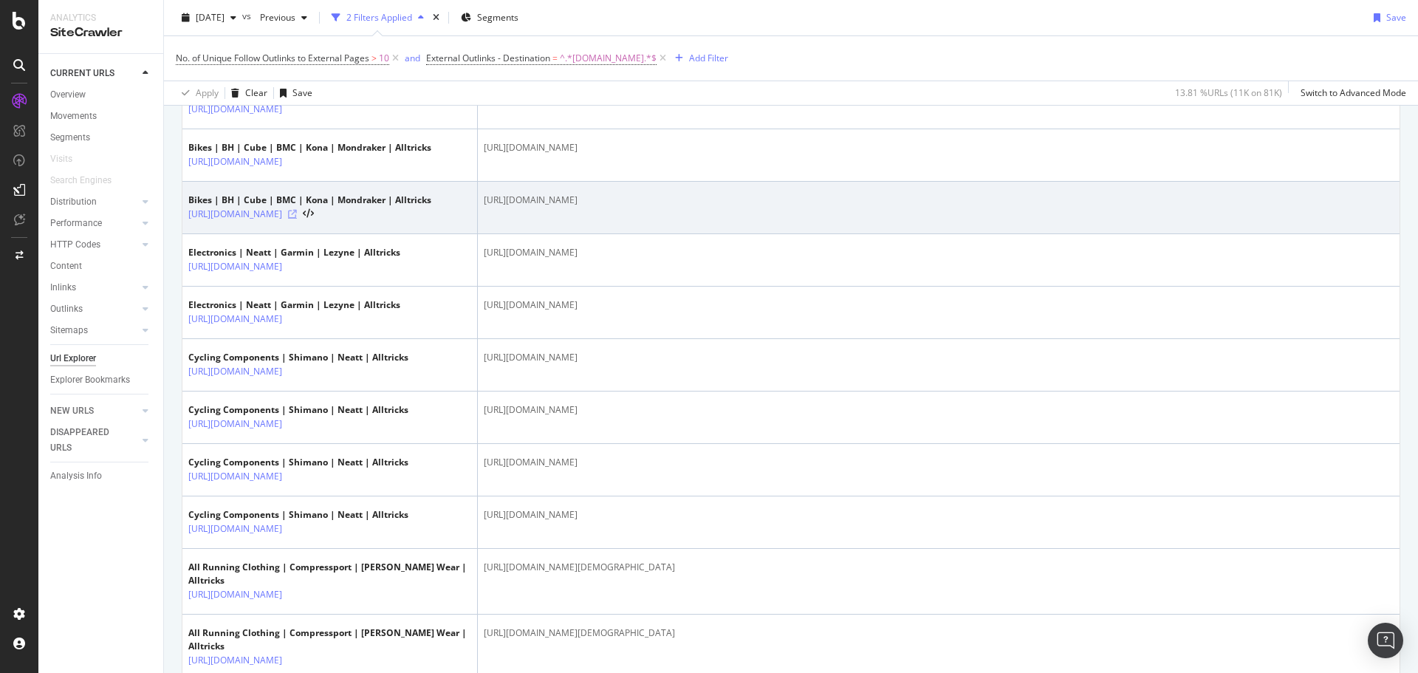
click at [297, 214] on icon at bounding box center [292, 214] width 9 height 9
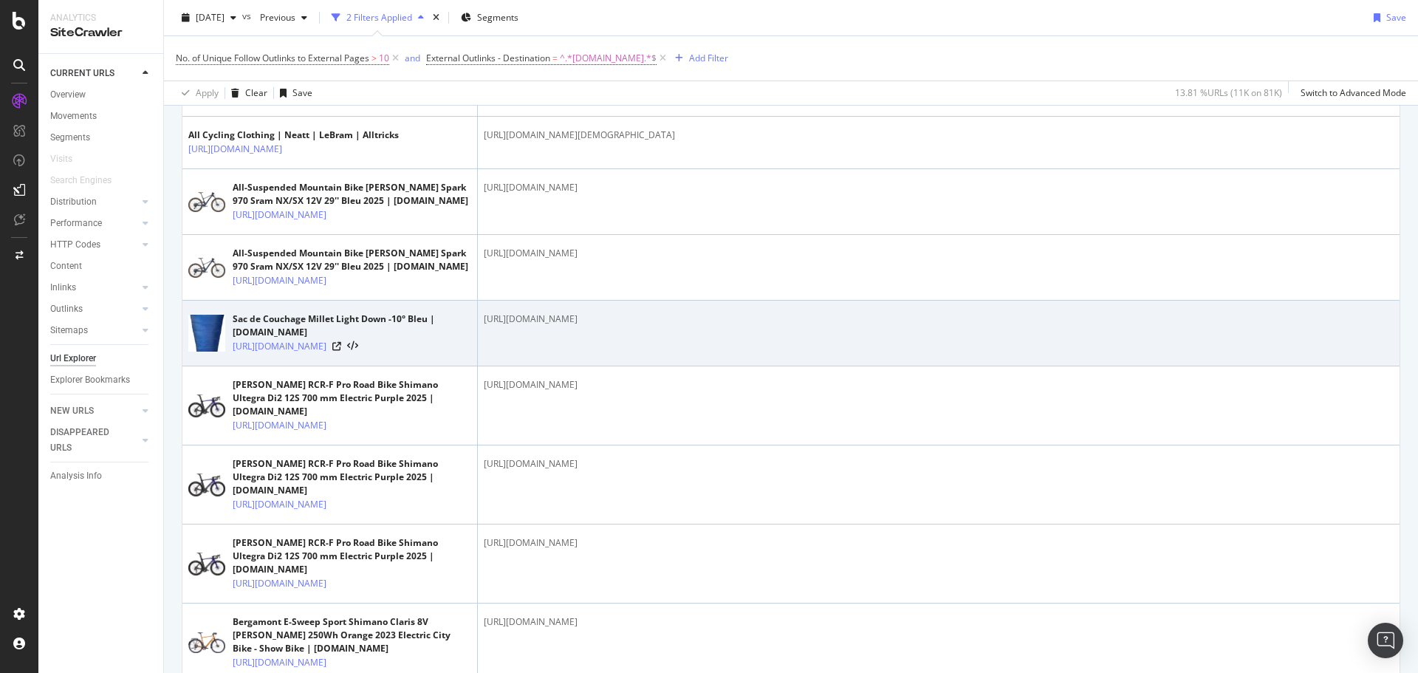
scroll to position [2775, 0]
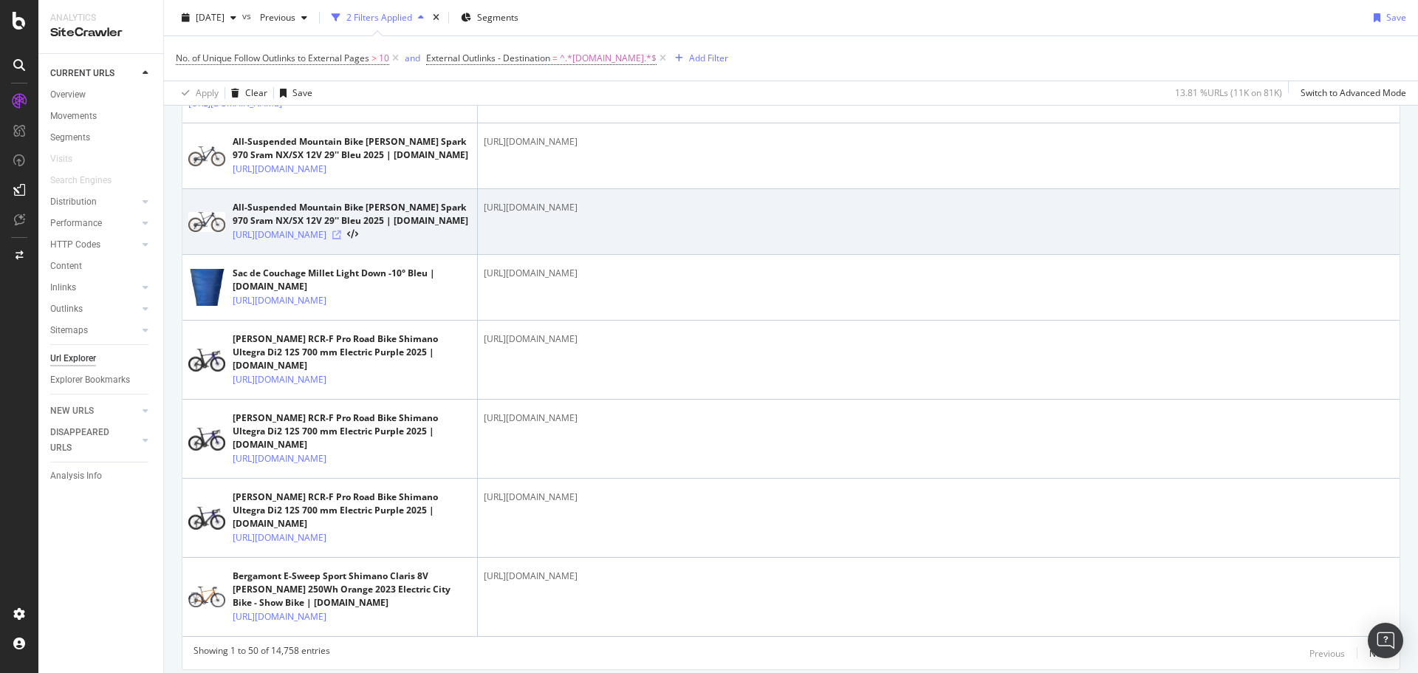
click at [341, 230] on icon at bounding box center [336, 234] width 9 height 9
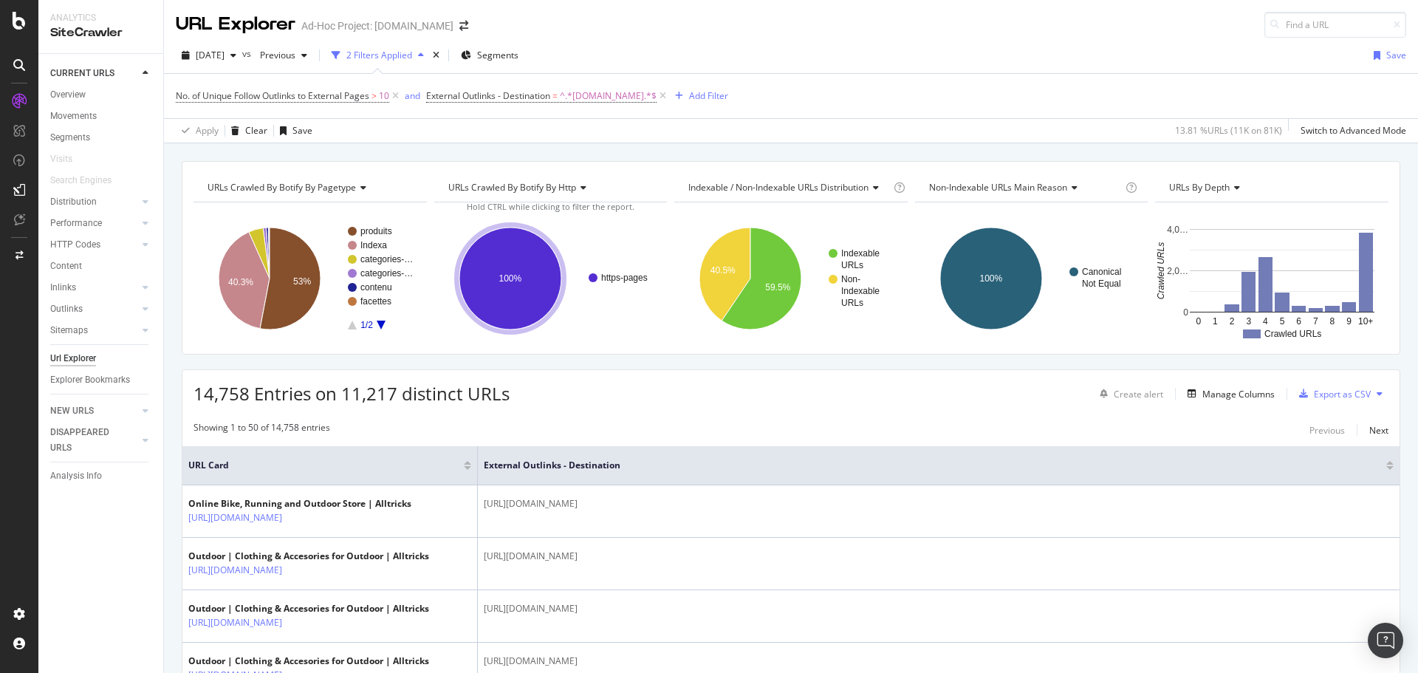
scroll to position [74, 0]
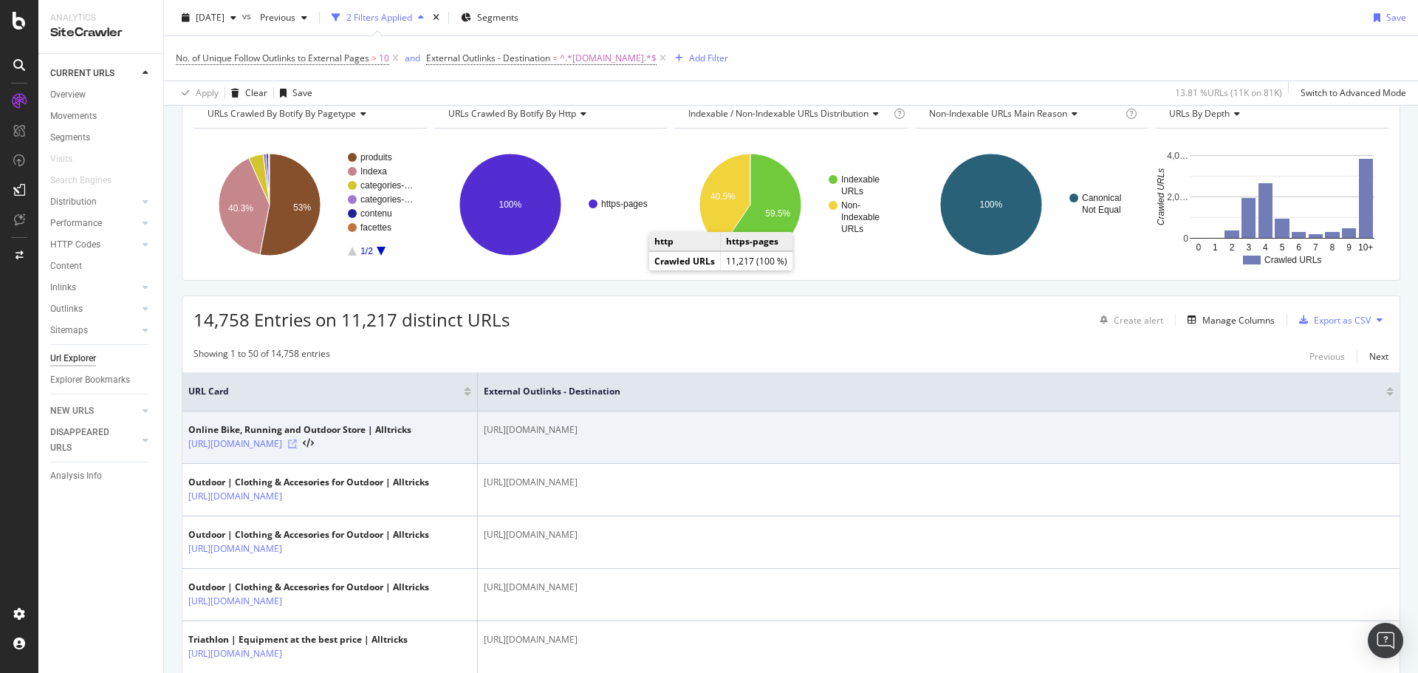
click at [297, 442] on icon at bounding box center [292, 443] width 9 height 9
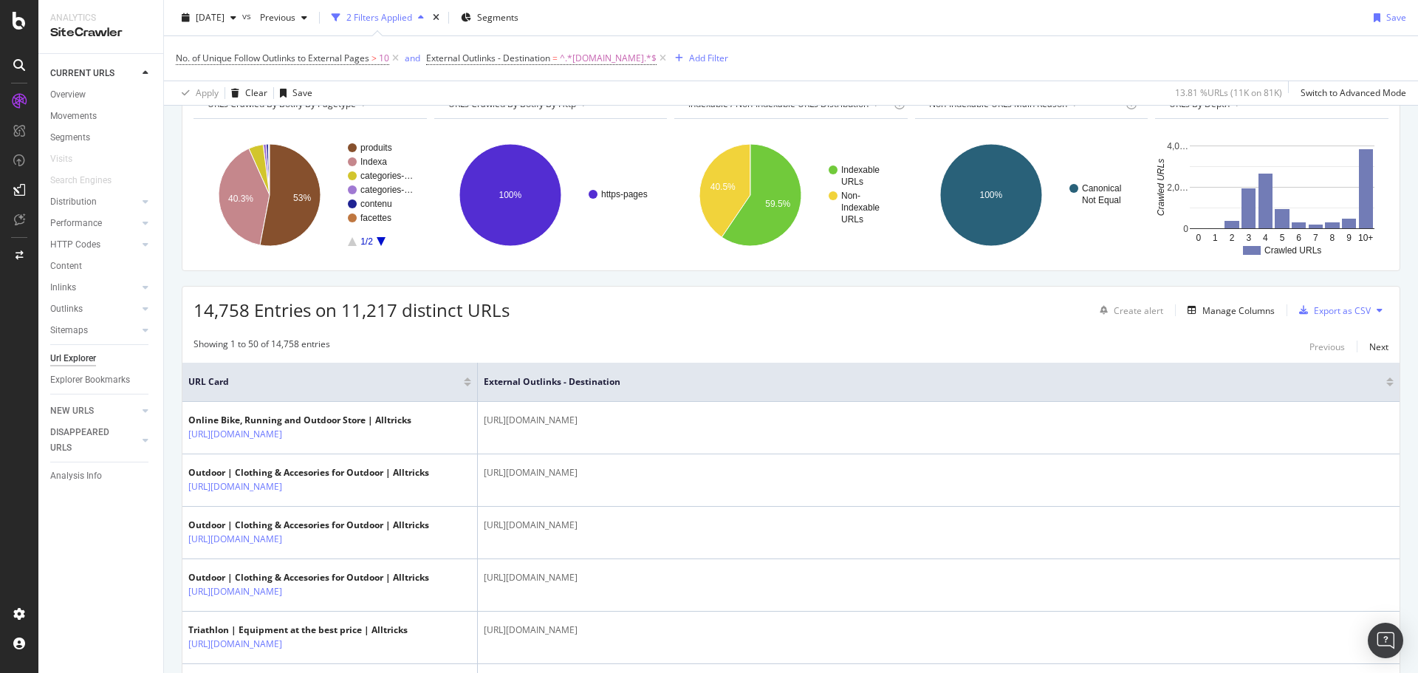
scroll to position [0, 0]
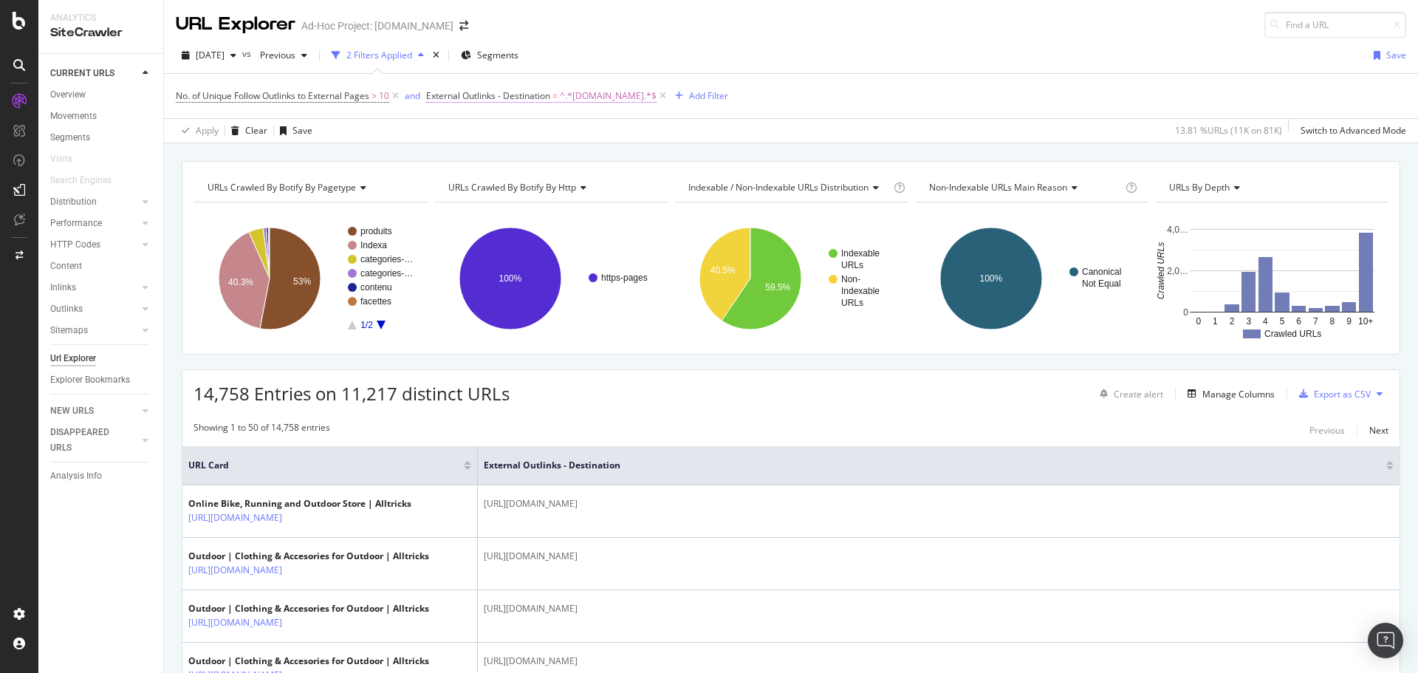
click at [557, 99] on span "=" at bounding box center [554, 95] width 5 height 13
click at [711, 88] on div "Add Filter" at bounding box center [698, 96] width 59 height 16
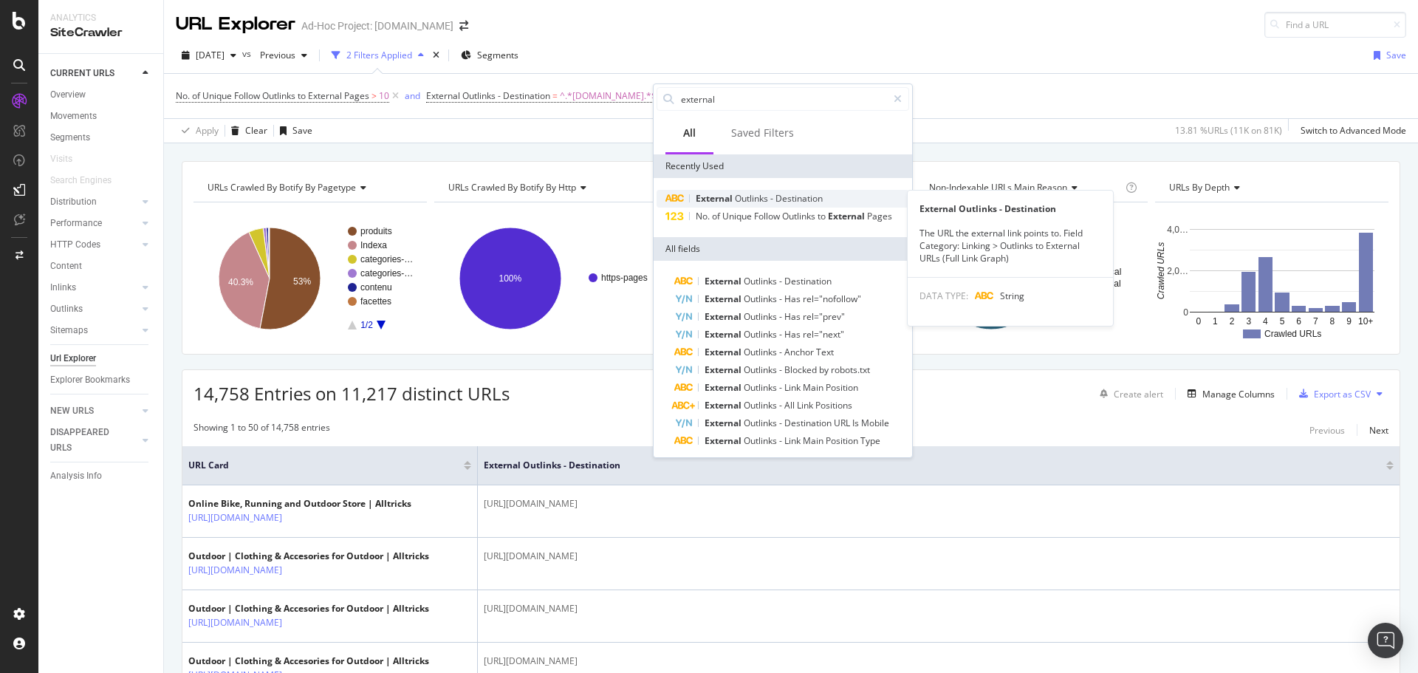
click at [735, 206] on div "External Outlinks - Destination" at bounding box center [782, 199] width 253 height 18
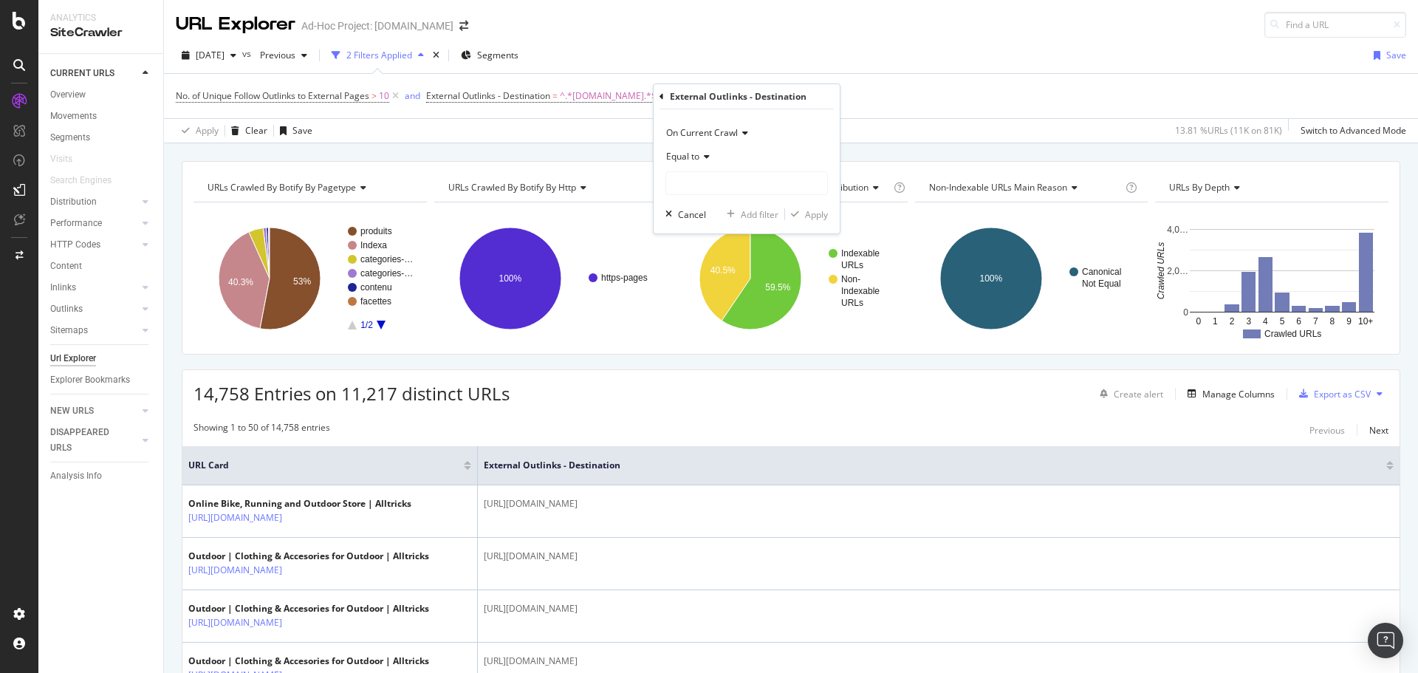
click at [709, 162] on div "Equal to" at bounding box center [746, 157] width 162 height 24
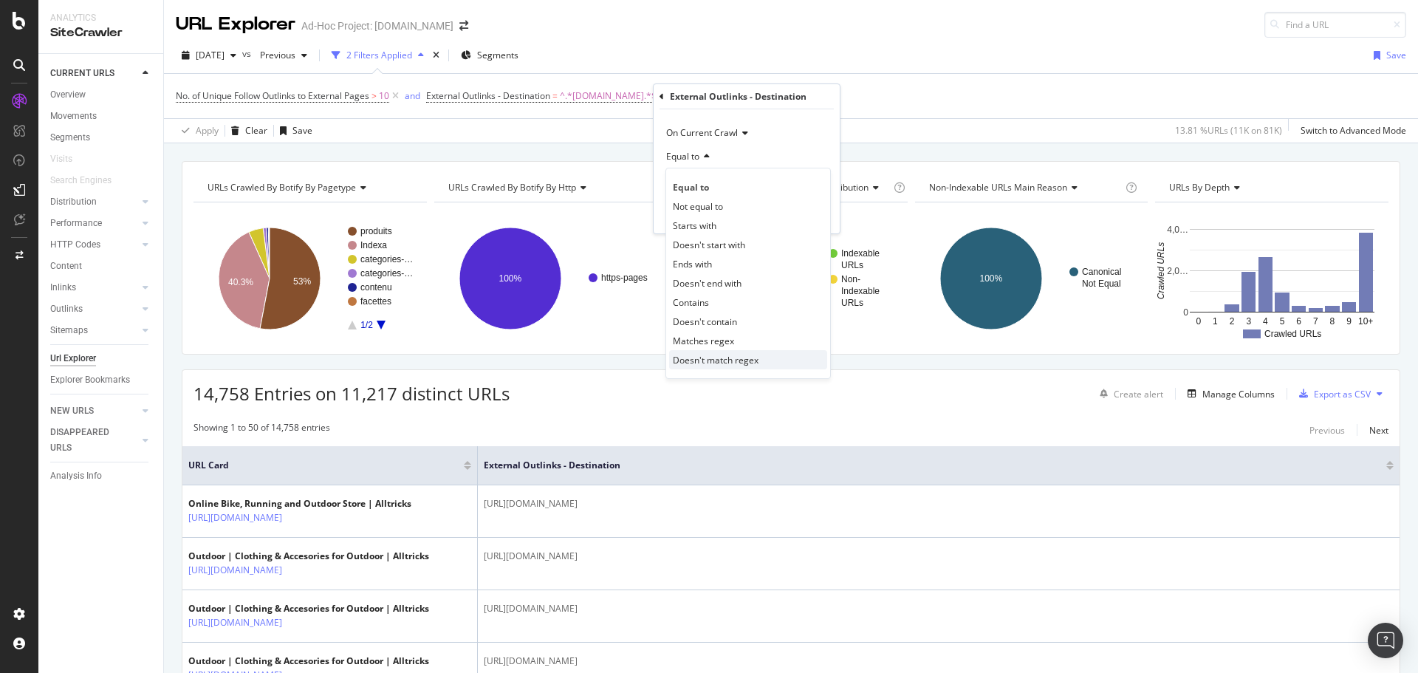
click at [745, 359] on span "Doesn't match regex" at bounding box center [716, 360] width 86 height 13
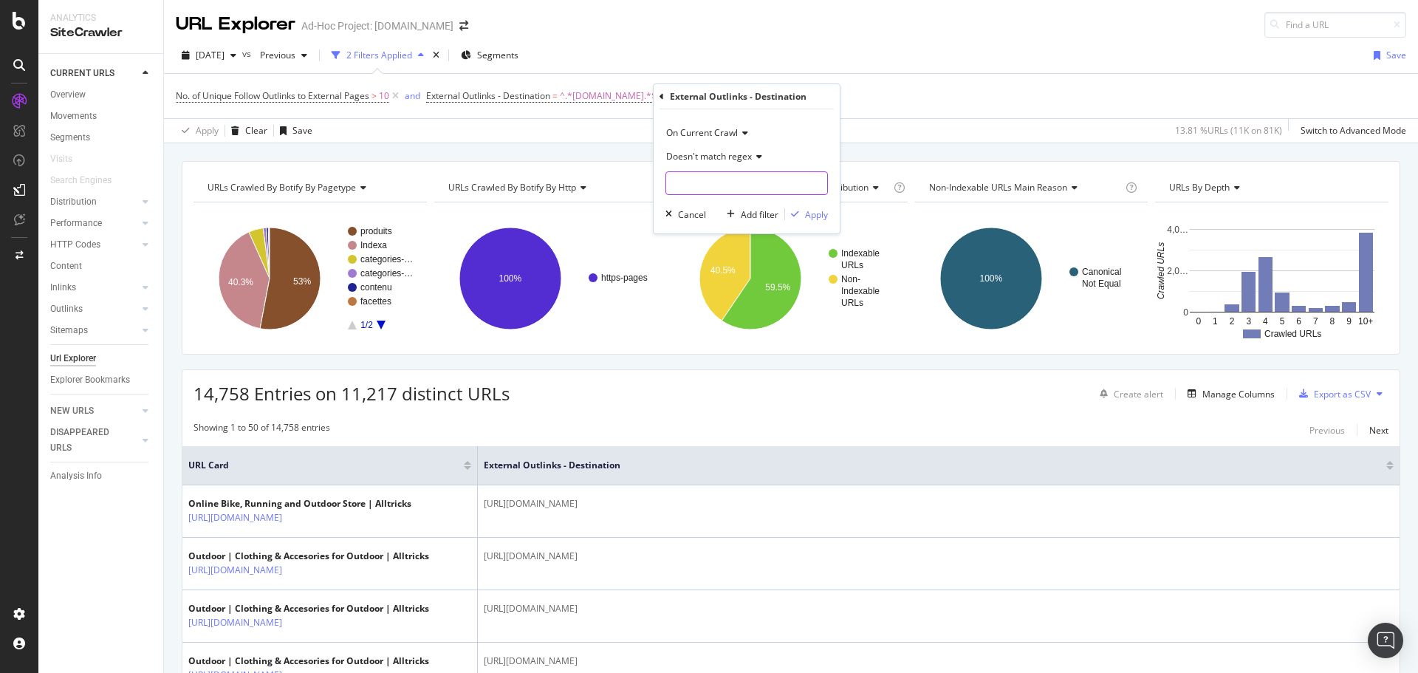
click at [686, 184] on input "text" at bounding box center [746, 183] width 161 height 24
type input "alltricks.fr|alltricks.de|alltricks.nl|alltricks.es|alltricks.it"
click at [812, 220] on div "Apply" at bounding box center [816, 214] width 23 height 13
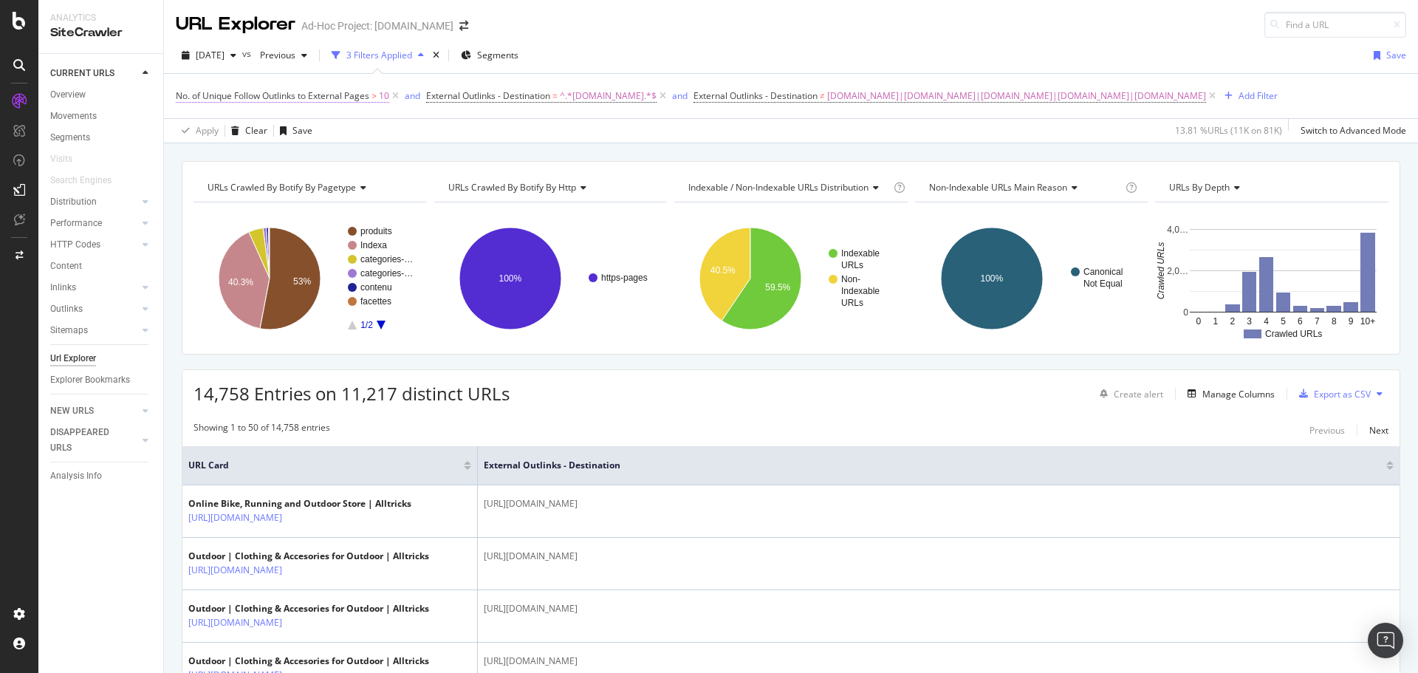
click at [360, 100] on span "No. of Unique Follow Outlinks to External Pages" at bounding box center [272, 95] width 193 height 13
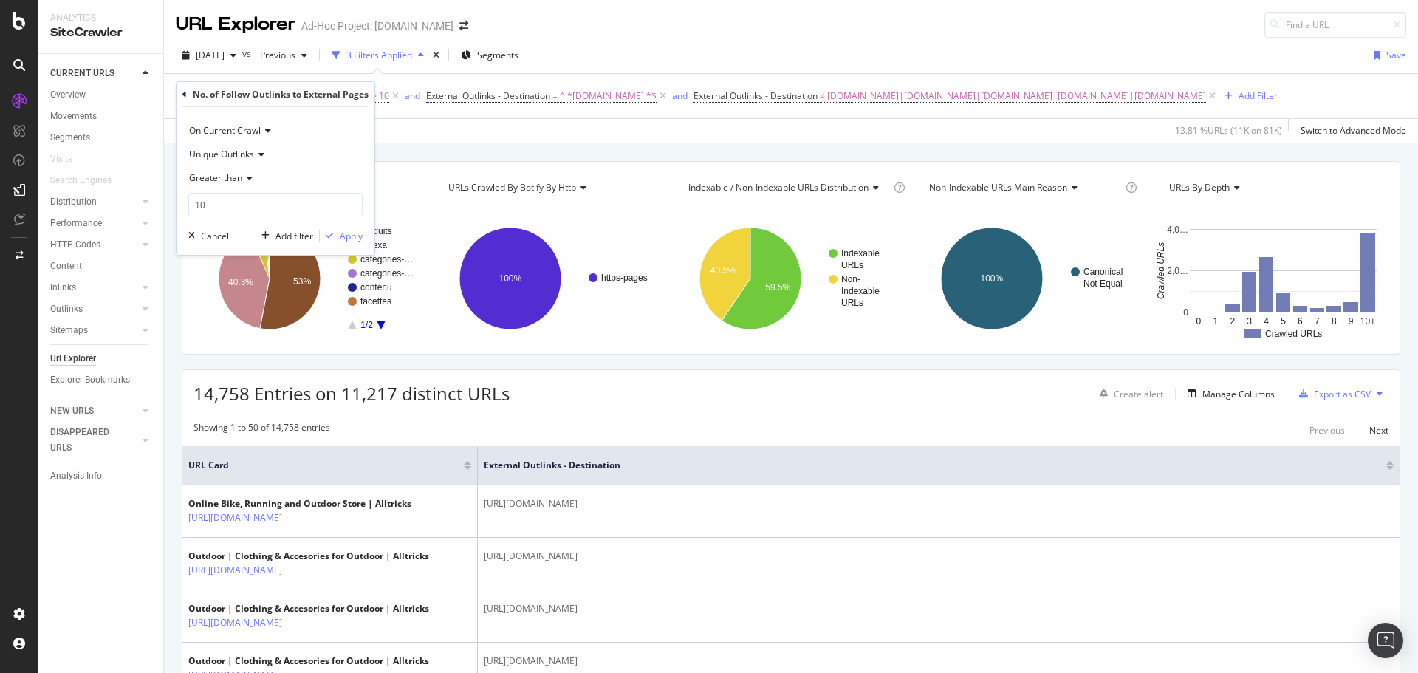
click at [247, 190] on div "Greater than" at bounding box center [275, 178] width 174 height 24
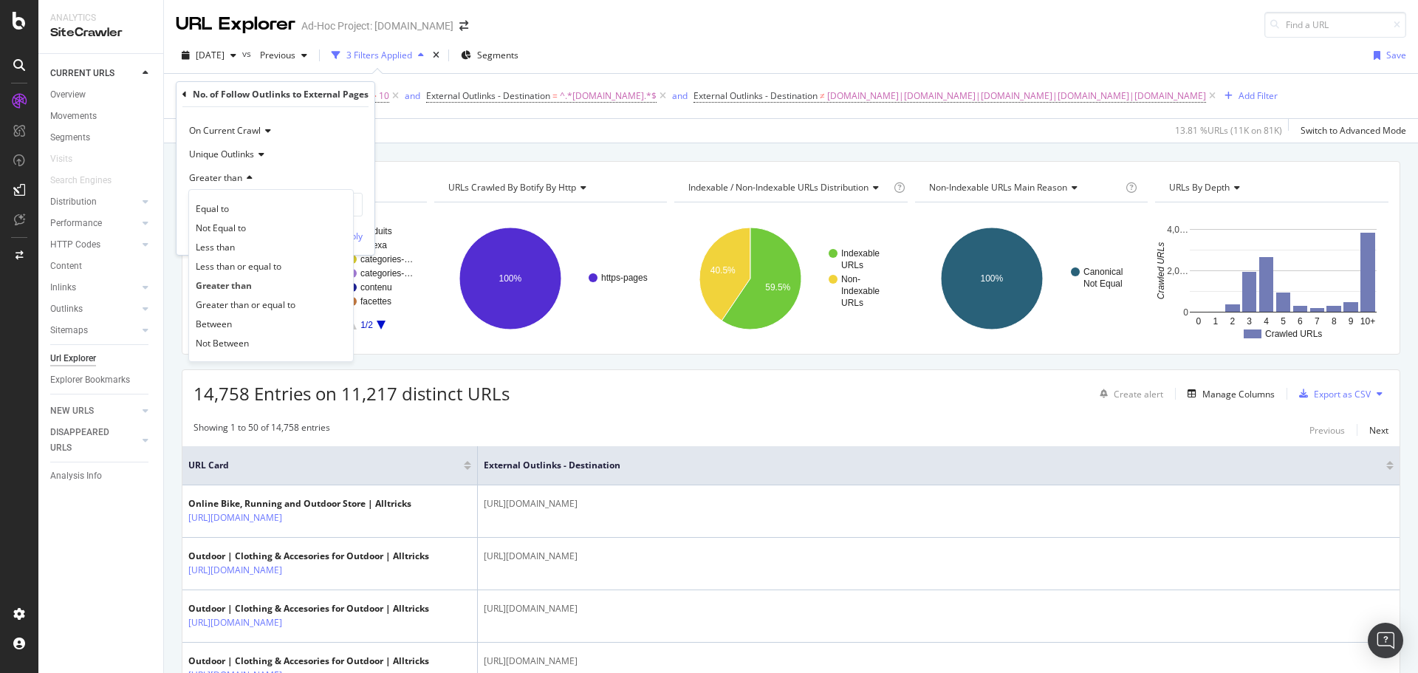
click at [340, 165] on div "Unique Outlinks" at bounding box center [275, 154] width 174 height 24
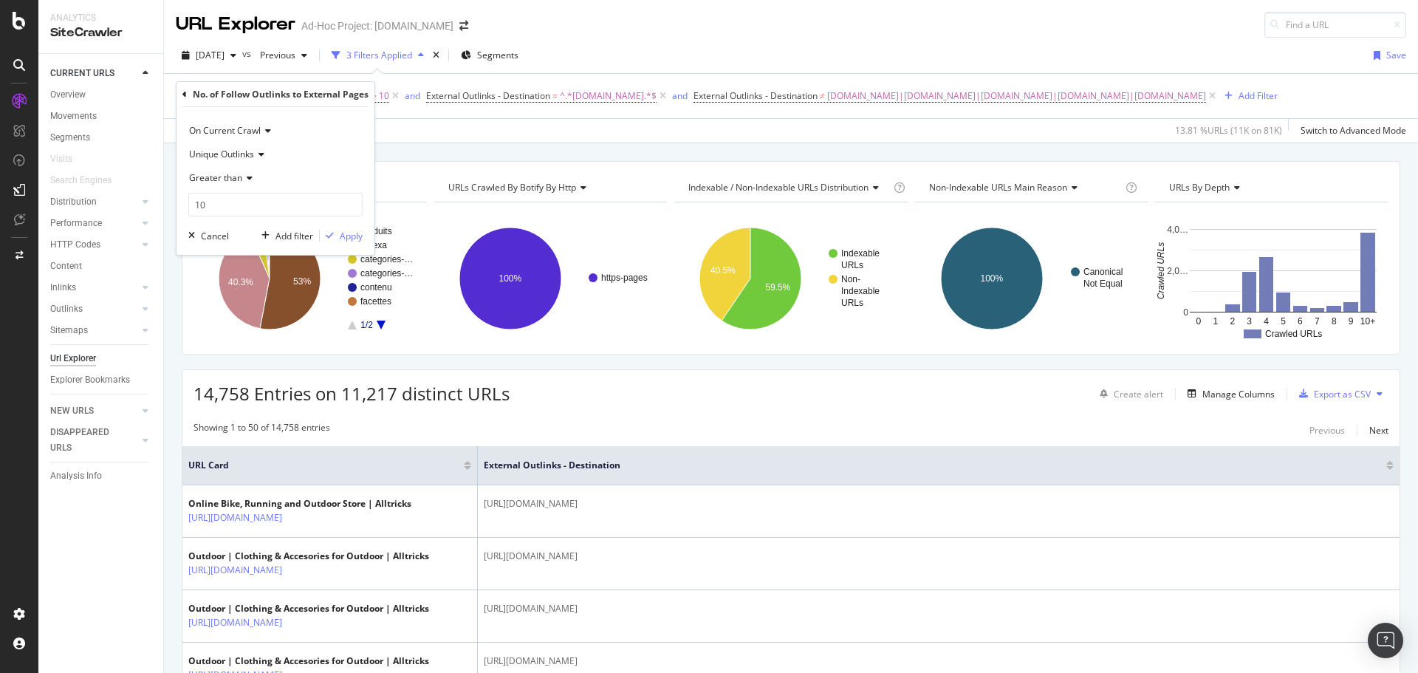
click at [362, 219] on div "On Current Crawl Unique Outlinks Greater than 10 Cancel Add filter Apply" at bounding box center [275, 181] width 198 height 148
click at [272, 203] on input "10" at bounding box center [275, 205] width 174 height 24
type input "1"
click at [333, 234] on icon "button" at bounding box center [330, 235] width 8 height 9
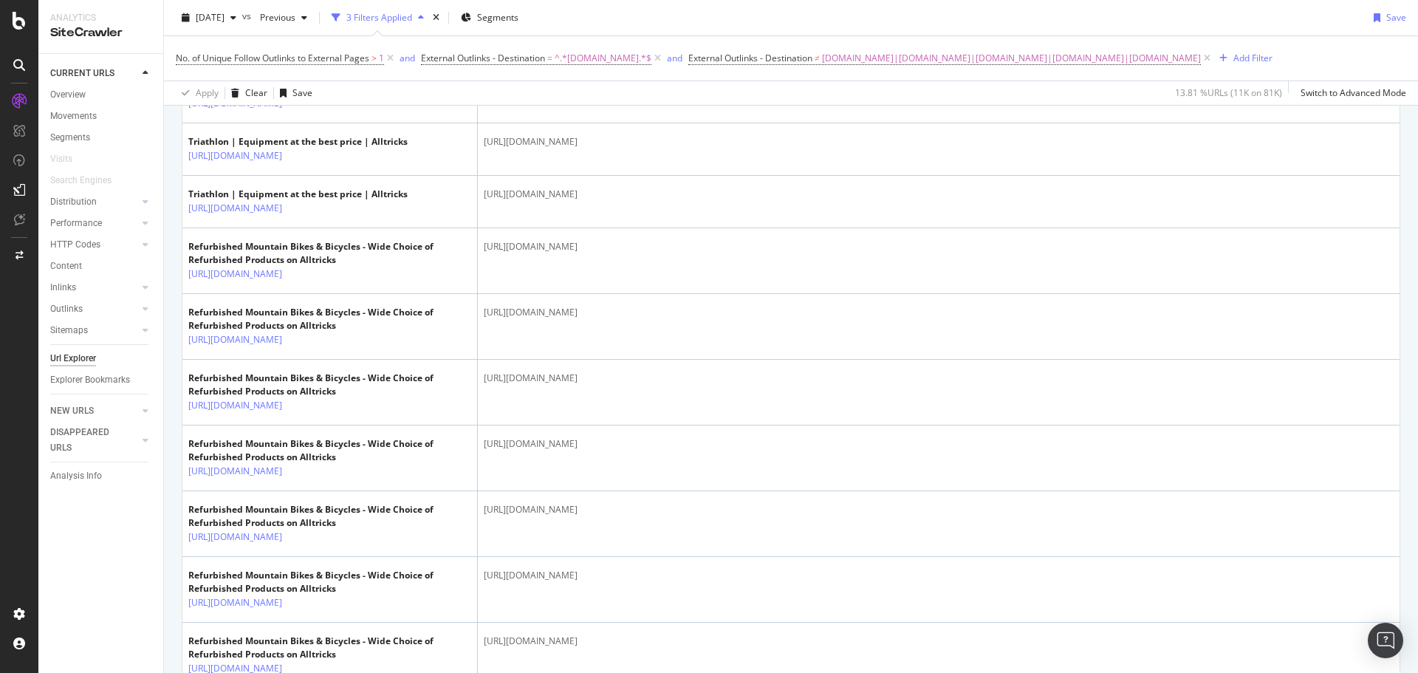
scroll to position [591, 0]
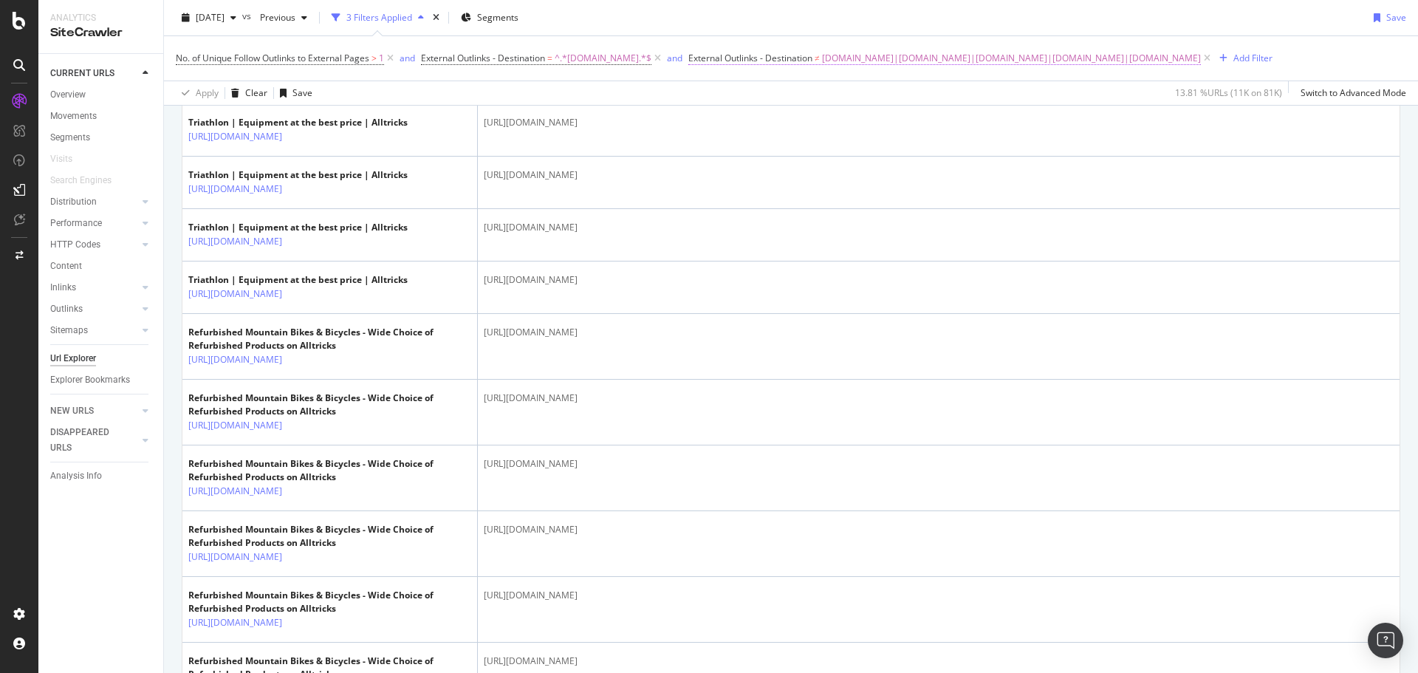
click at [726, 61] on span "External Outlinks - Destination" at bounding box center [750, 58] width 124 height 13
click at [729, 143] on input "alltricks.fr|alltricks.de|alltricks.nl|alltricks.es|alltricks.it" at bounding box center [756, 143] width 140 height 24
click at [964, 83] on div "Apply Clear Save 13.81 % URLs ( 11K on 81K ) Switch to Advanced Mode" at bounding box center [791, 92] width 1254 height 24
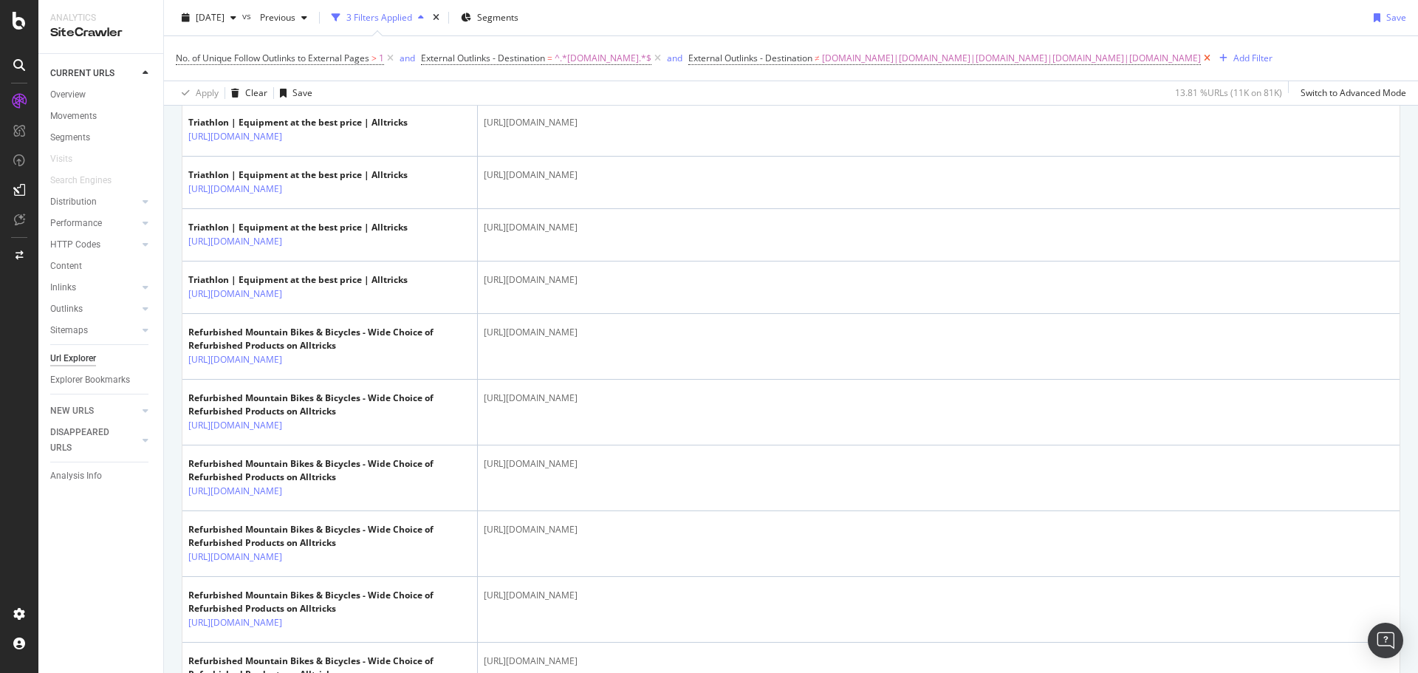
click at [1200, 58] on icon at bounding box center [1206, 58] width 13 height 15
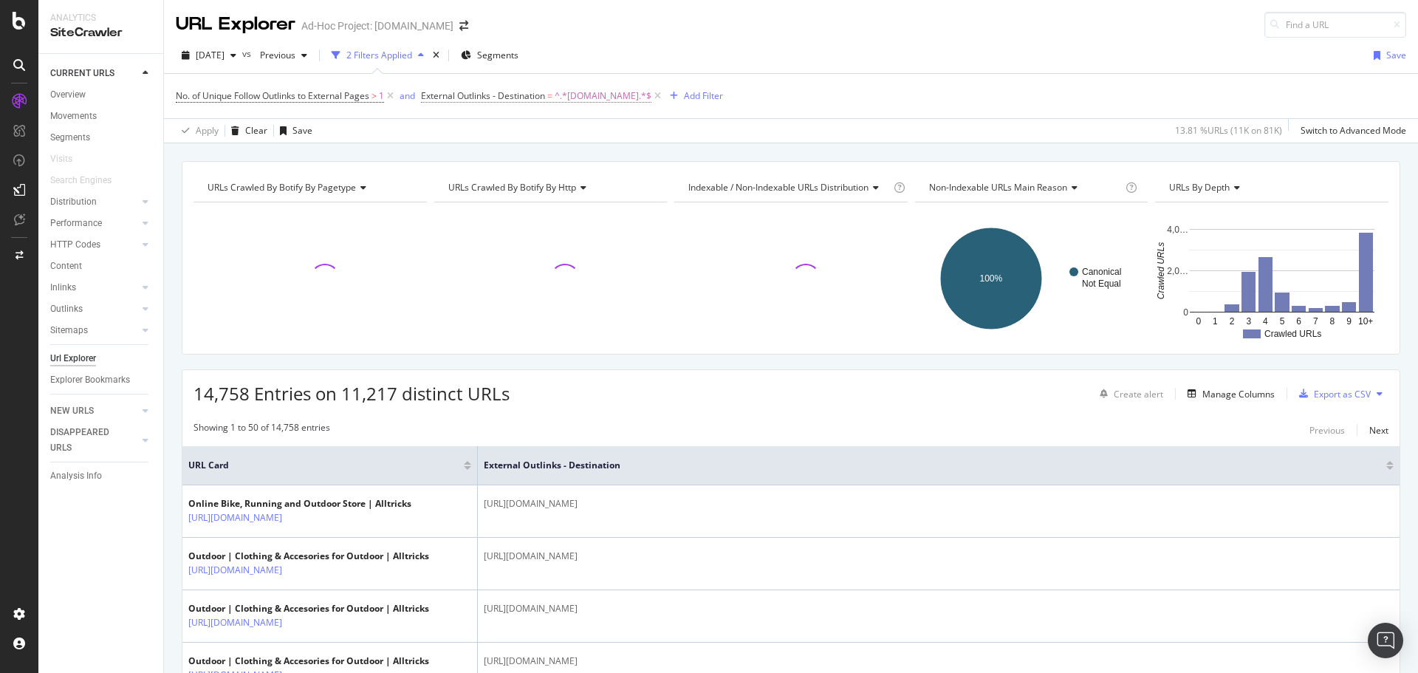
click at [552, 93] on span "=" at bounding box center [549, 95] width 5 height 13
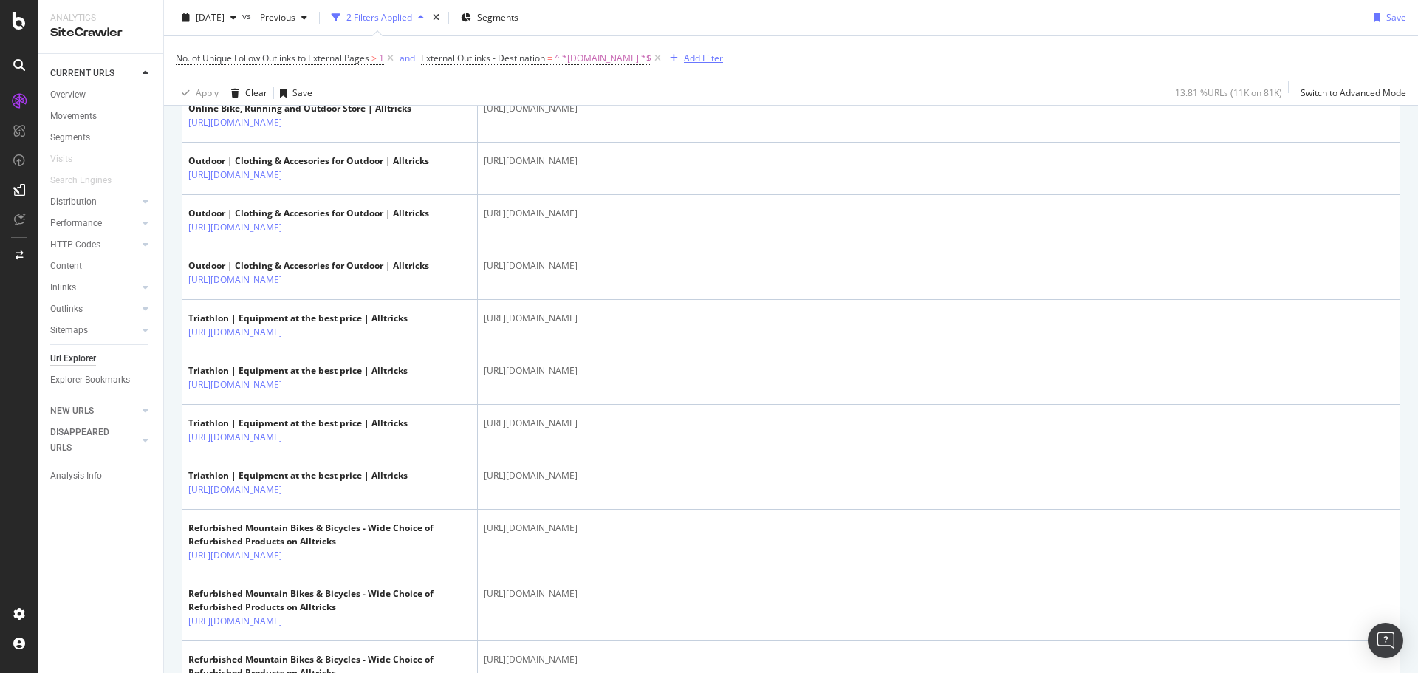
scroll to position [369, 0]
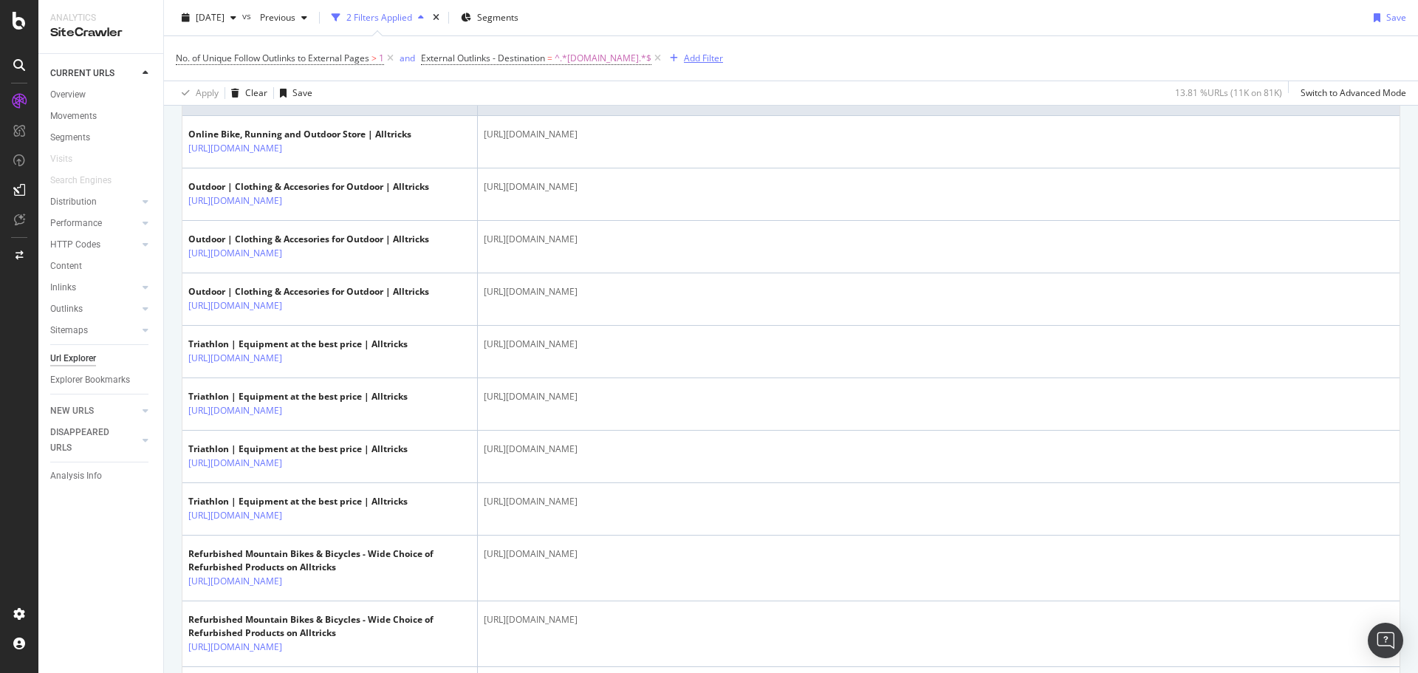
click at [673, 51] on div "Add Filter" at bounding box center [693, 58] width 59 height 16
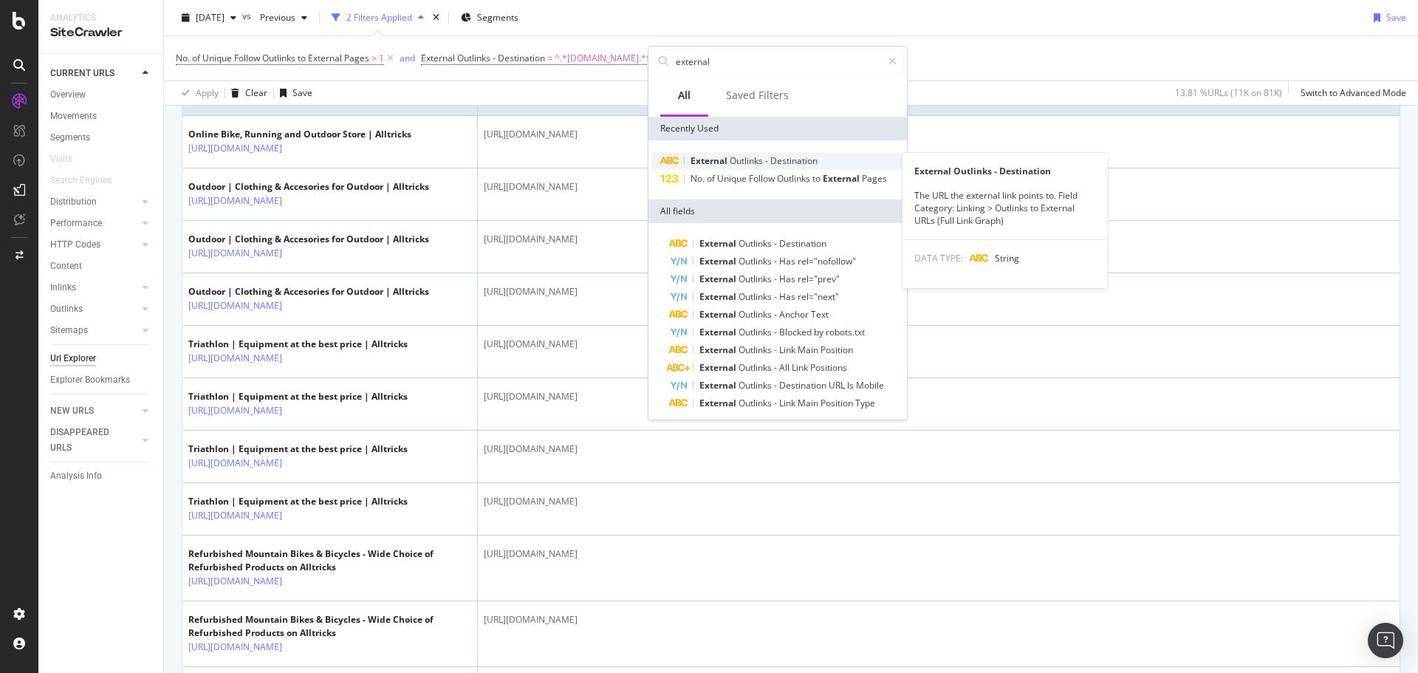
click at [734, 160] on span "Outlinks" at bounding box center [746, 160] width 35 height 13
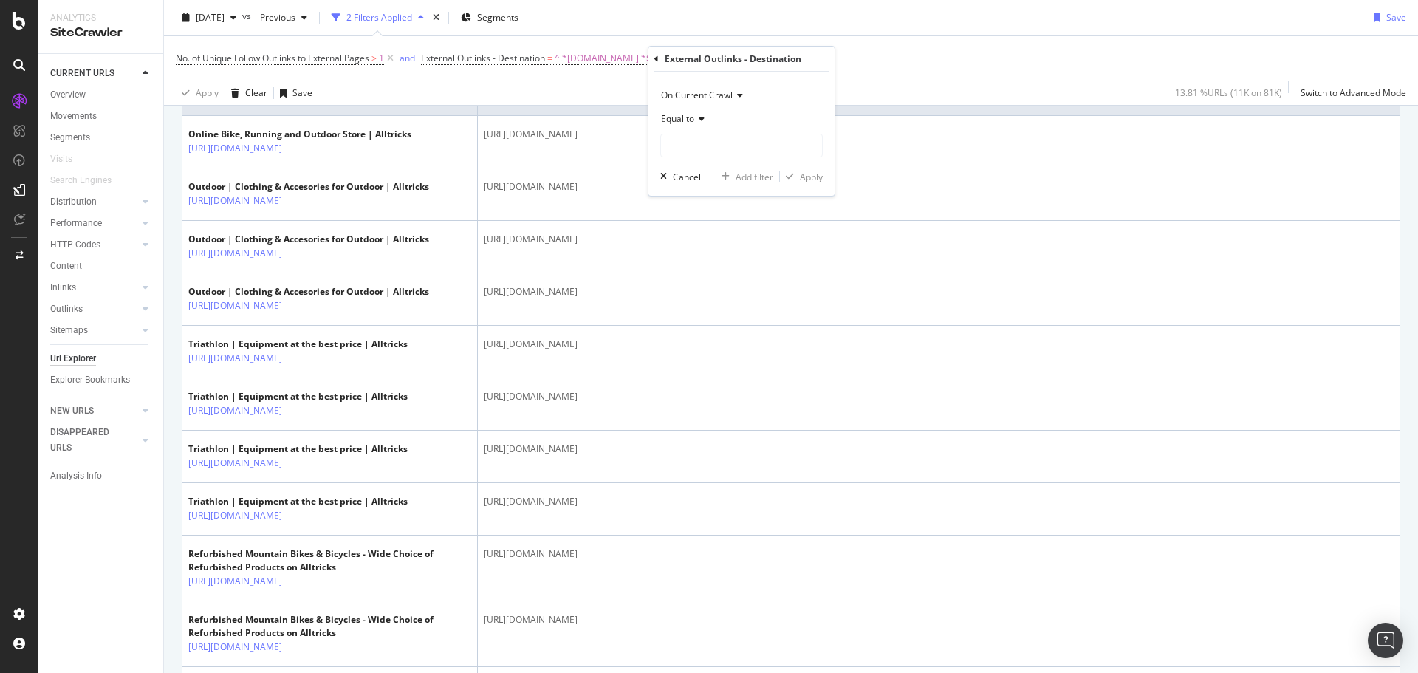
click at [695, 114] on icon at bounding box center [699, 118] width 10 height 9
click at [710, 168] on span "Not equal to" at bounding box center [692, 168] width 50 height 13
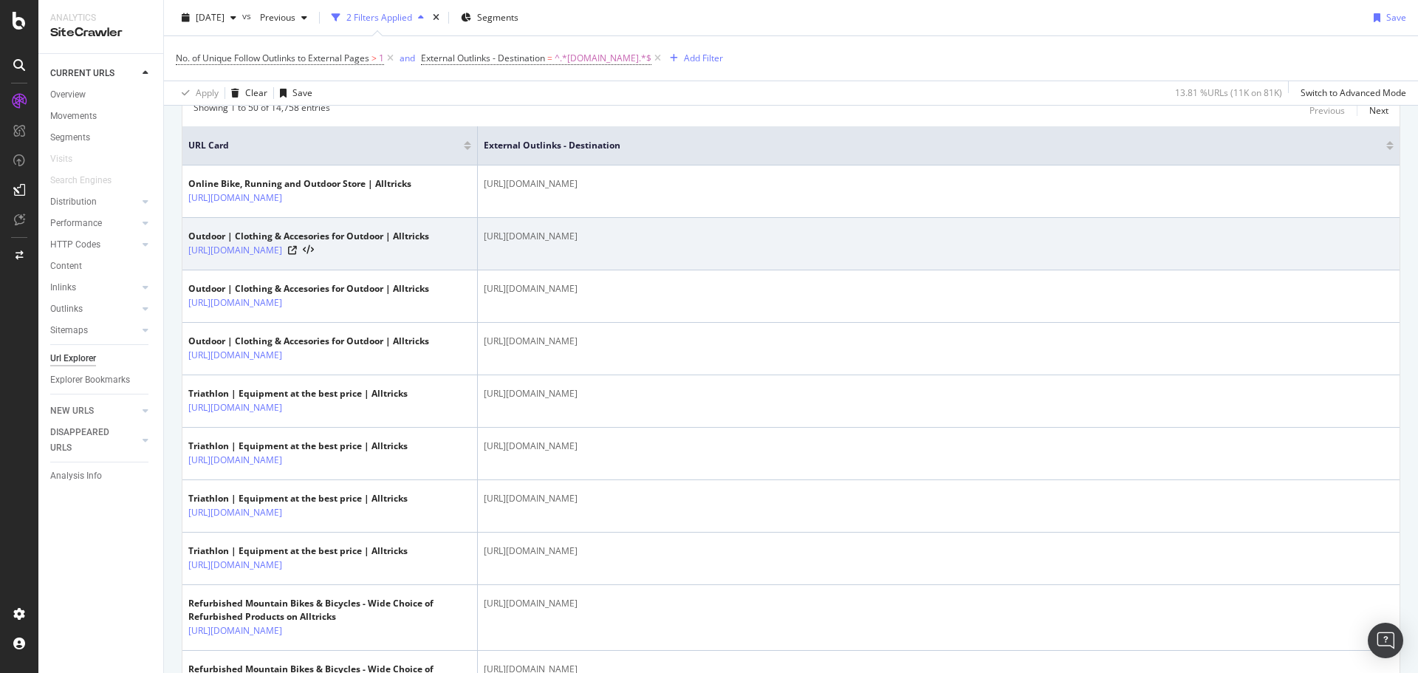
scroll to position [295, 0]
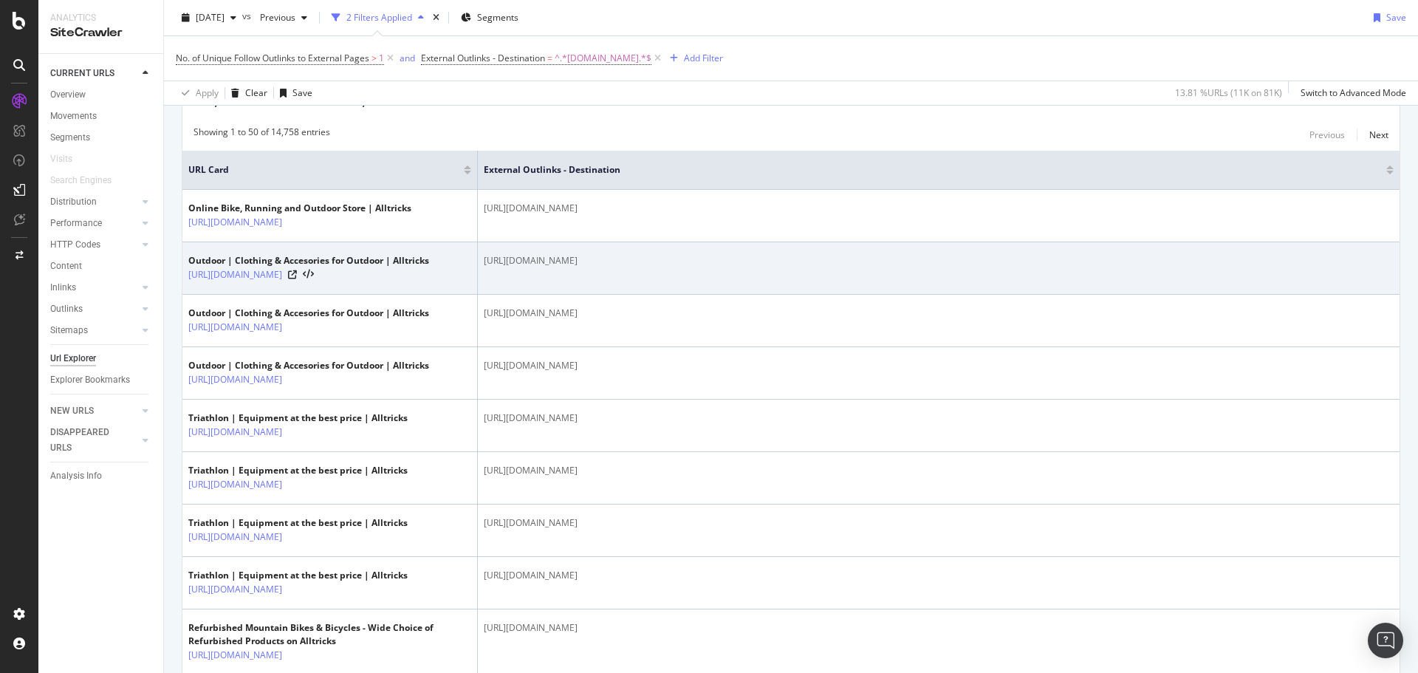
drag, startPoint x: 585, startPoint y: 263, endPoint x: 484, endPoint y: 267, distance: 101.2
click at [484, 267] on div "https://www.alltricks.com/surl/hiking-shoes" at bounding box center [939, 260] width 910 height 13
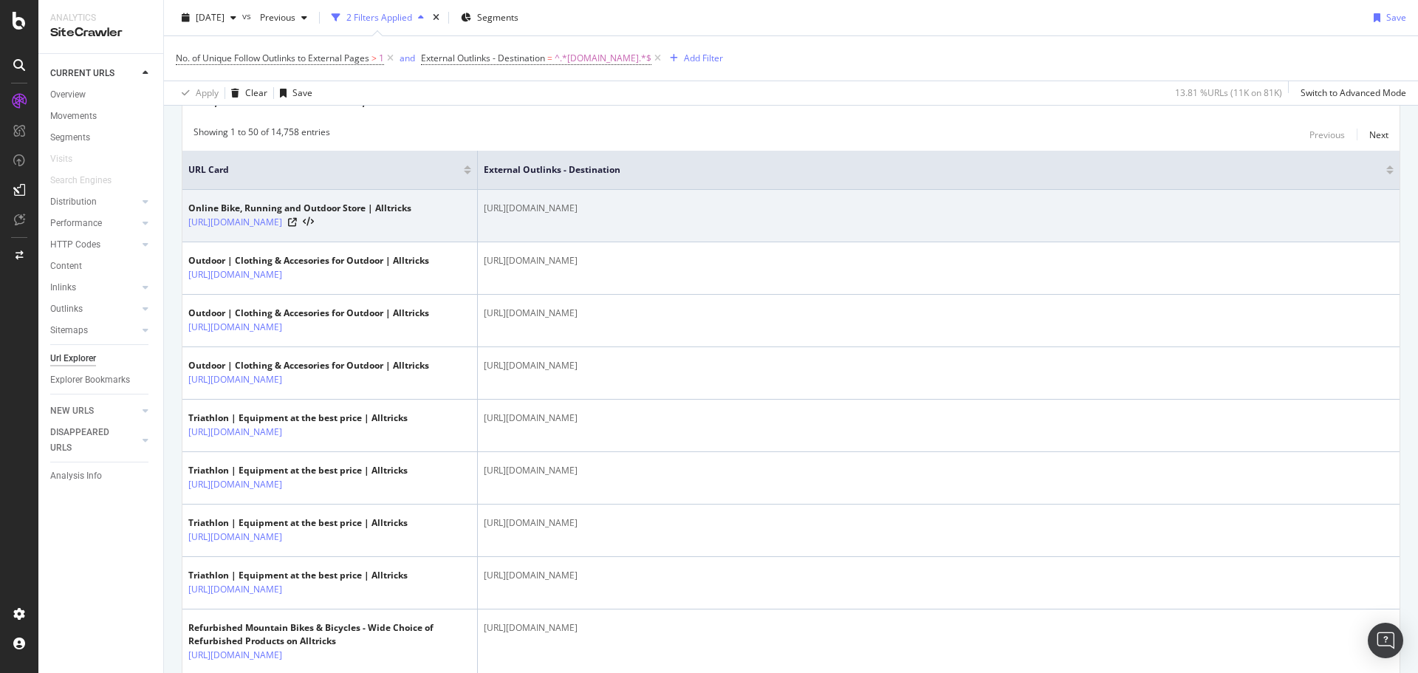
copy div "https://www.alltricks.com"
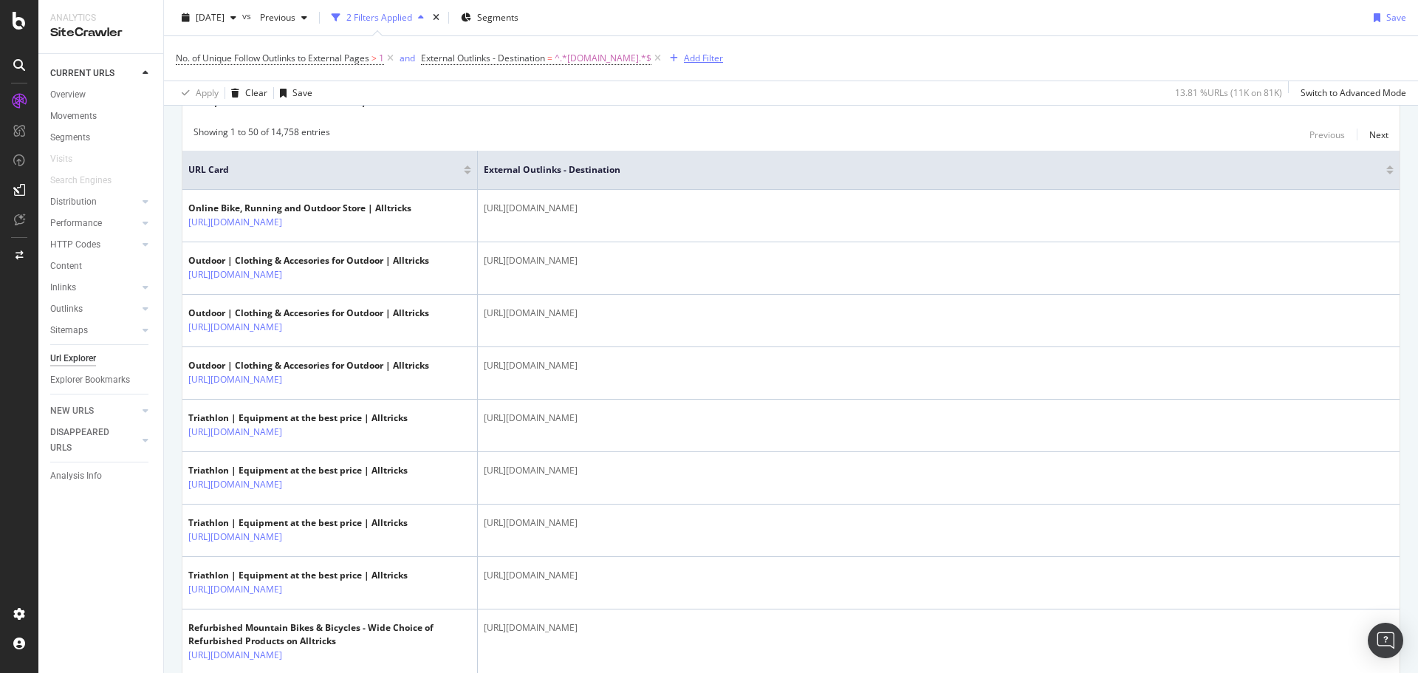
click at [687, 56] on div "Add Filter" at bounding box center [703, 58] width 39 height 13
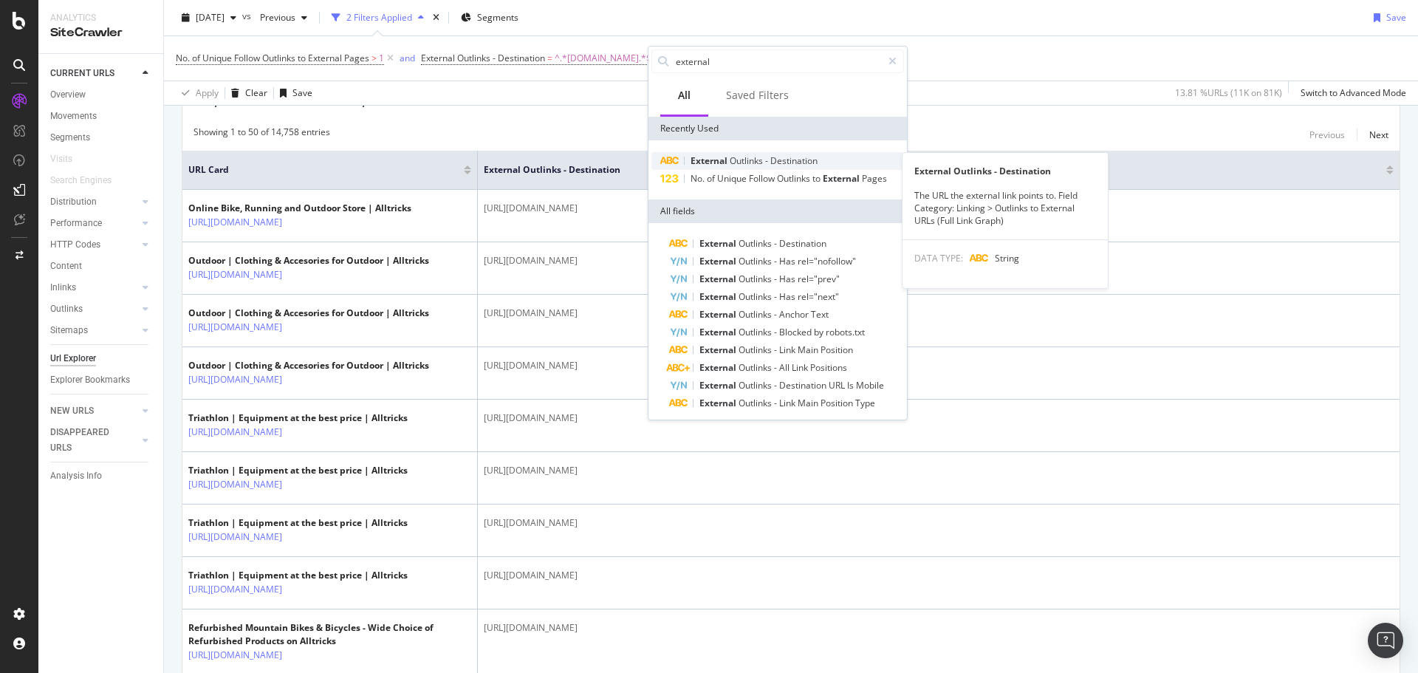
click at [736, 168] on div "External Outlinks - Destination" at bounding box center [777, 161] width 253 height 18
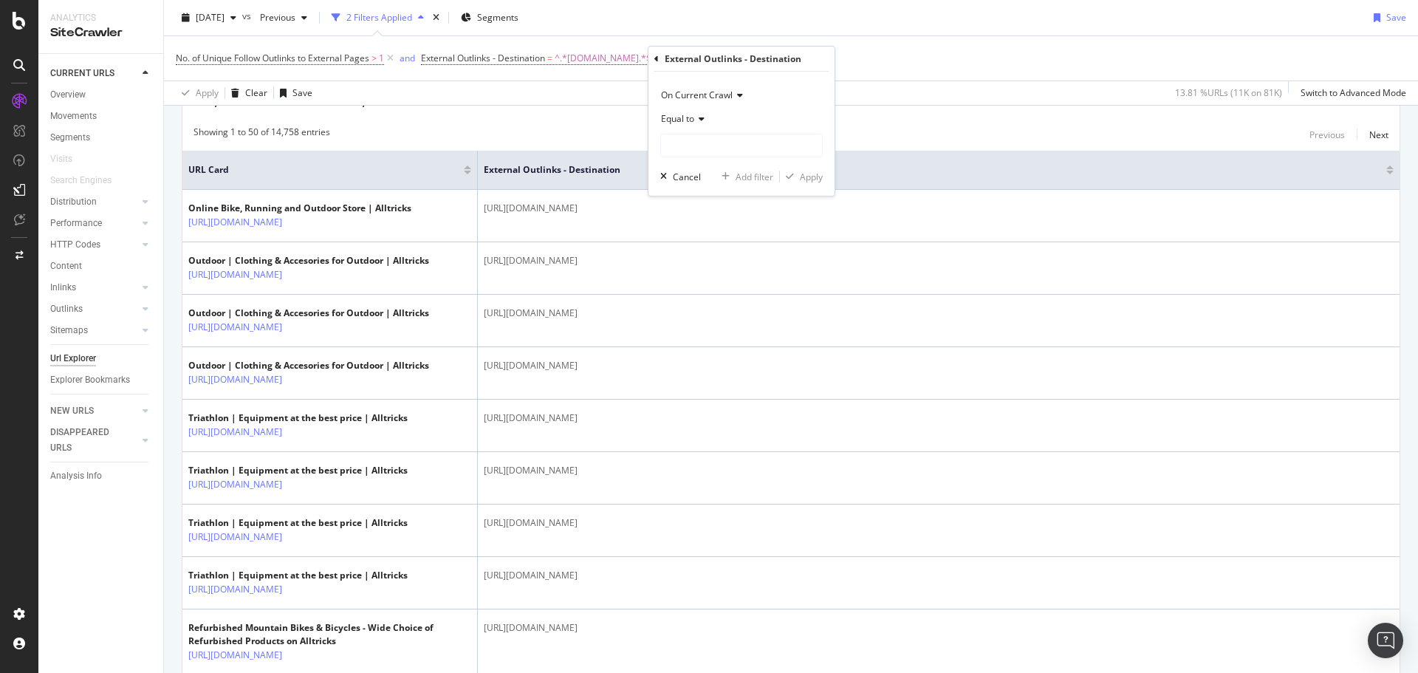
click at [691, 120] on span "Equal to" at bounding box center [677, 118] width 33 height 13
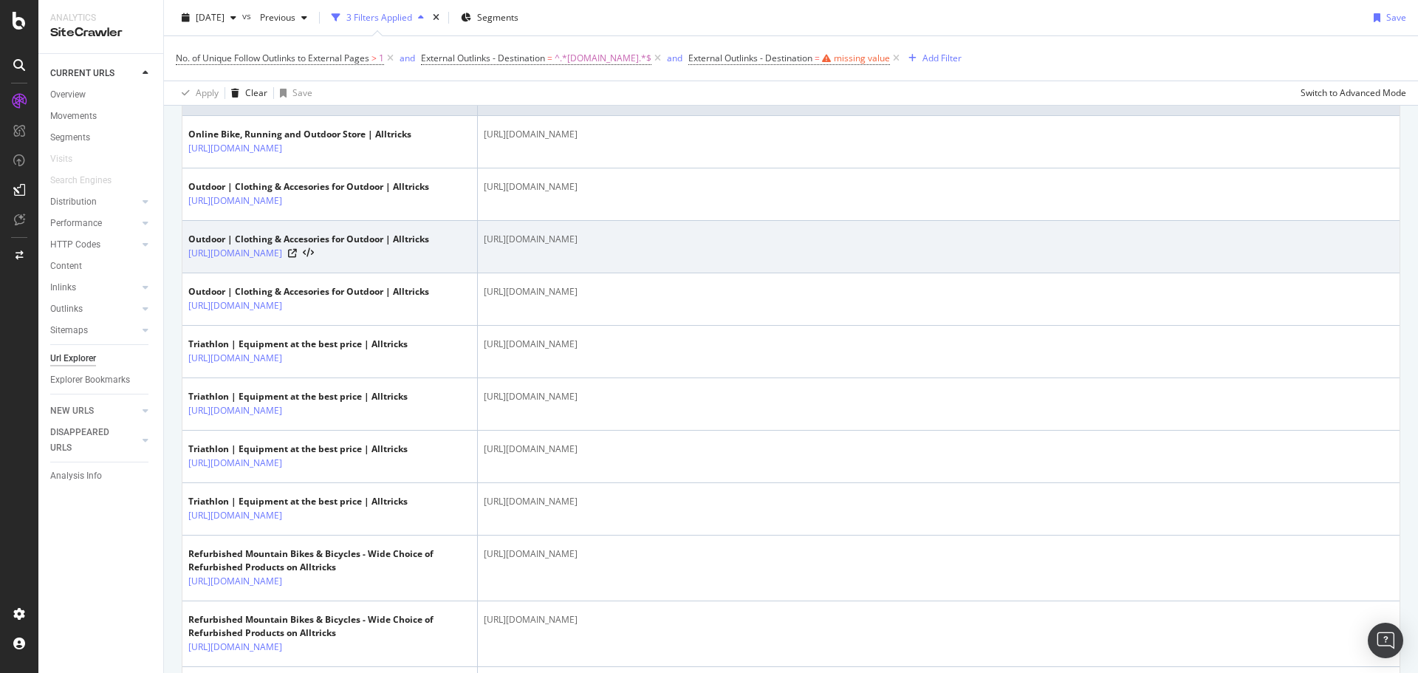
scroll to position [443, 0]
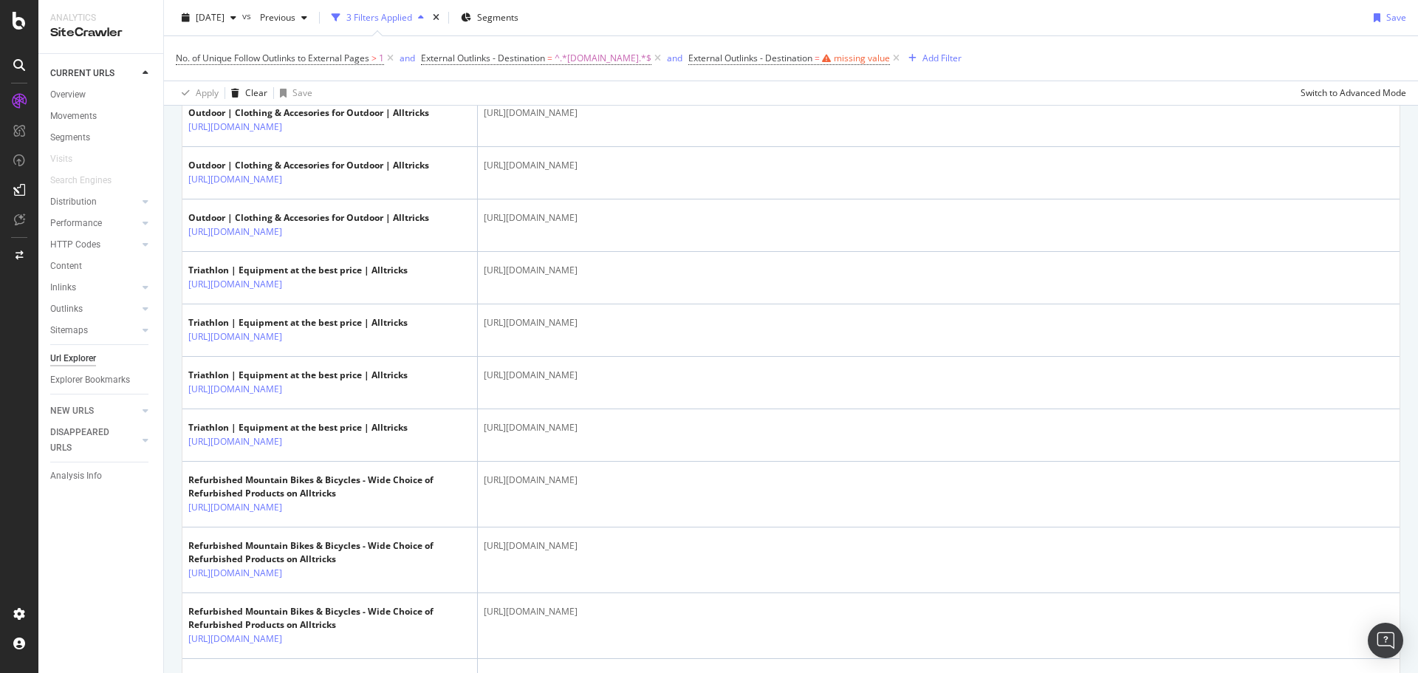
click at [890, 61] on icon at bounding box center [896, 58] width 13 height 15
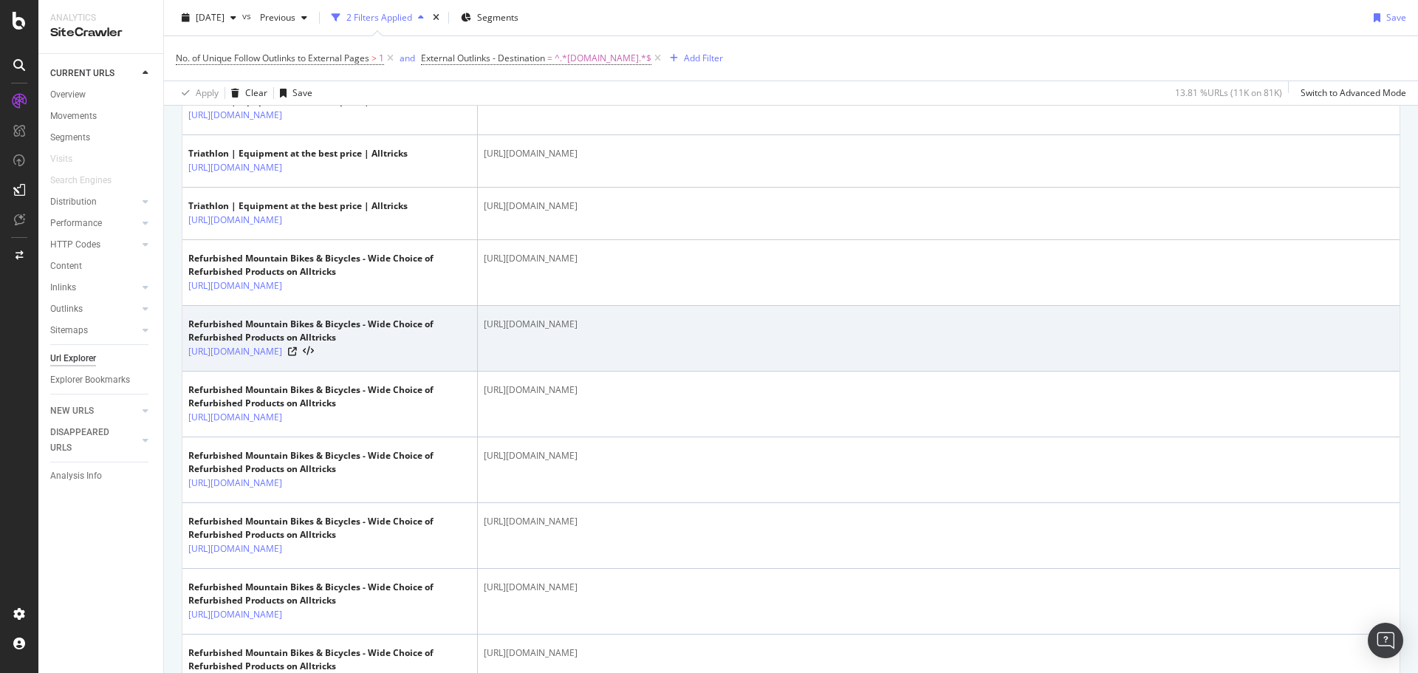
scroll to position [738, 0]
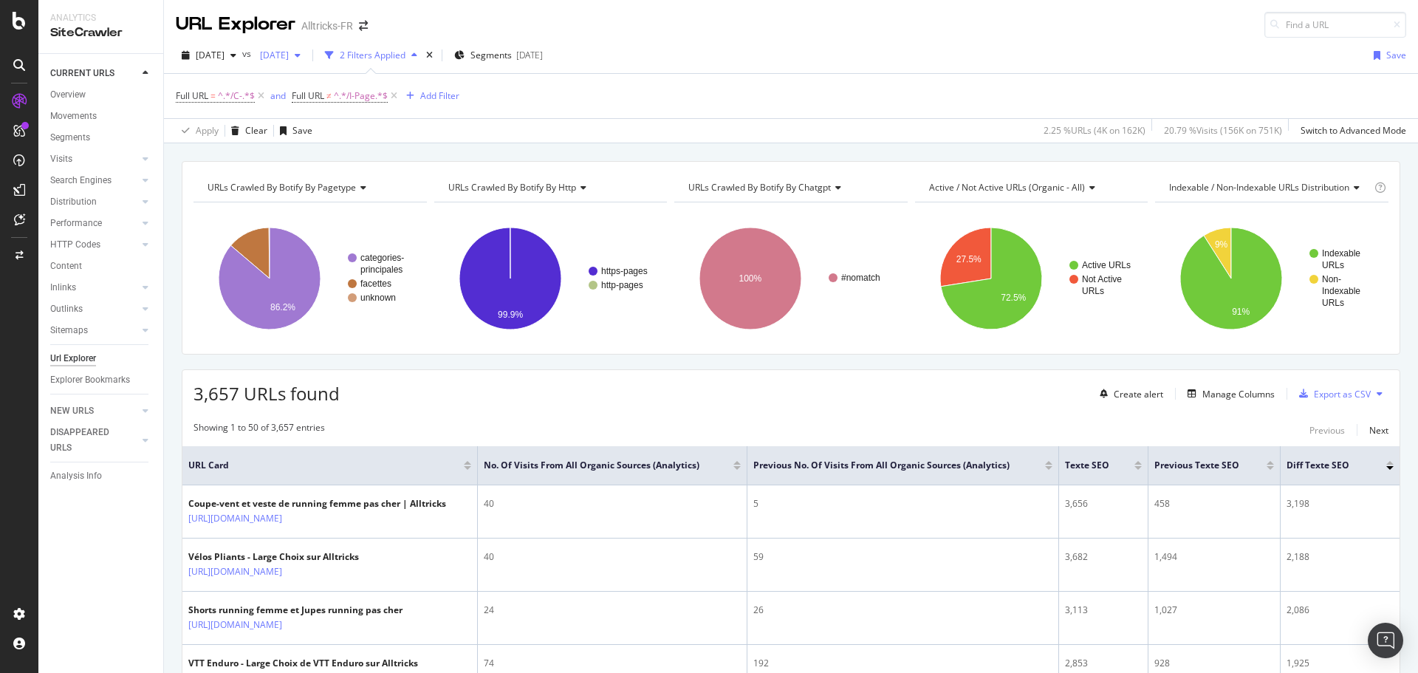
click at [289, 55] on span "2025 Jul. 28th" at bounding box center [271, 55] width 35 height 13
click at [339, 135] on div "[DATE]" at bounding box center [337, 134] width 98 height 13
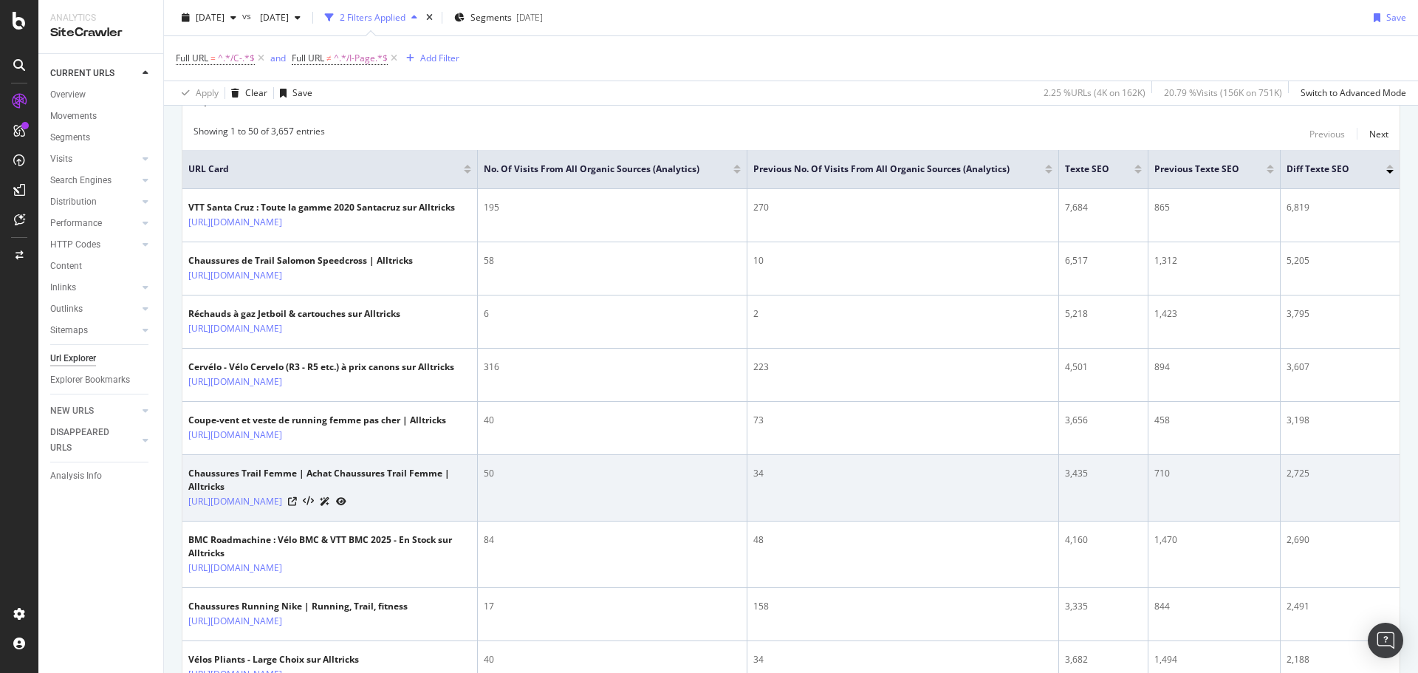
scroll to position [295, 0]
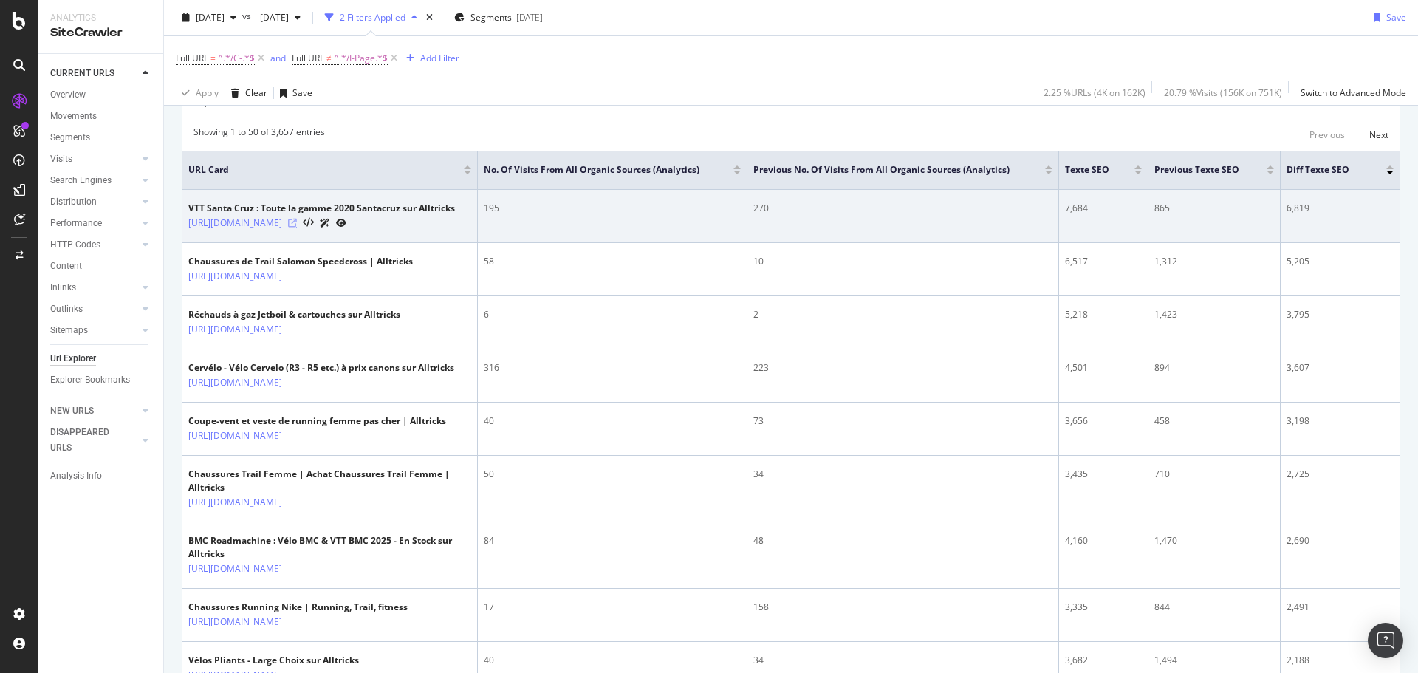
click at [297, 224] on icon at bounding box center [292, 223] width 9 height 9
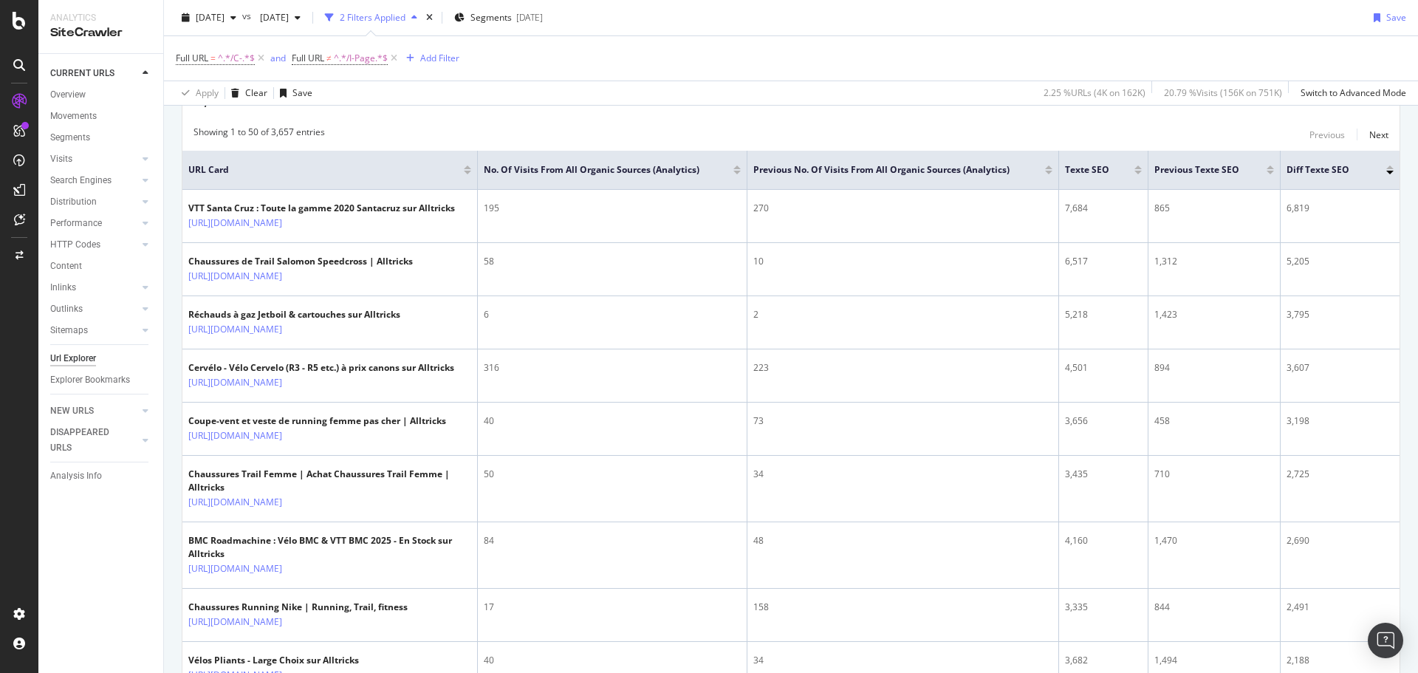
click at [1386, 167] on div at bounding box center [1389, 167] width 7 height 4
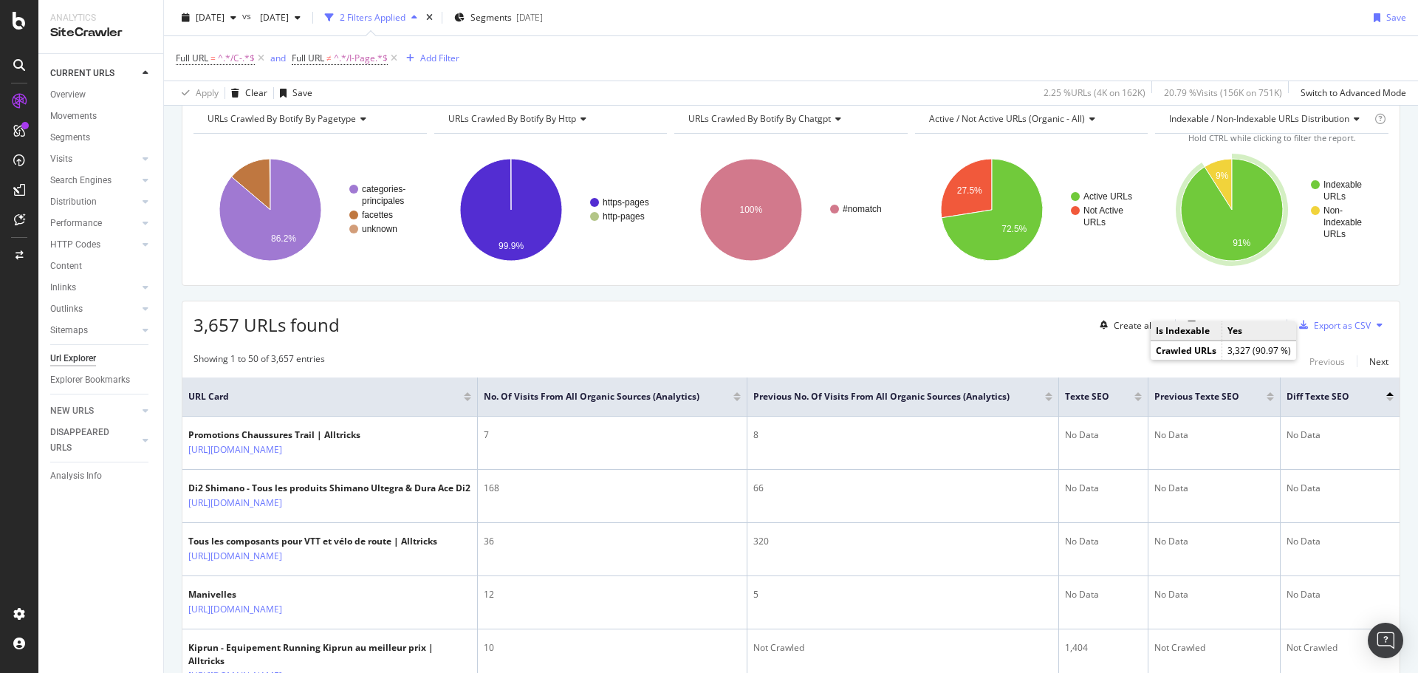
scroll to position [148, 0]
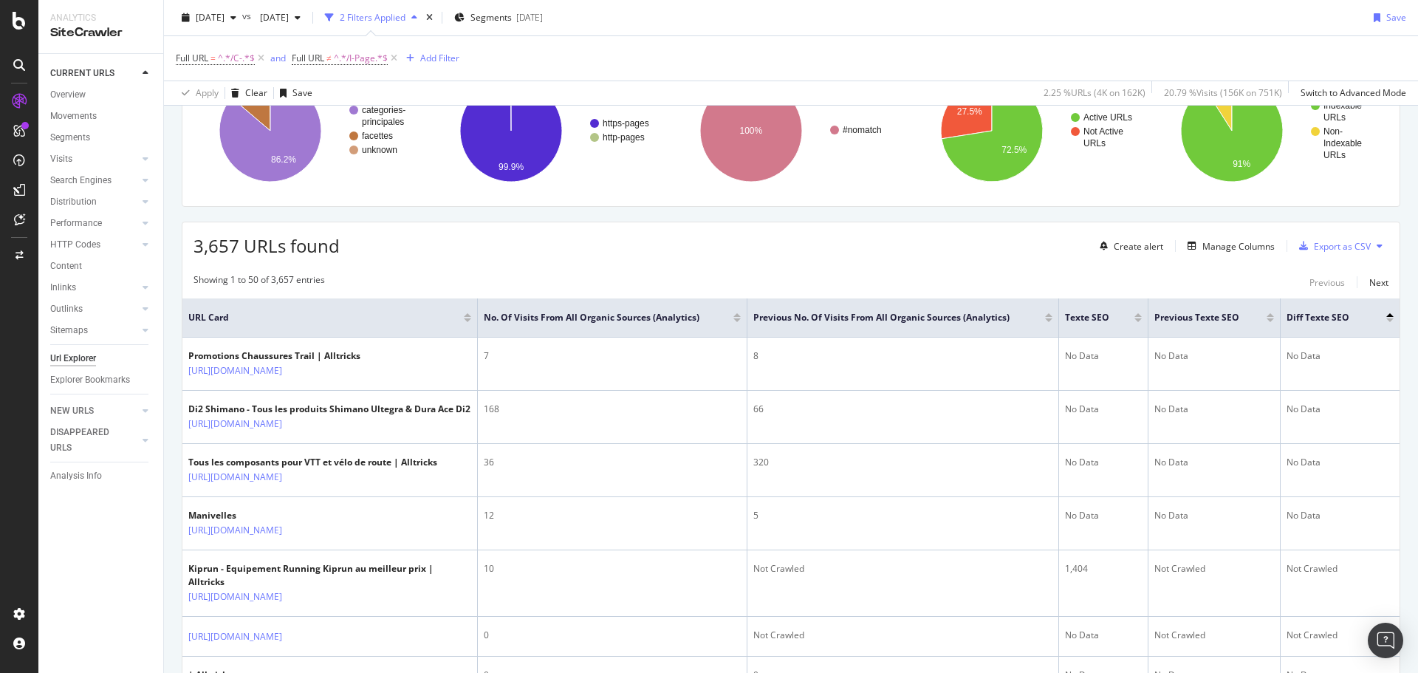
click at [1386, 319] on div at bounding box center [1389, 320] width 7 height 4
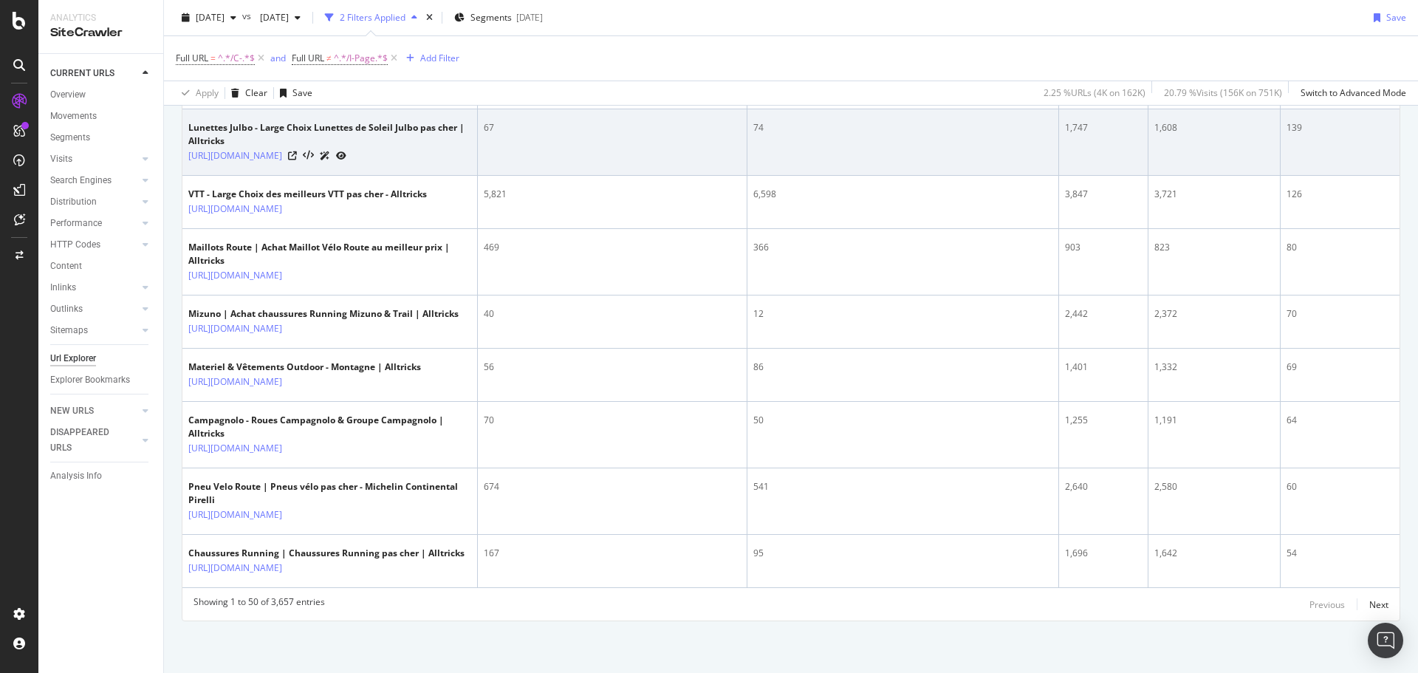
scroll to position [3035, 0]
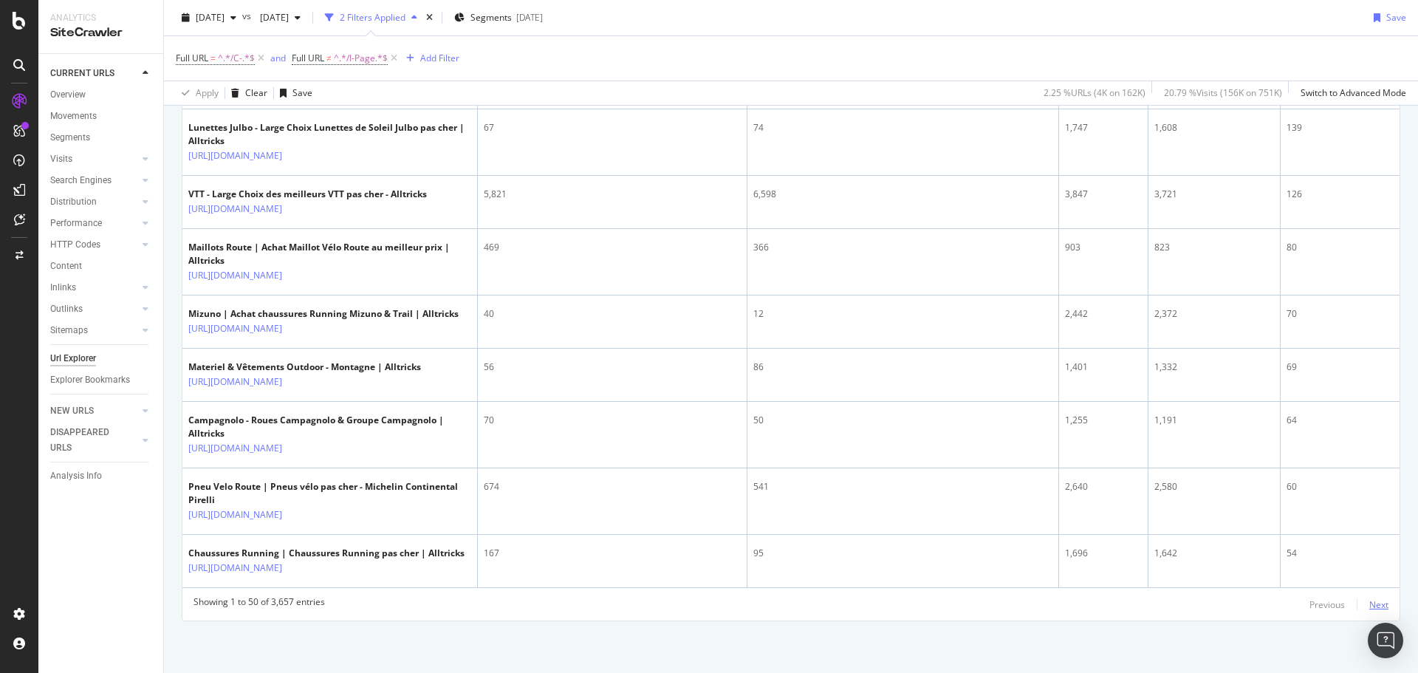
click at [1369, 601] on div "Next" at bounding box center [1378, 604] width 19 height 13
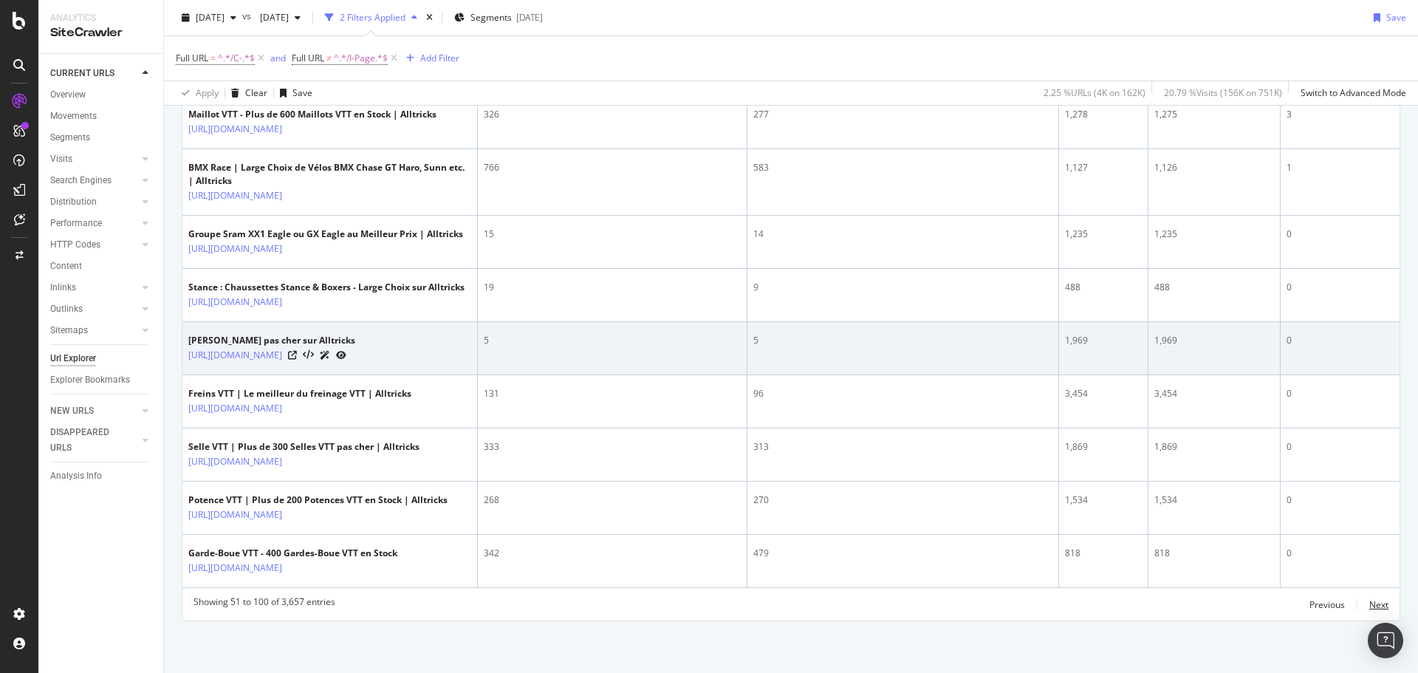
scroll to position [2896, 0]
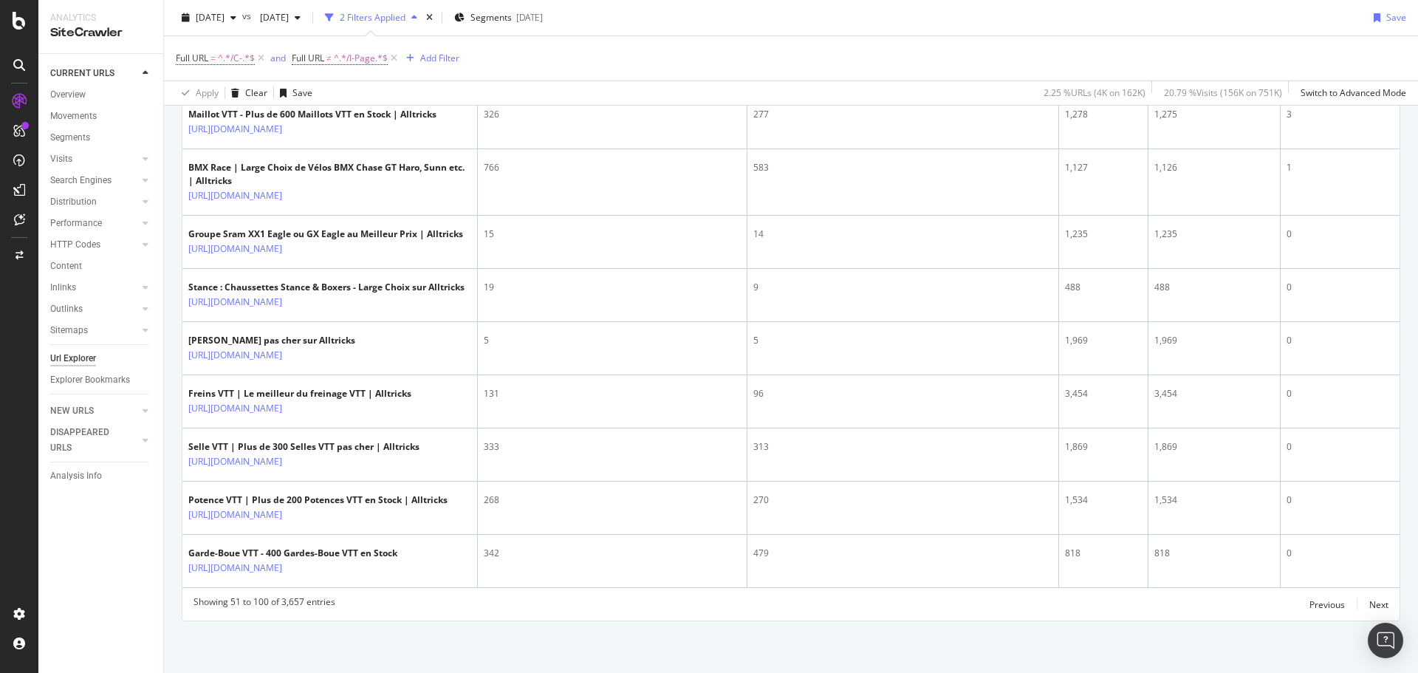
click at [1294, 600] on div "Showing 51 to 100 of 3,657 entries Previous Next" at bounding box center [790, 604] width 1217 height 18
click at [1309, 600] on div "Previous" at bounding box center [1326, 604] width 35 height 13
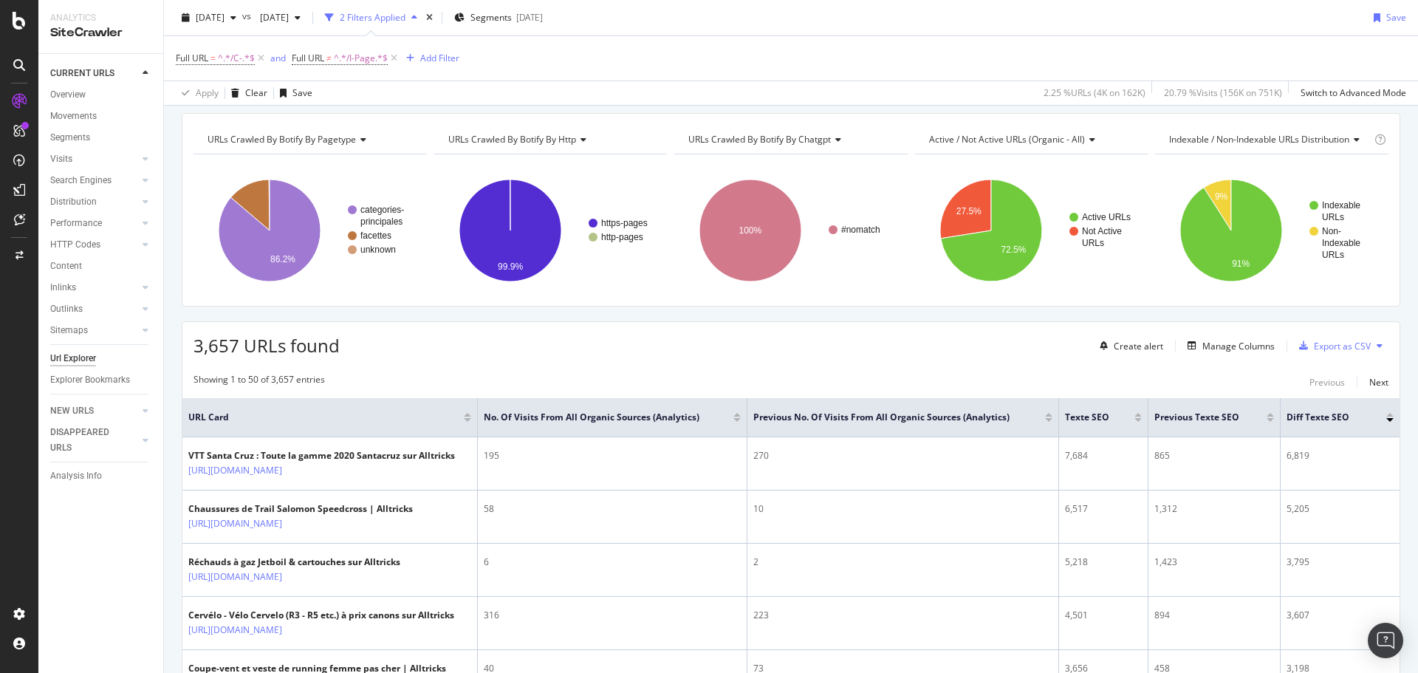
scroll to position [74, 0]
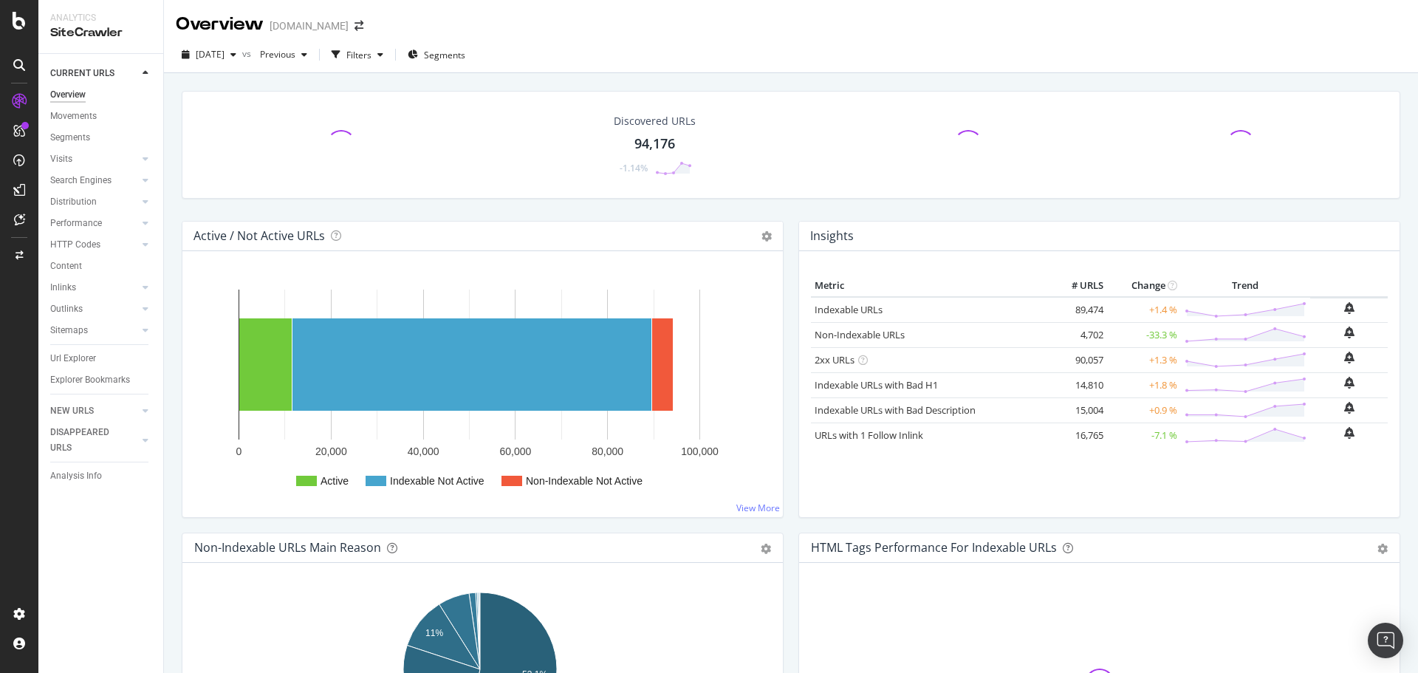
drag, startPoint x: 79, startPoint y: 351, endPoint x: 354, endPoint y: 323, distance: 276.1
click at [79, 351] on div "Url Explorer" at bounding box center [73, 359] width 46 height 16
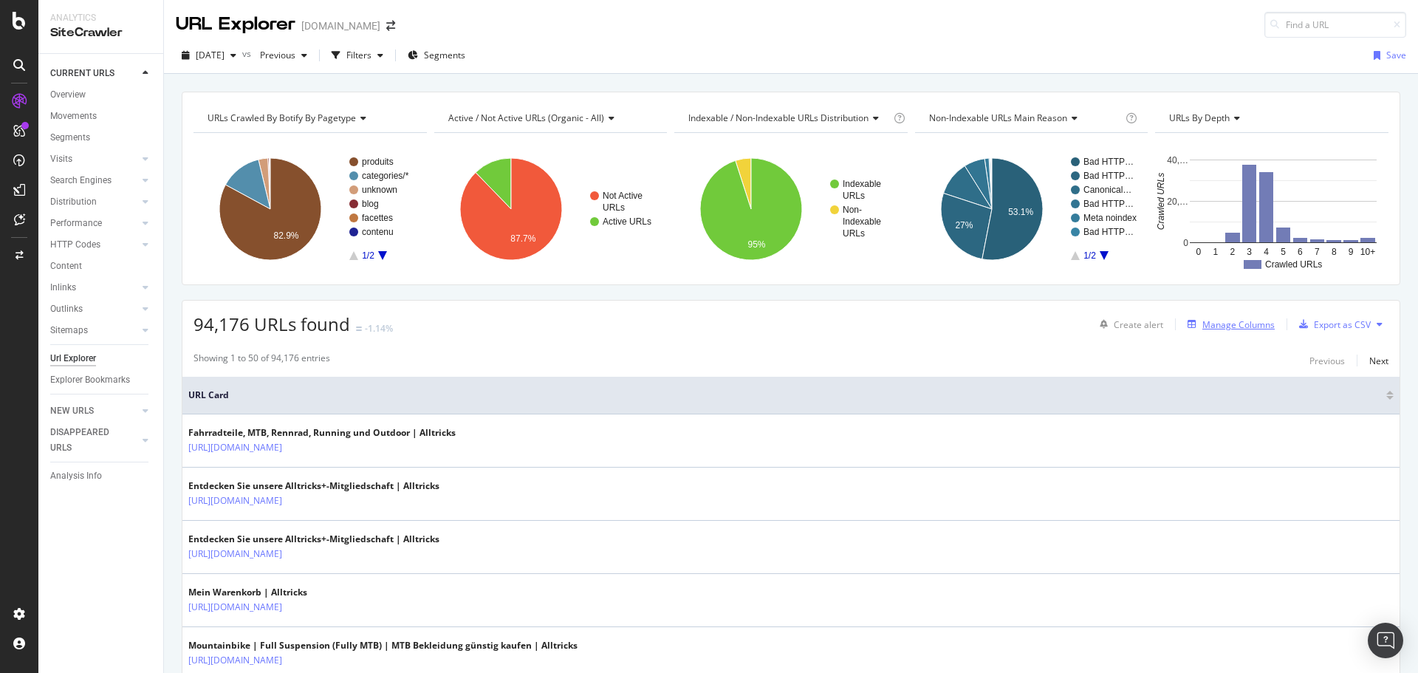
click at [1202, 323] on div "Manage Columns" at bounding box center [1238, 324] width 72 height 13
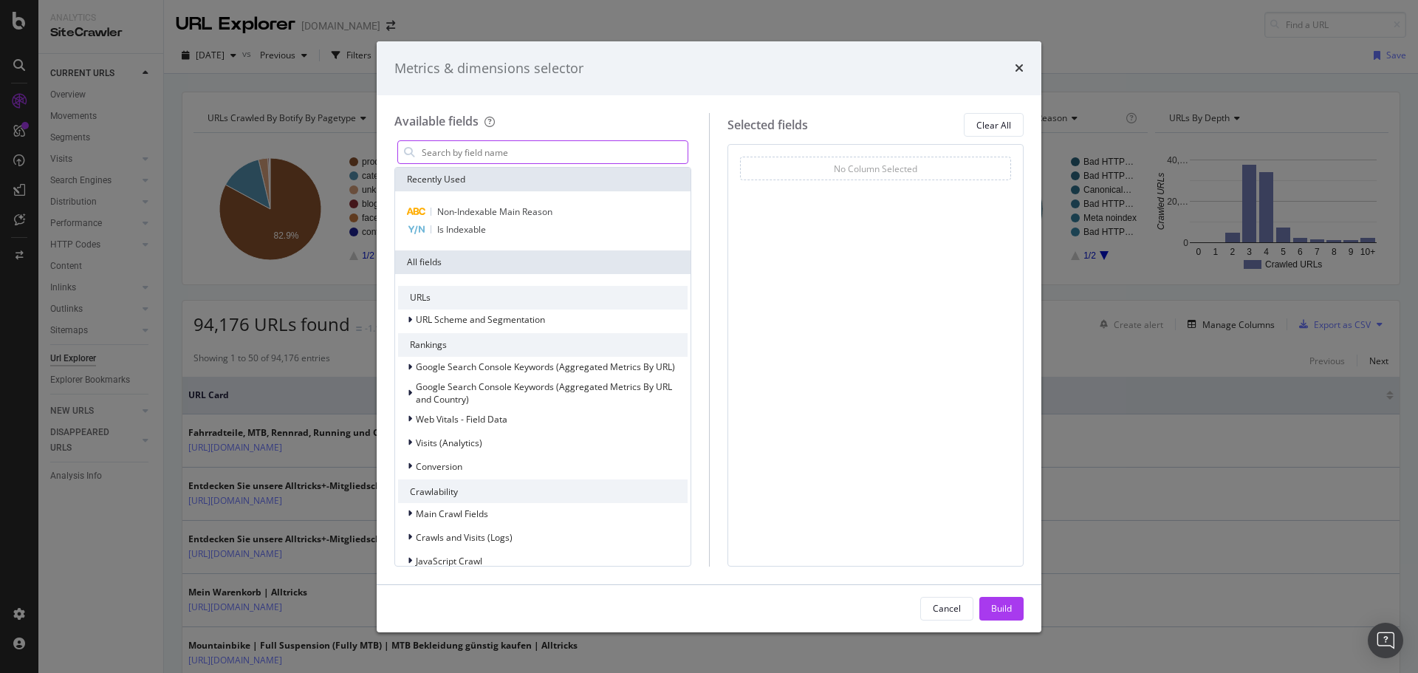
click at [552, 153] on input "modal" at bounding box center [553, 152] width 267 height 22
type input "n"
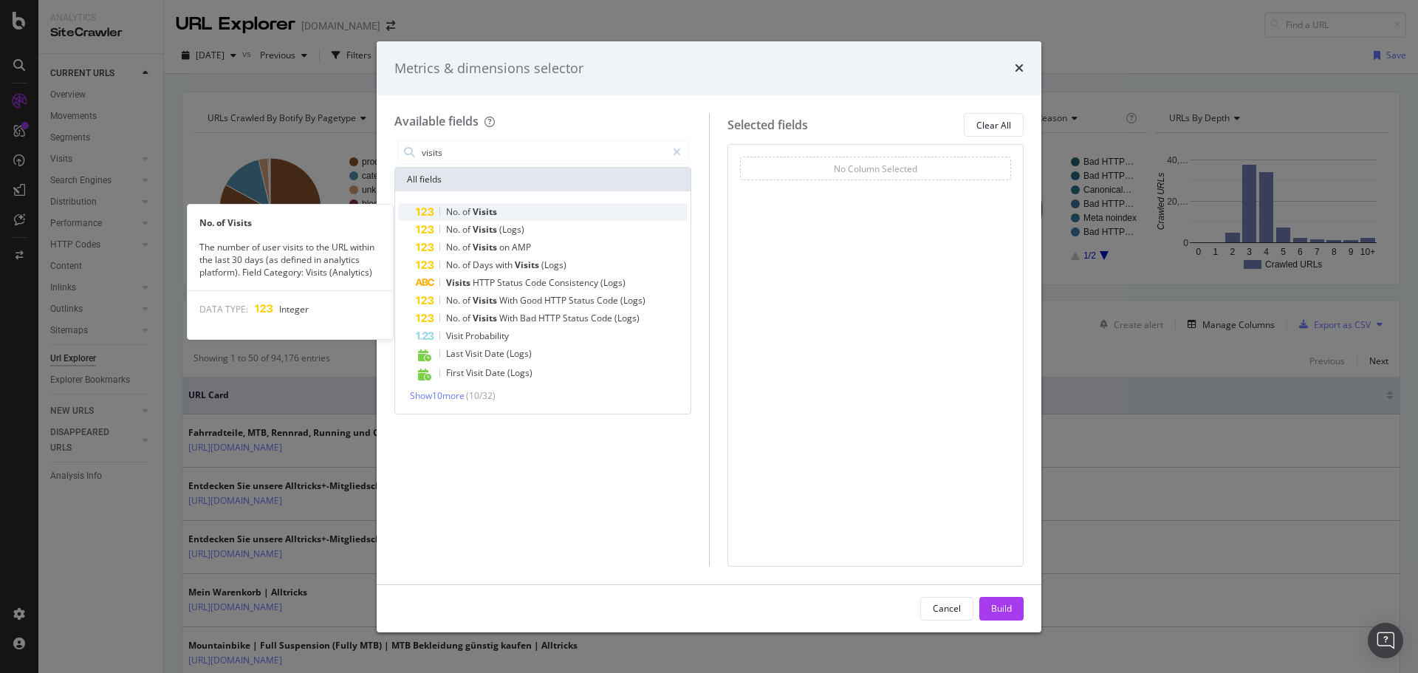
click at [512, 211] on div "No. of Visits" at bounding box center [552, 212] width 272 height 18
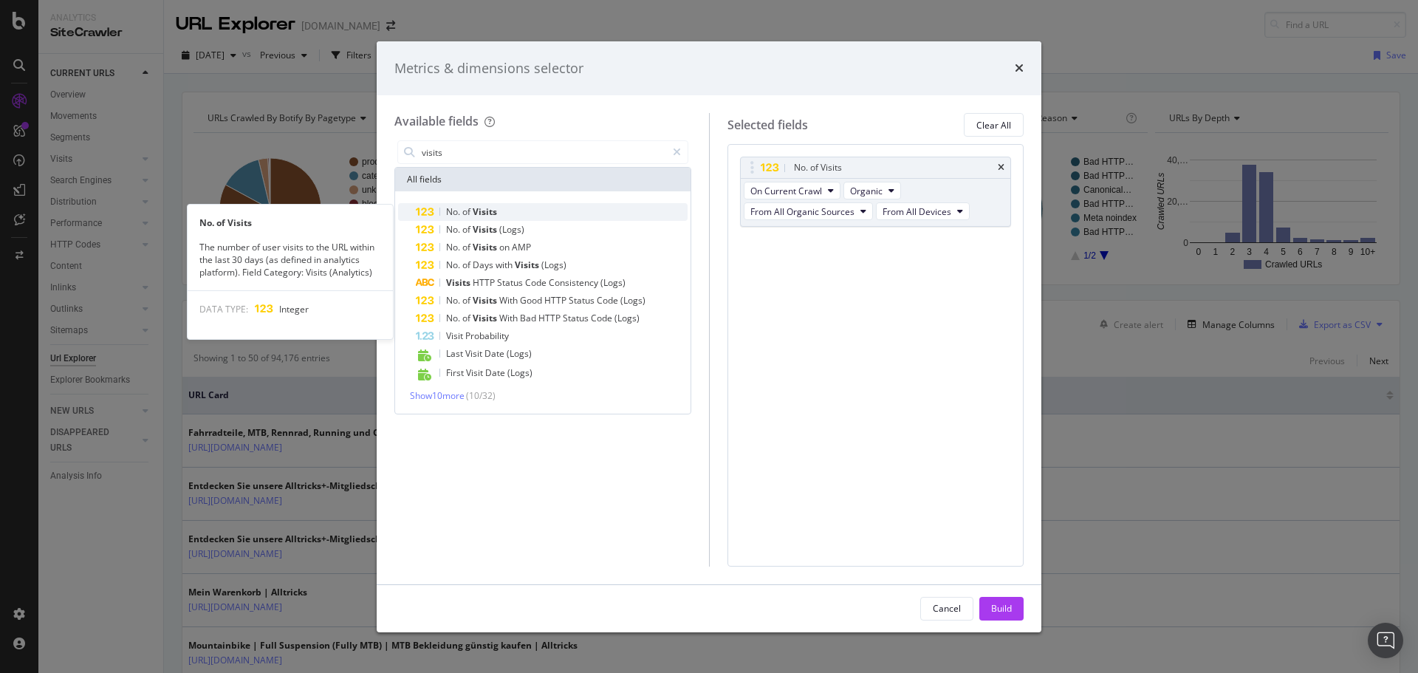
click at [480, 218] on span "Visits" at bounding box center [485, 211] width 24 height 13
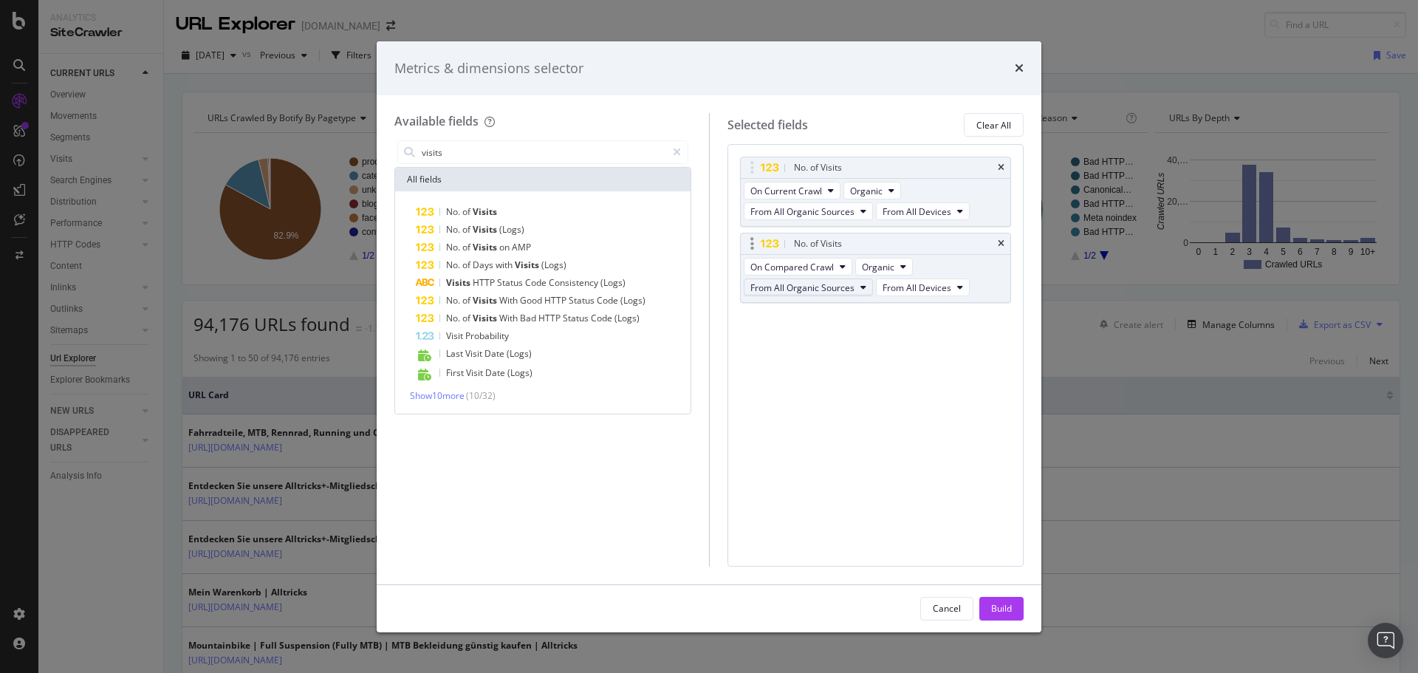
click at [825, 285] on span "From All Organic Sources" at bounding box center [802, 287] width 104 height 13
click at [916, 332] on div "No. of Visits On Current Crawl Organic From All Organic Sources From All Device…" at bounding box center [876, 246] width 272 height 178
click at [529, 144] on input "visits" at bounding box center [543, 152] width 246 height 22
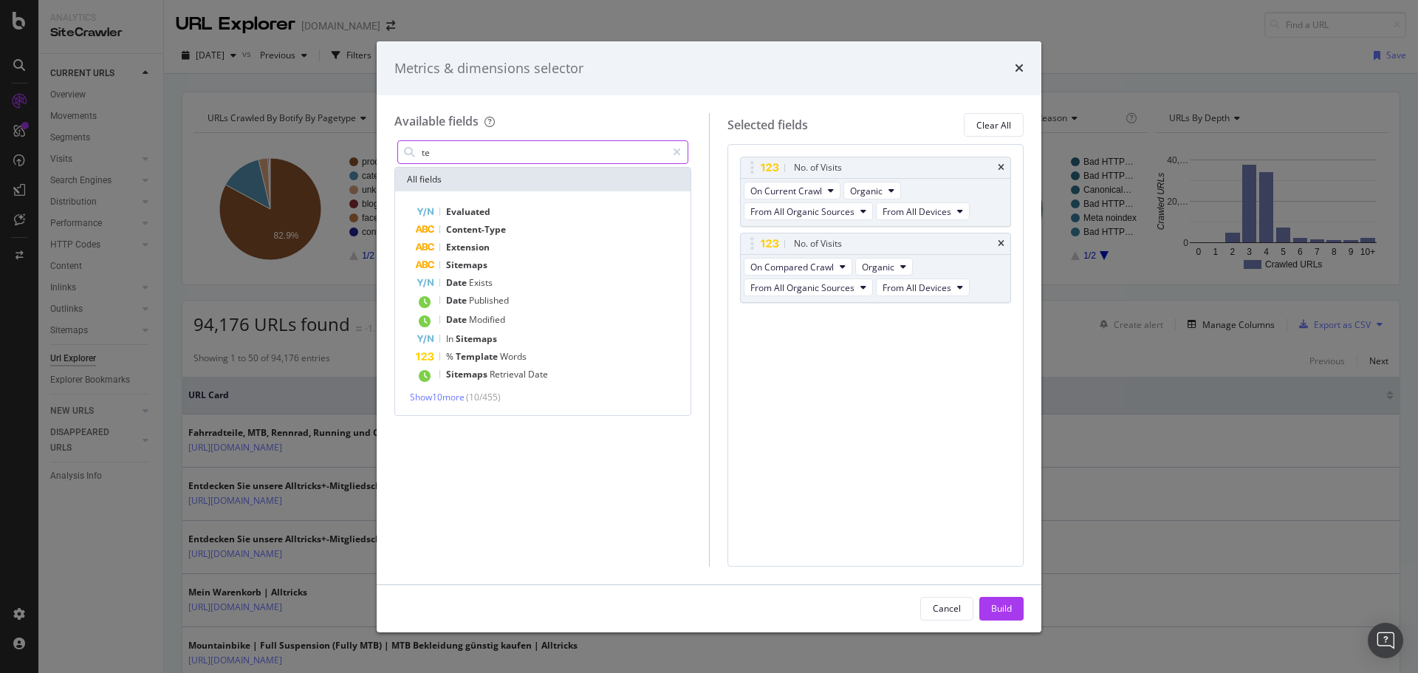
type input "t"
type input "html ex"
click at [1003, 243] on icon "times" at bounding box center [1000, 243] width 7 height 9
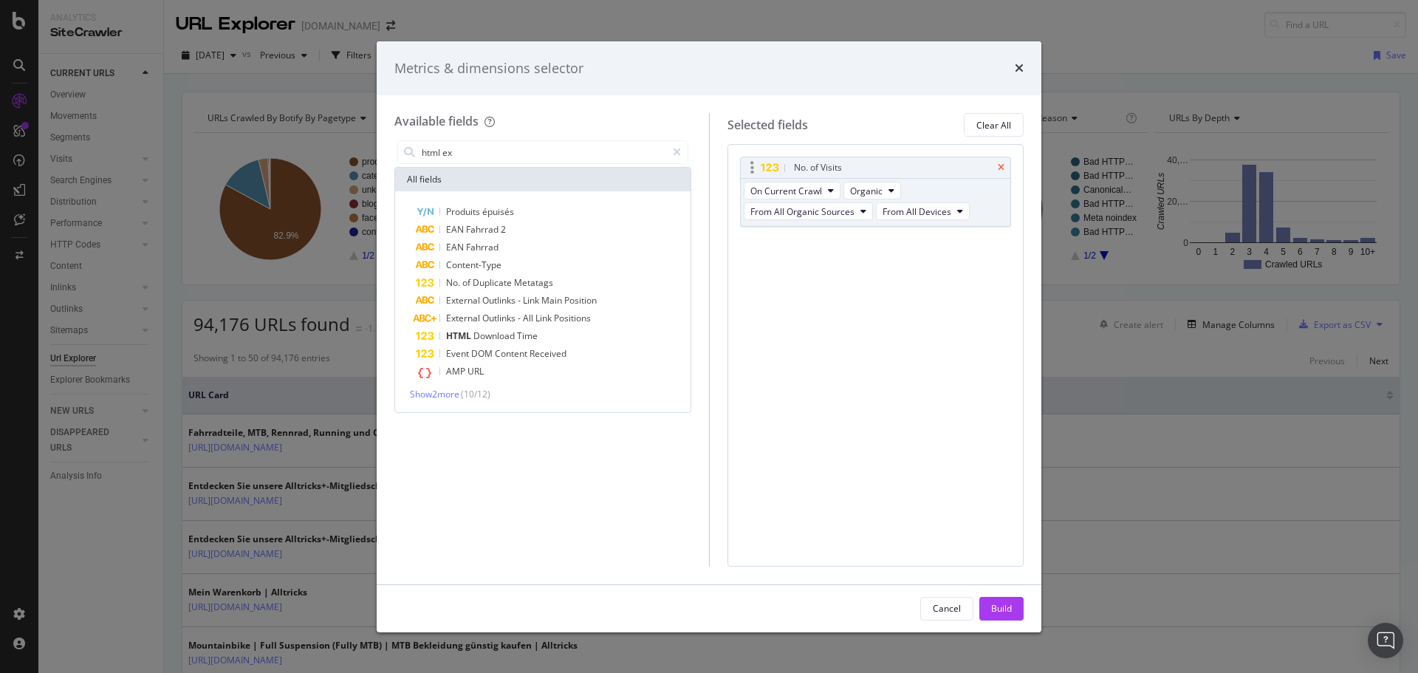
drag, startPoint x: 993, startPoint y: 165, endPoint x: 1003, endPoint y: 165, distance: 10.3
click at [995, 165] on div "No. of Visits" at bounding box center [876, 167] width 270 height 21
click at [1003, 165] on icon "times" at bounding box center [1000, 167] width 7 height 9
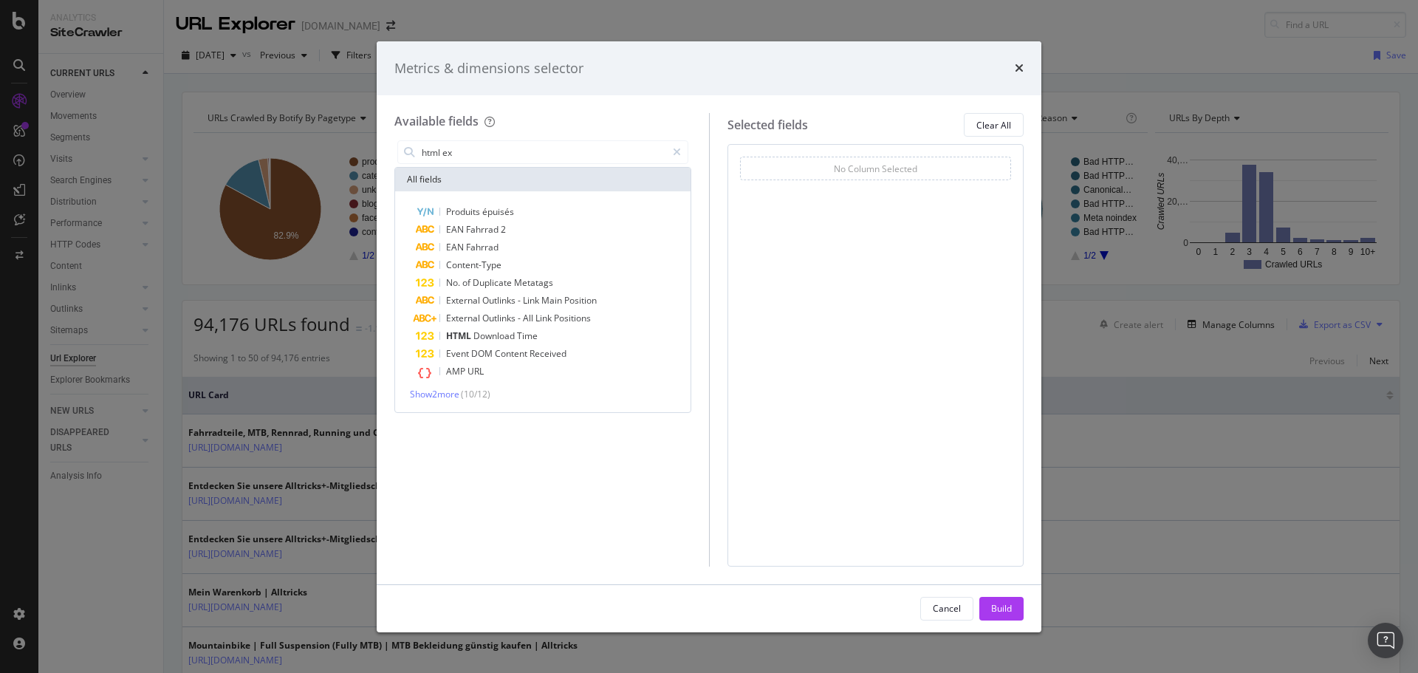
click at [1005, 66] on div "Metrics & dimensions selector" at bounding box center [708, 68] width 629 height 19
click at [1020, 71] on icon "times" at bounding box center [1018, 68] width 9 height 12
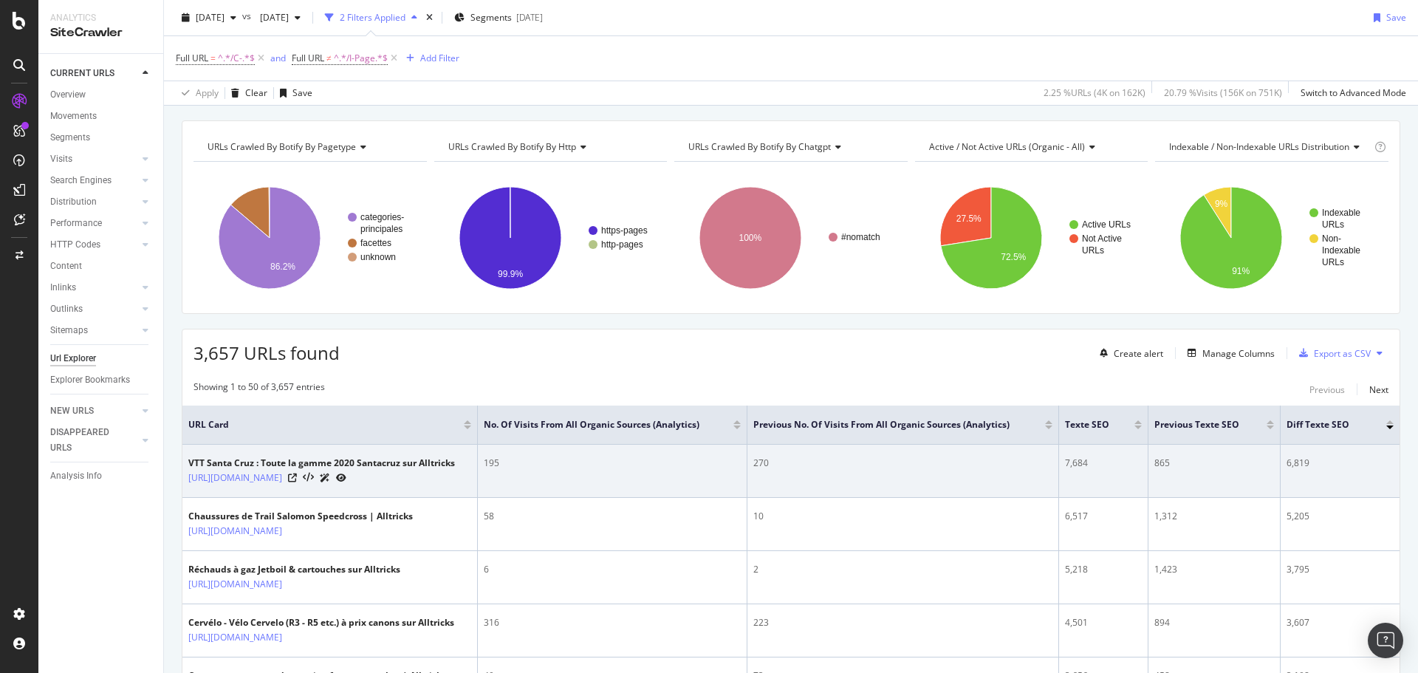
scroll to position [74, 0]
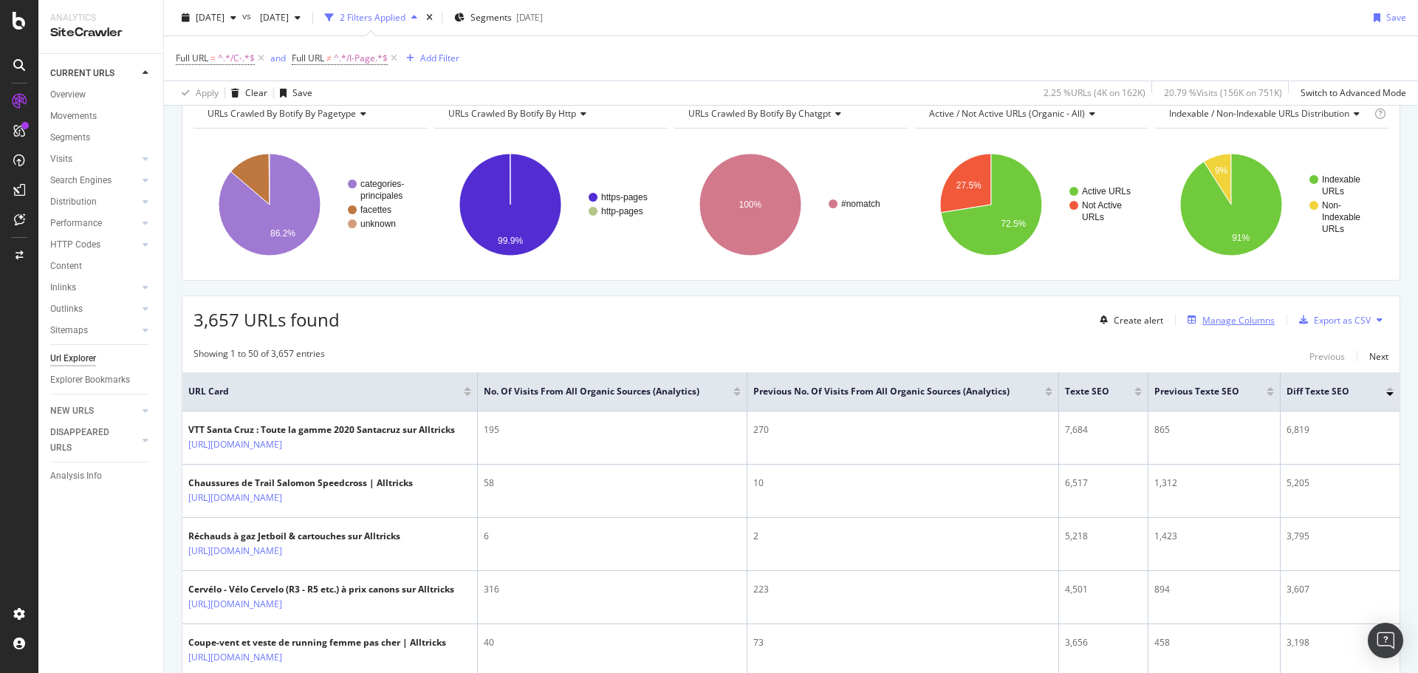
click at [1213, 320] on div "Manage Columns" at bounding box center [1238, 320] width 72 height 13
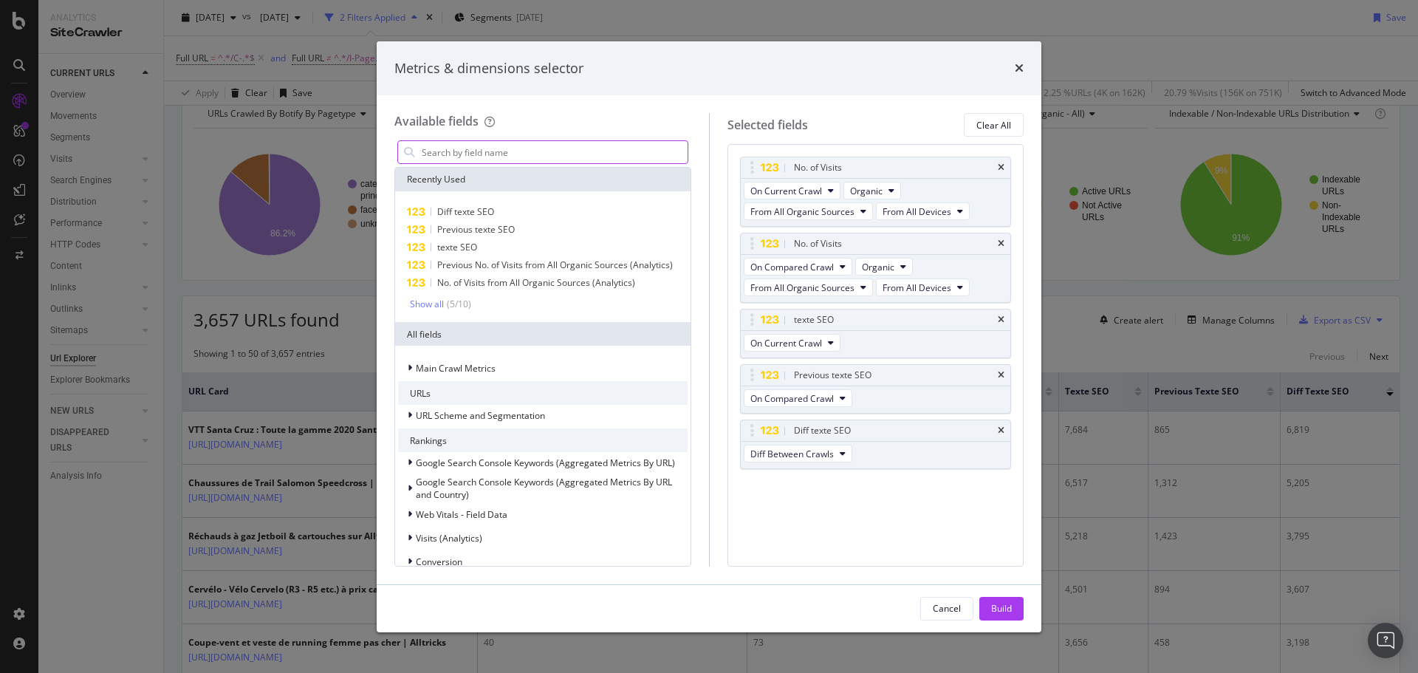
click at [519, 154] on input "modal" at bounding box center [553, 152] width 267 height 22
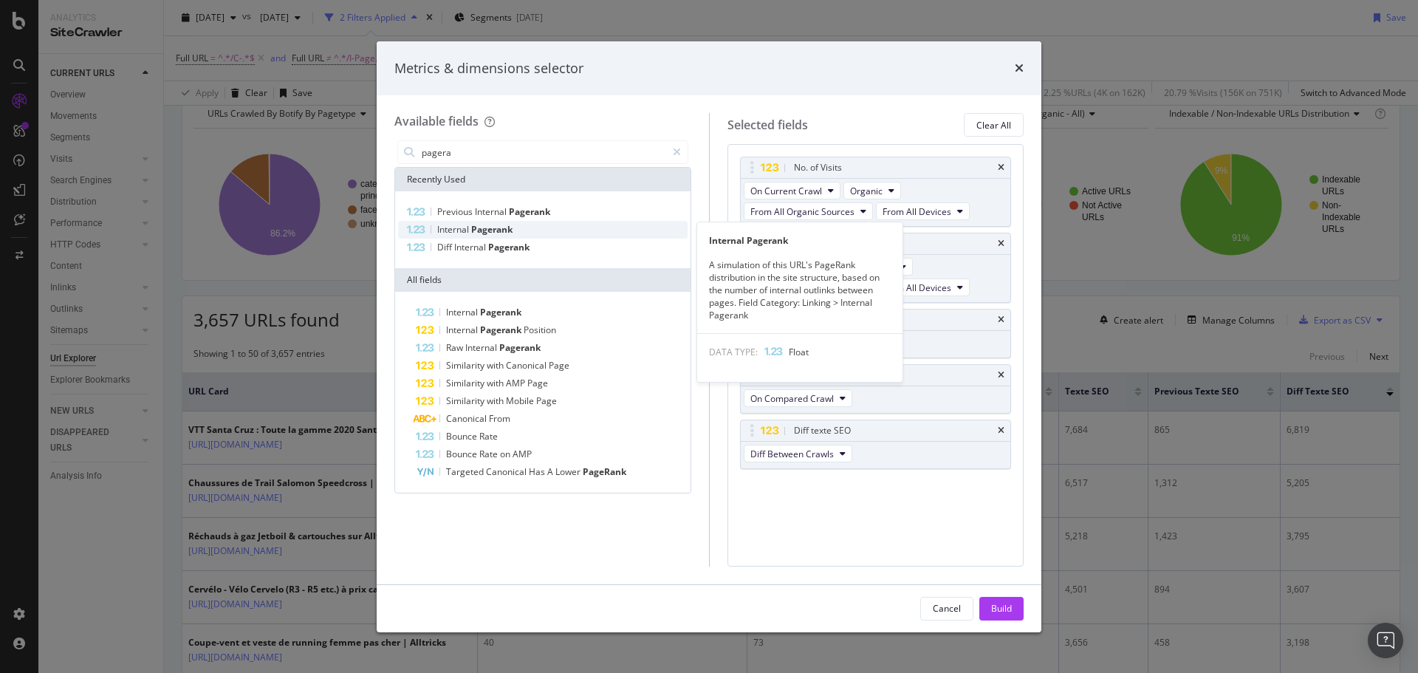
type input "pagera"
click at [577, 230] on div "Internal Pagerank" at bounding box center [542, 230] width 289 height 18
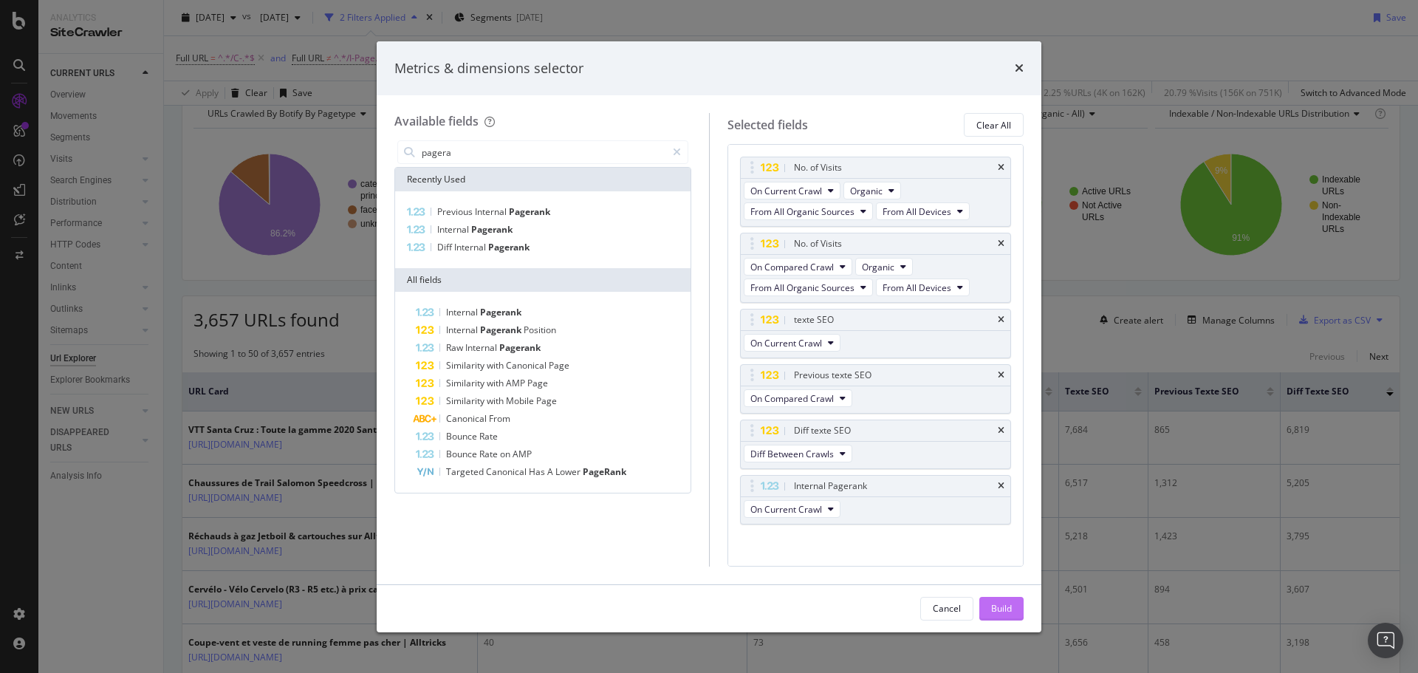
click at [995, 600] on div "Build" at bounding box center [1001, 608] width 21 height 22
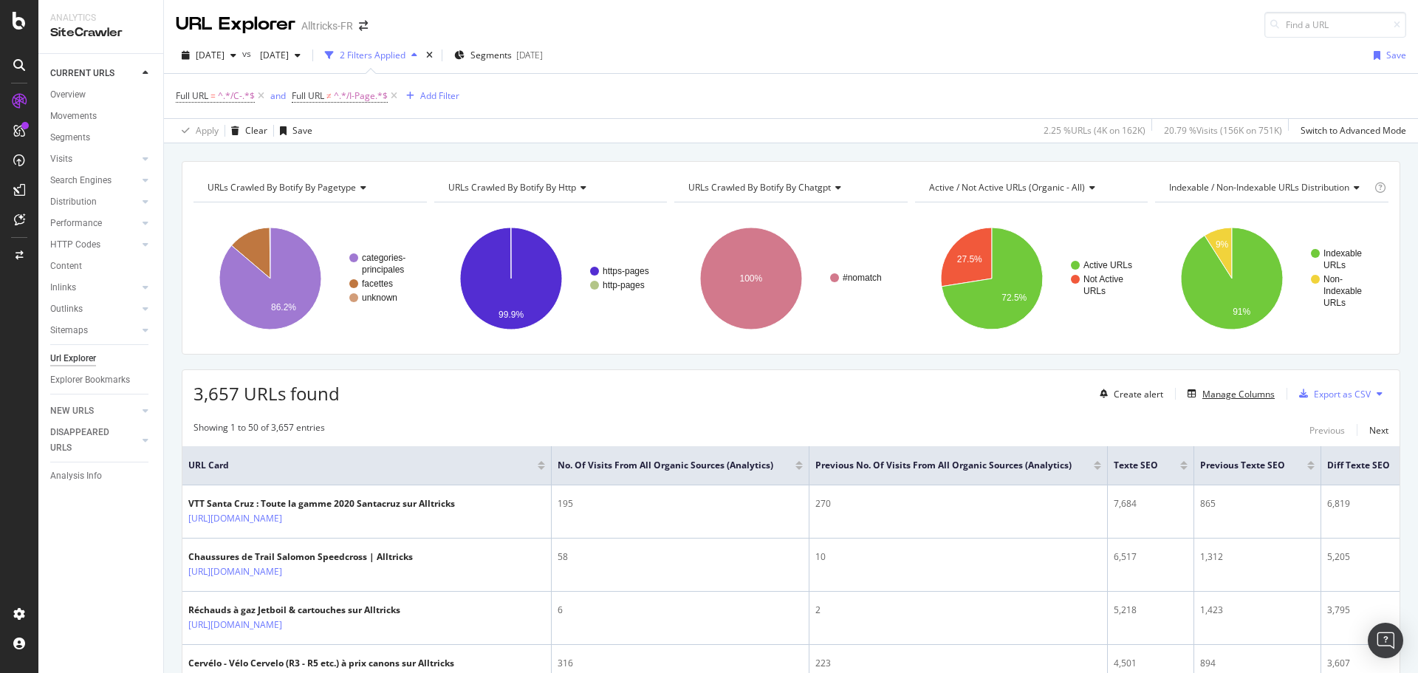
scroll to position [74, 0]
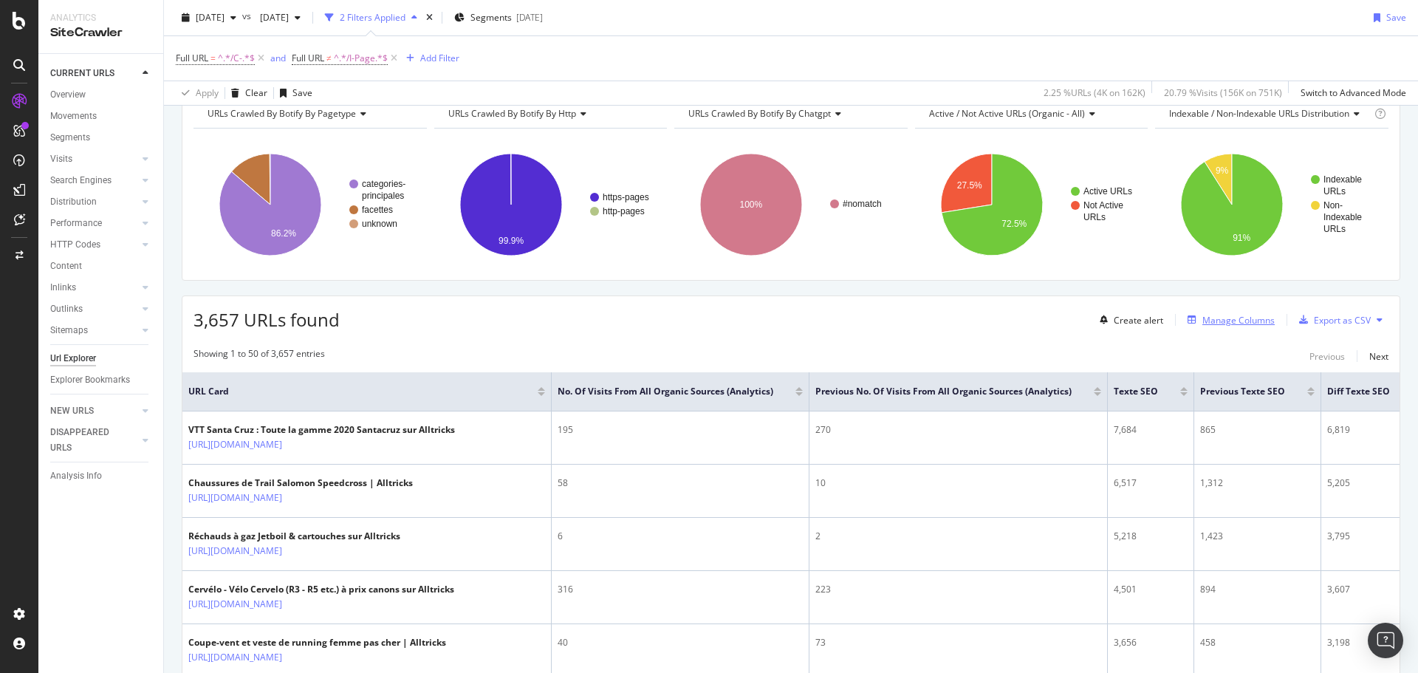
click at [1214, 326] on div "Manage Columns" at bounding box center [1227, 320] width 93 height 16
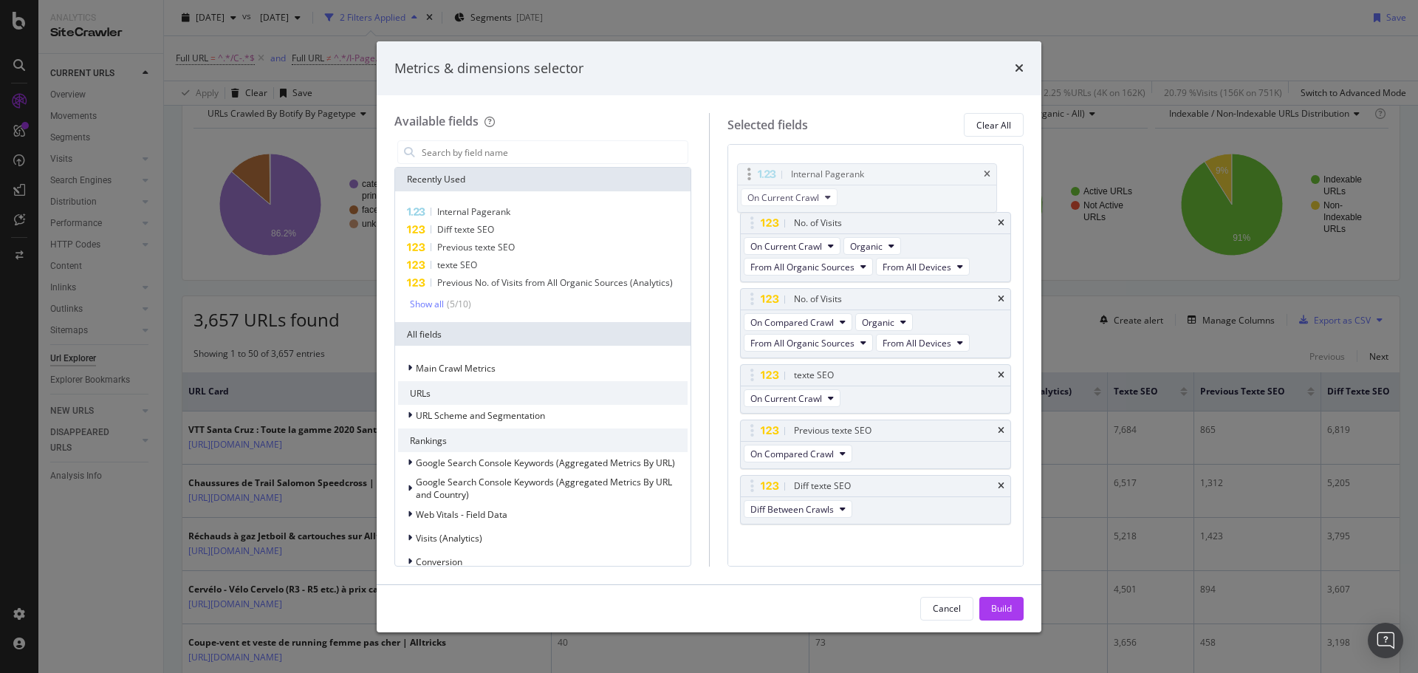
drag, startPoint x: 850, startPoint y: 481, endPoint x: 847, endPoint y: 167, distance: 314.5
click at [847, 167] on body "Analytics SiteCrawler CURRENT URLS Overview Movements Segments Visits Analysis …" at bounding box center [709, 336] width 1418 height 673
click at [997, 608] on div "Build" at bounding box center [1001, 608] width 21 height 13
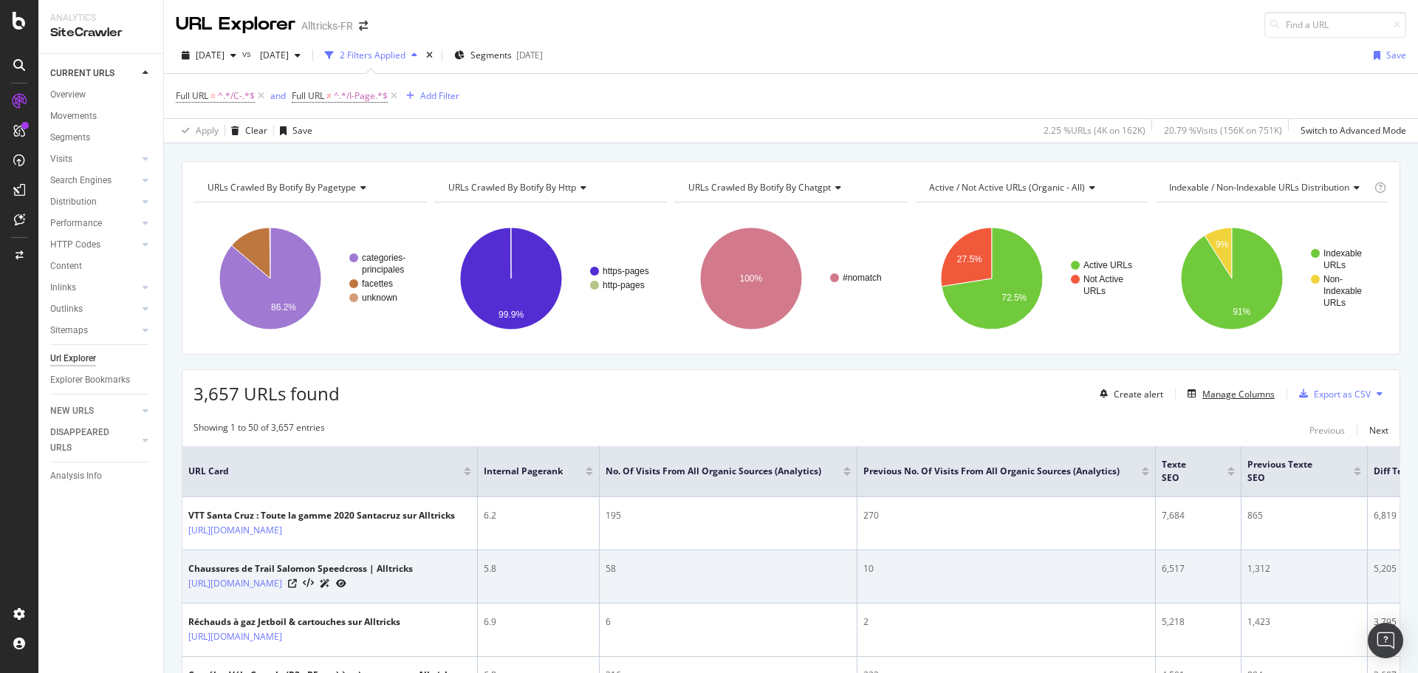
scroll to position [74, 0]
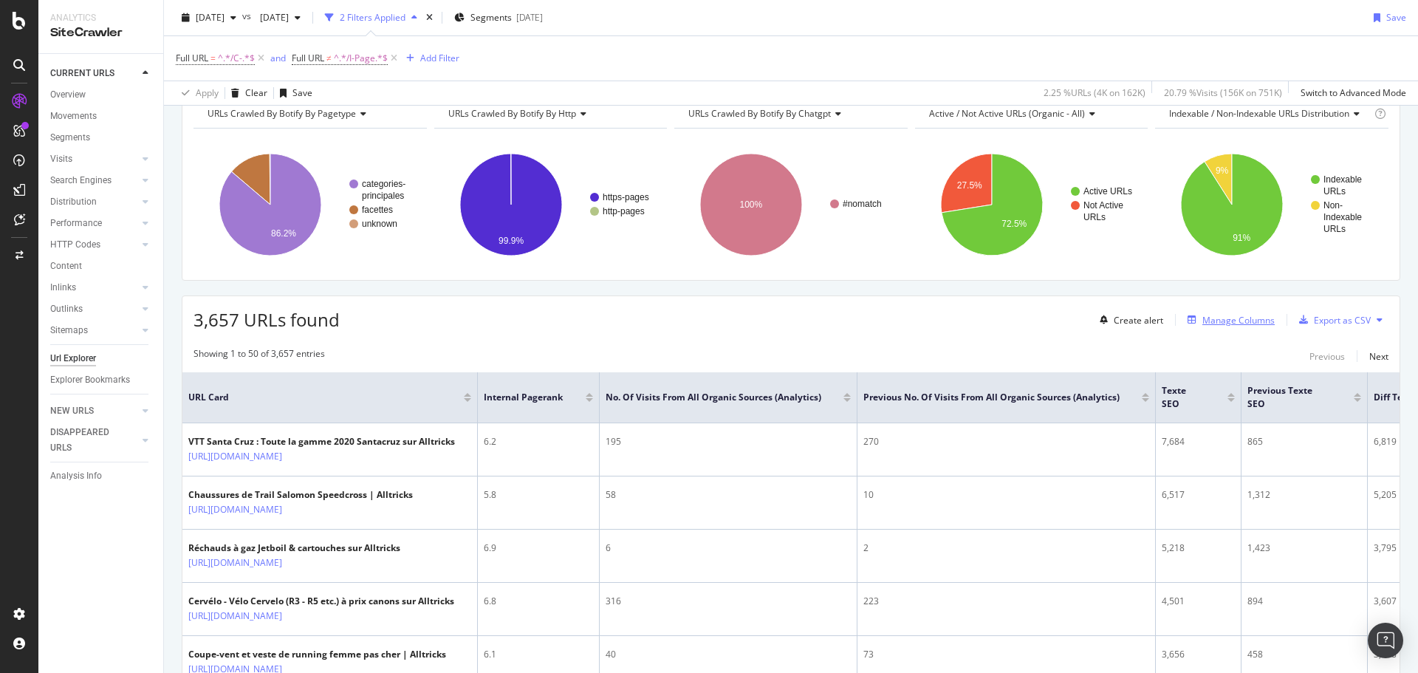
click at [1202, 318] on div "Manage Columns" at bounding box center [1238, 320] width 72 height 13
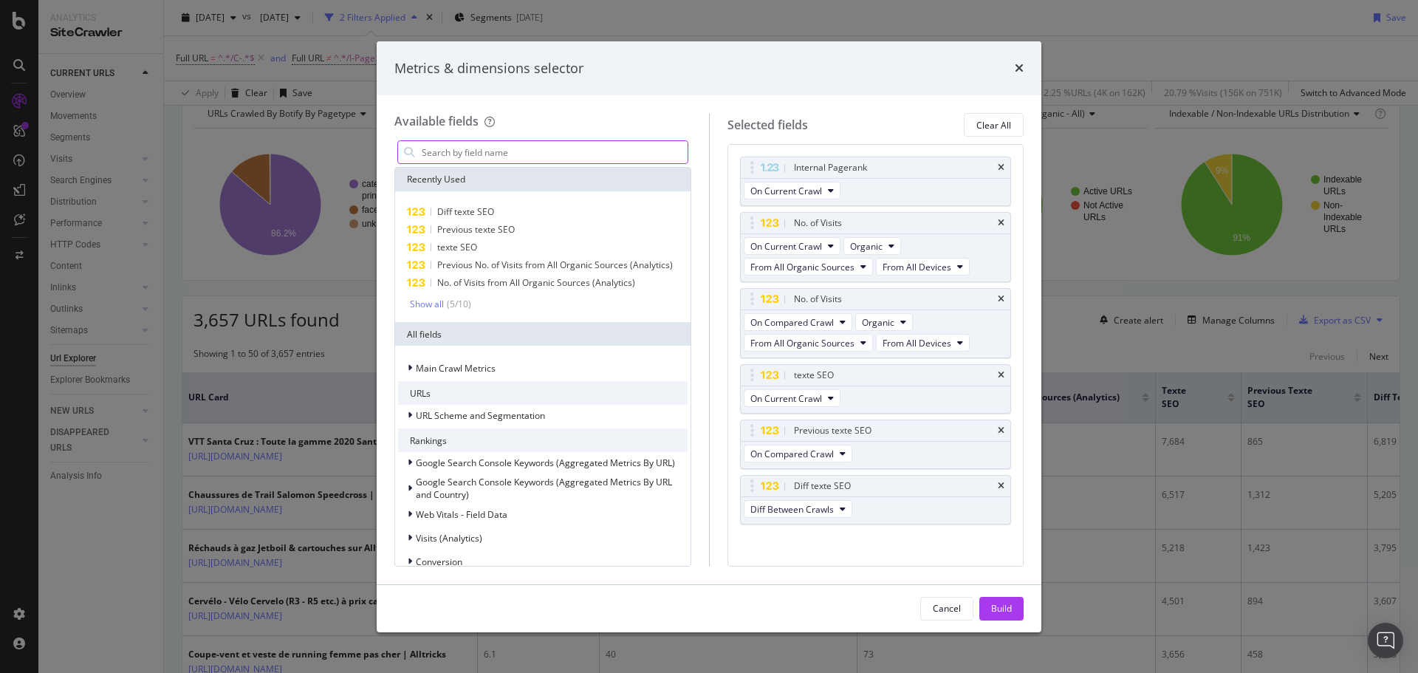
click at [536, 154] on input "modal" at bounding box center [553, 152] width 267 height 22
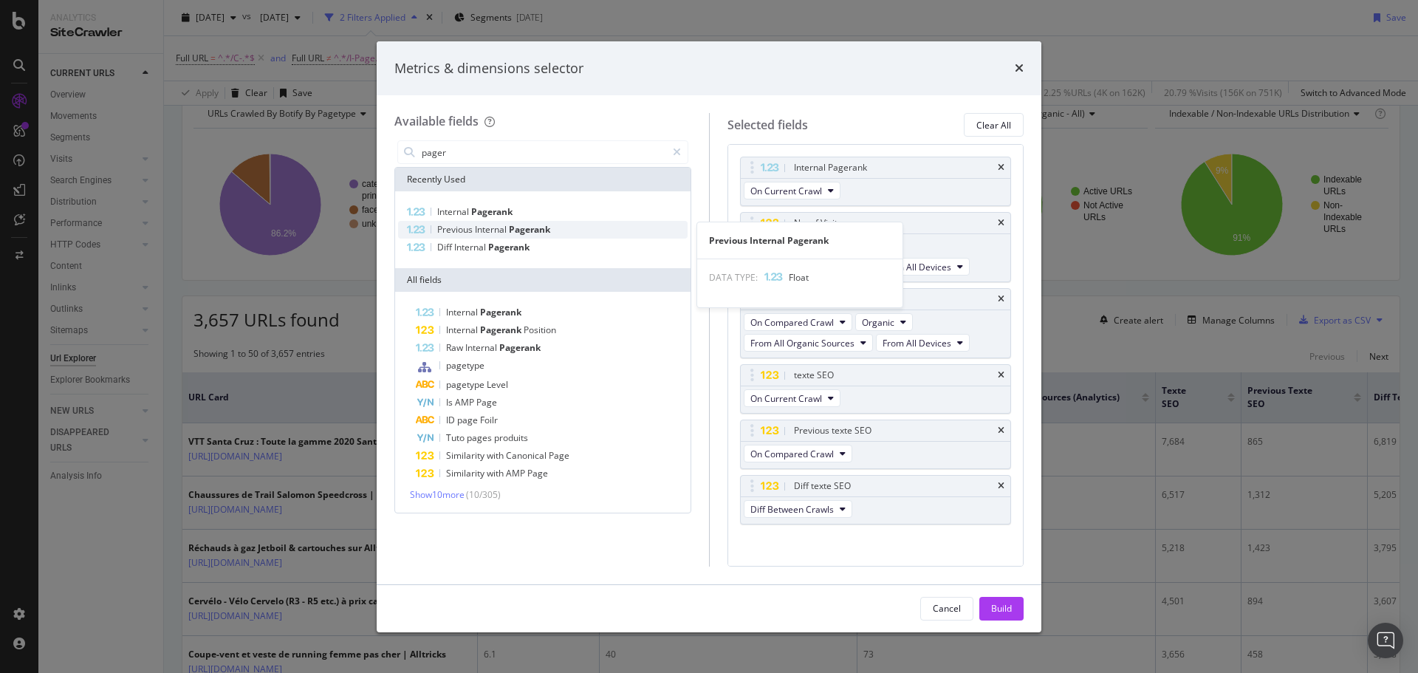
type input "pager"
click at [509, 235] on span "Internal" at bounding box center [492, 229] width 34 height 13
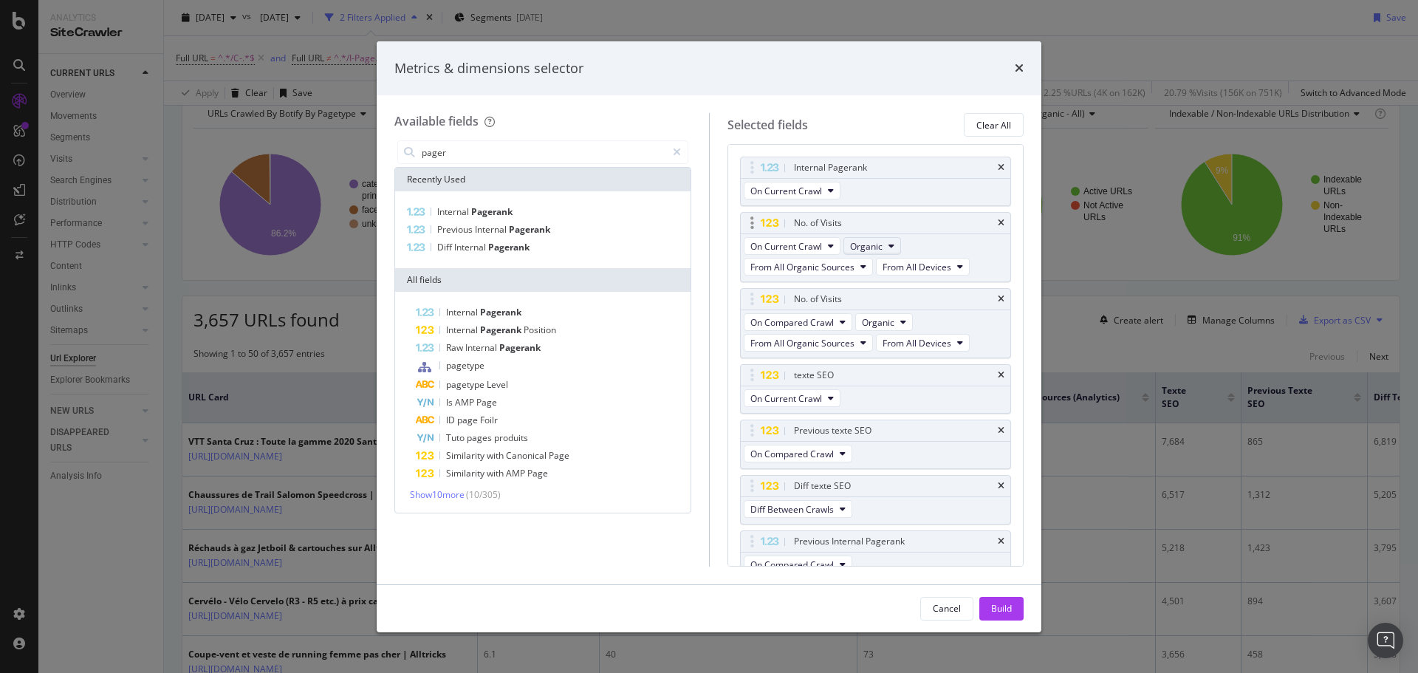
scroll to position [15, 0]
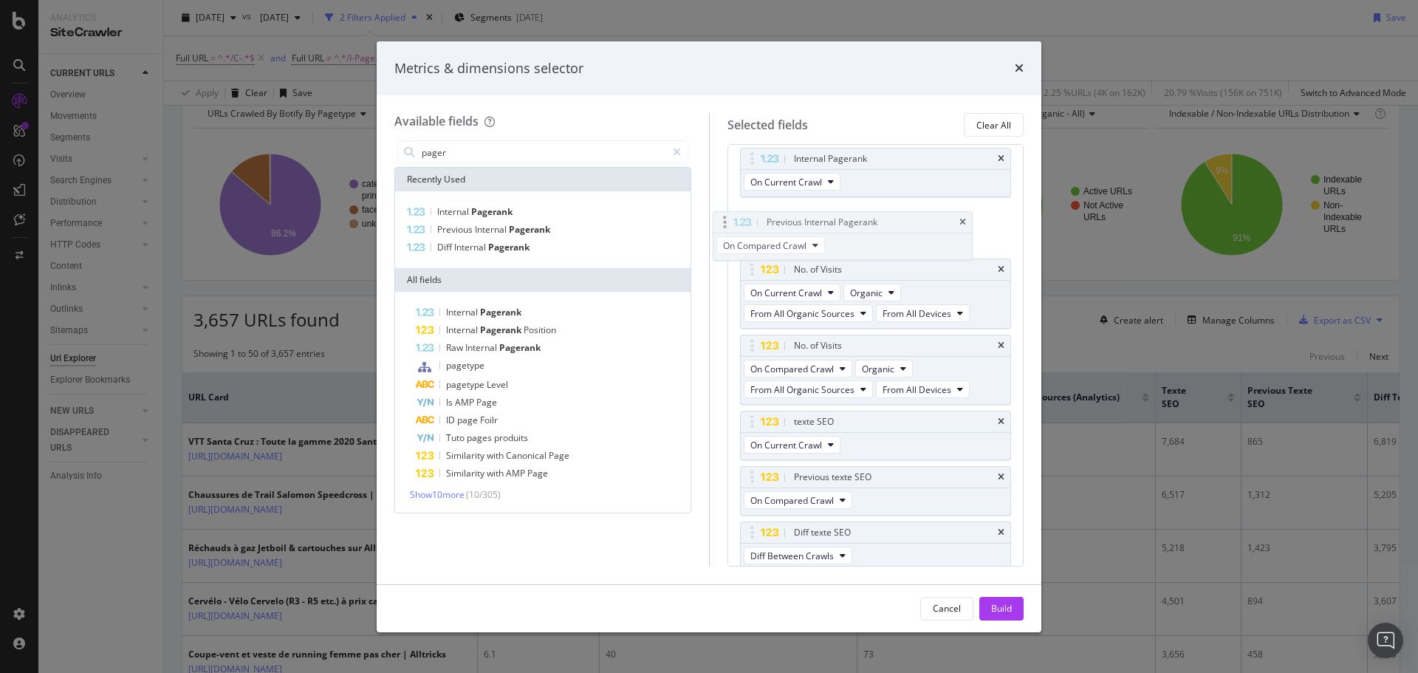
drag, startPoint x: 890, startPoint y: 525, endPoint x: 862, endPoint y: 221, distance: 305.4
click at [862, 221] on body "Analytics SiteCrawler CURRENT URLS Overview Movements Segments Visits Analysis …" at bounding box center [709, 336] width 1418 height 673
click at [985, 606] on button "Build" at bounding box center [1001, 609] width 44 height 24
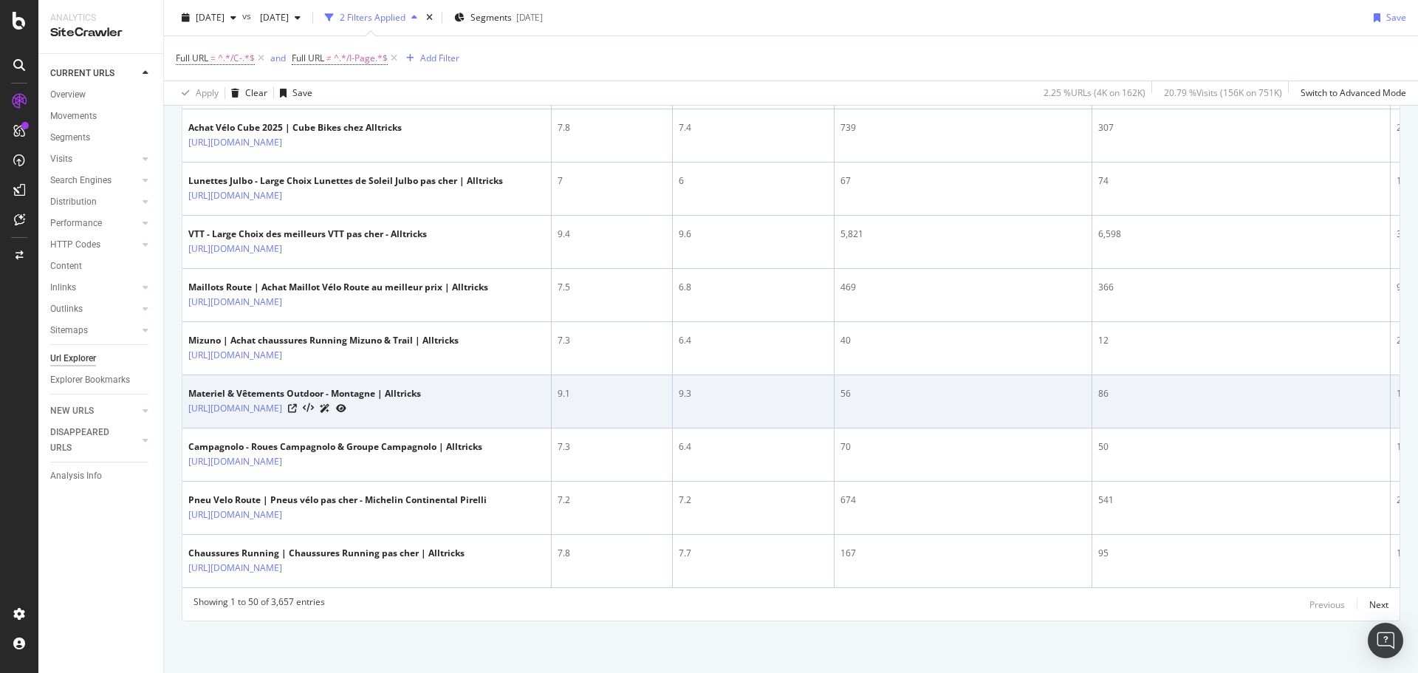
scroll to position [2634, 0]
